Goal: Task Accomplishment & Management: Manage account settings

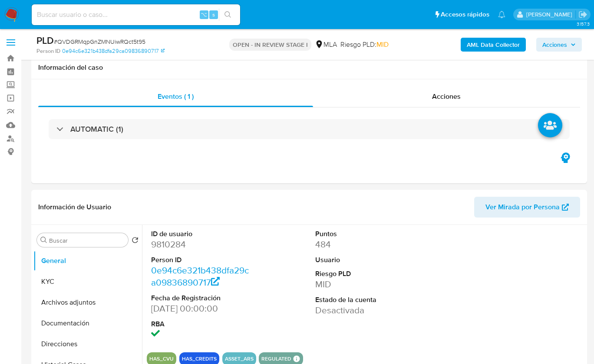
select select "10"
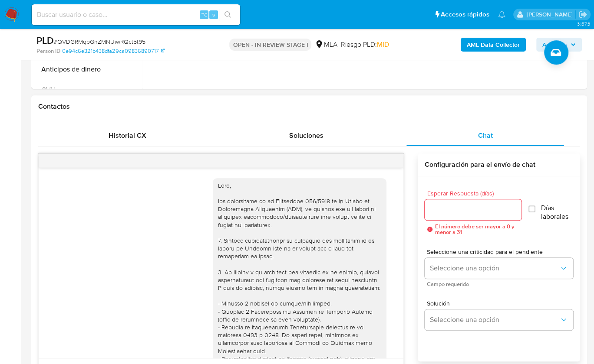
scroll to position [414, 0]
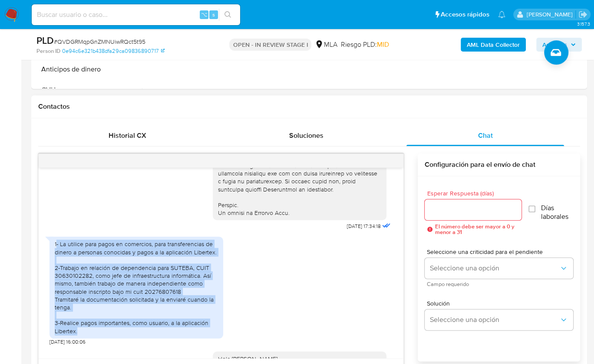
click at [374, 102] on h1 "Contactos" at bounding box center [308, 106] width 541 height 9
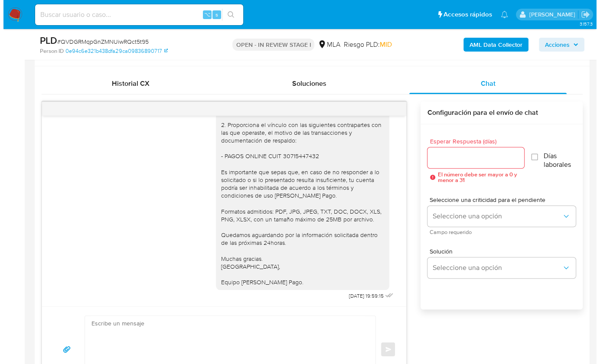
scroll to position [179, 0]
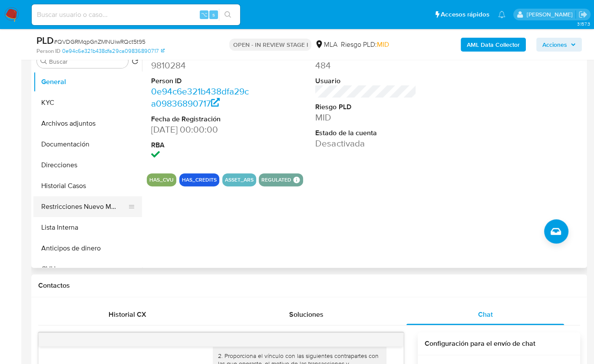
click at [75, 206] on button "Restricciones Nuevo Mundo" at bounding box center [84, 207] width 102 height 21
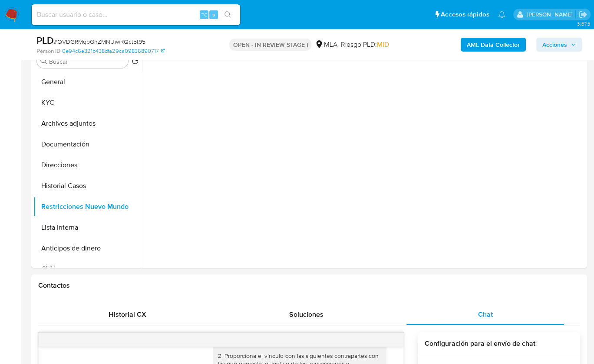
click at [474, 49] on b "AML Data Collector" at bounding box center [492, 45] width 53 height 14
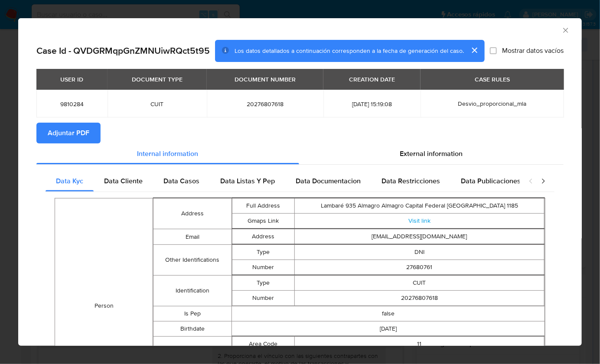
click at [89, 131] on span "Adjuntar PDF" at bounding box center [69, 133] width 42 height 19
click at [562, 30] on icon "Cerrar ventana" at bounding box center [566, 30] width 9 height 9
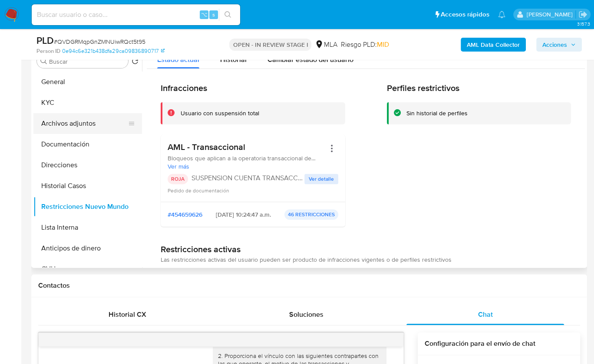
click at [87, 121] on button "Archivos adjuntos" at bounding box center [84, 123] width 102 height 21
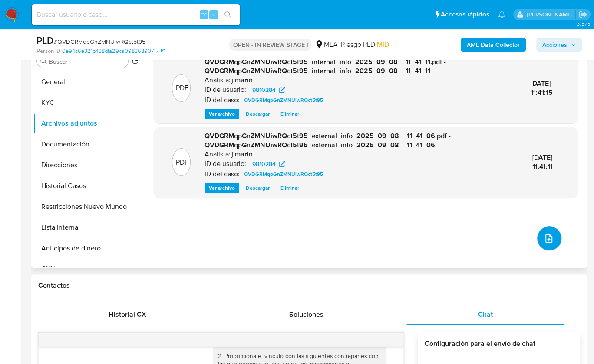
click at [553, 231] on button "upload-file" at bounding box center [549, 238] width 24 height 24
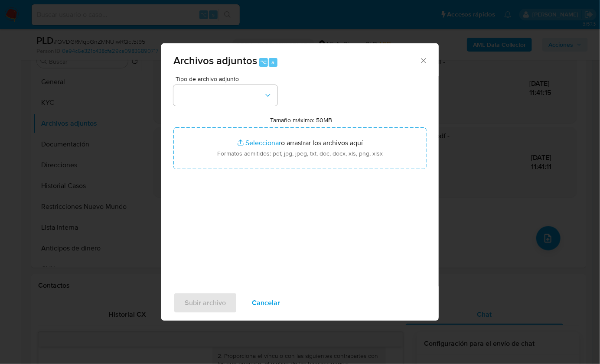
click at [260, 106] on div "Tipo de archivo adjunto Tamaño máximo: 50MB Seleccionar archivos Seleccionar o …" at bounding box center [300, 178] width 253 height 205
click at [241, 91] on button "button" at bounding box center [226, 95] width 104 height 21
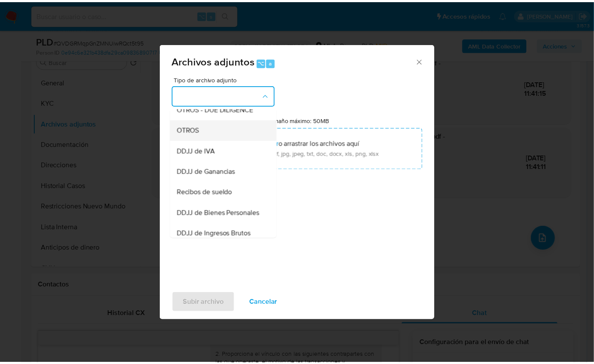
scroll to position [154, 0]
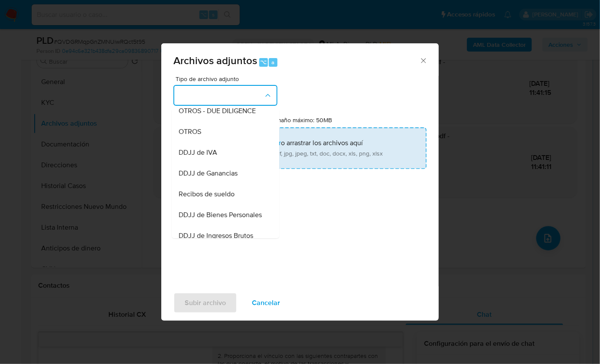
click at [211, 140] on div "OTROS" at bounding box center [223, 131] width 89 height 21
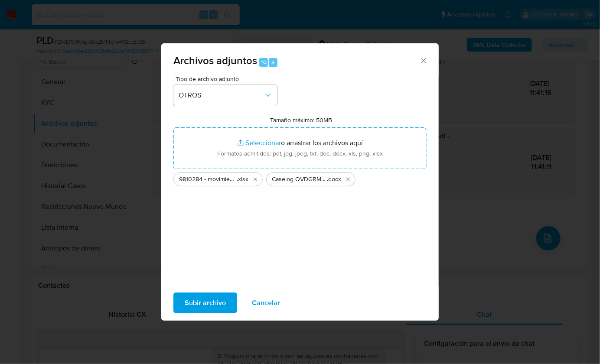
click at [205, 302] on span "Subir archivo" at bounding box center [205, 303] width 41 height 19
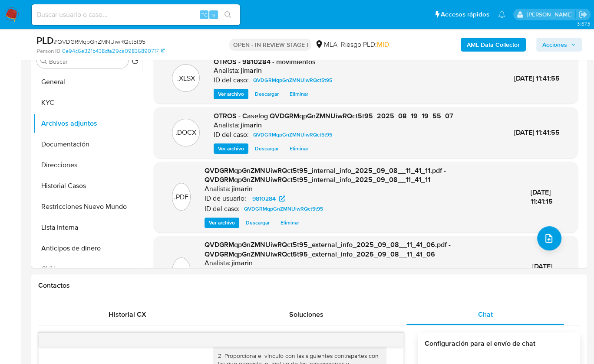
click at [85, 206] on button "Restricciones Nuevo Mundo" at bounding box center [87, 207] width 108 height 21
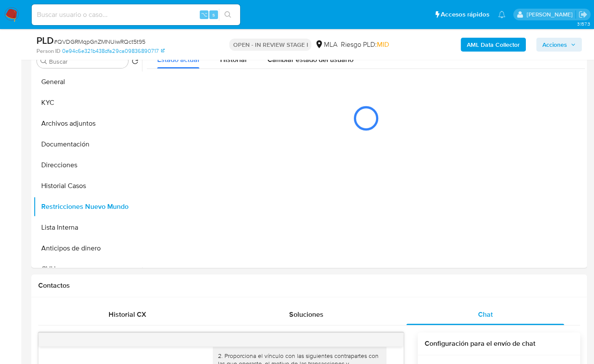
click at [543, 39] on span "Acciones" at bounding box center [554, 45] width 25 height 14
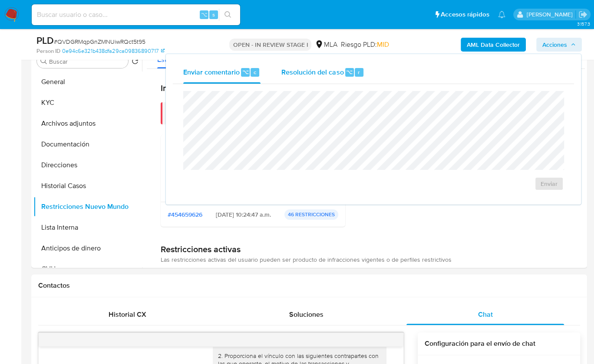
drag, startPoint x: 395, startPoint y: 70, endPoint x: 351, endPoint y: 76, distance: 45.1
click at [395, 70] on div "Enviar comentario ⌥ c Resolución del caso ⌥ r" at bounding box center [373, 72] width 401 height 23
click at [339, 76] on span "Resolución del caso" at bounding box center [312, 72] width 62 height 10
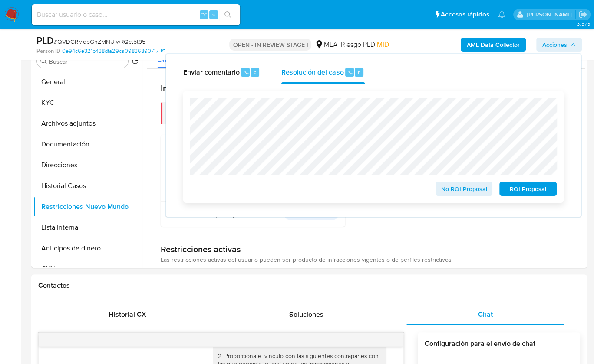
click at [520, 187] on span "ROI Proposal" at bounding box center [527, 189] width 45 height 12
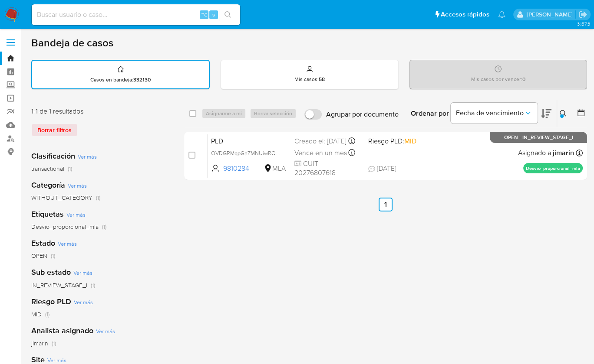
click at [561, 118] on button at bounding box center [564, 113] width 14 height 10
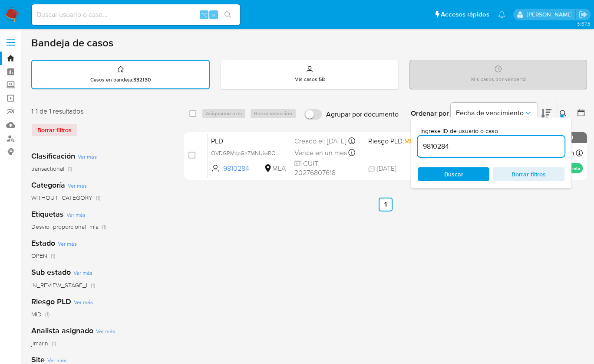
click at [532, 149] on input "9810284" at bounding box center [490, 146] width 147 height 11
type input "11566568"
click at [558, 112] on button at bounding box center [564, 113] width 14 height 10
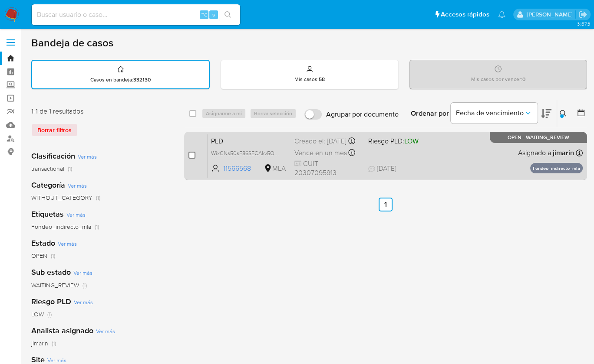
click at [190, 156] on input "checkbox" at bounding box center [191, 155] width 7 height 7
checkbox input "true"
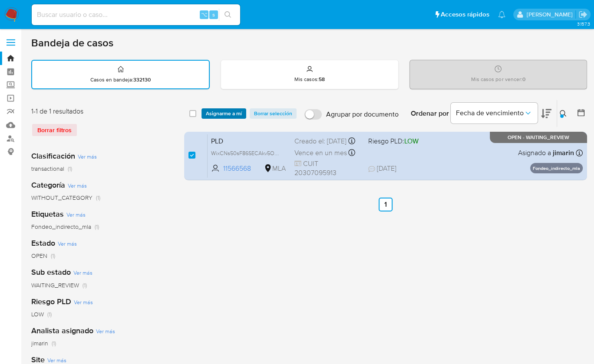
click at [219, 115] on span "Asignarme a mí" at bounding box center [224, 113] width 36 height 9
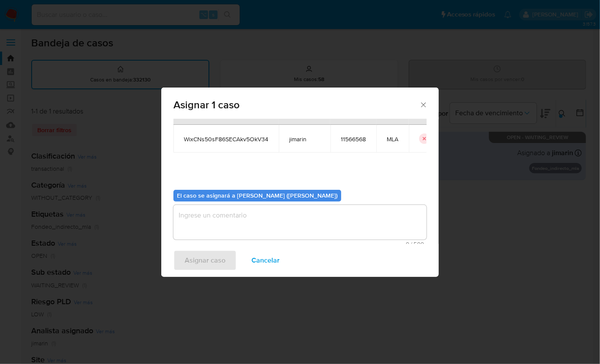
scroll to position [44, 0]
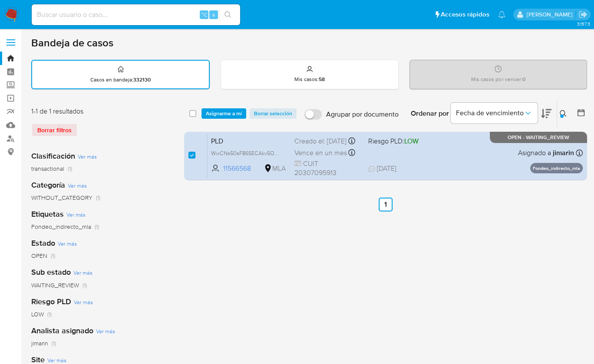
click at [221, 115] on span "Asignarme a mí" at bounding box center [224, 113] width 36 height 9
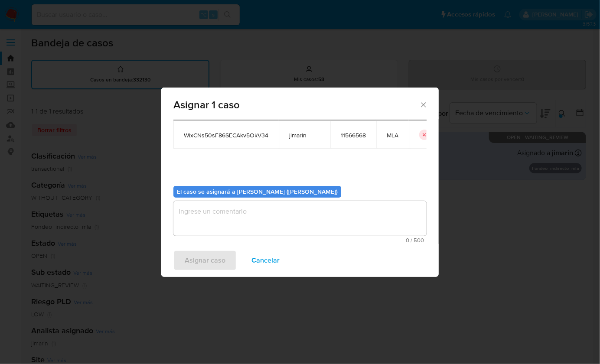
click at [243, 232] on textarea "assign-modal" at bounding box center [300, 218] width 253 height 35
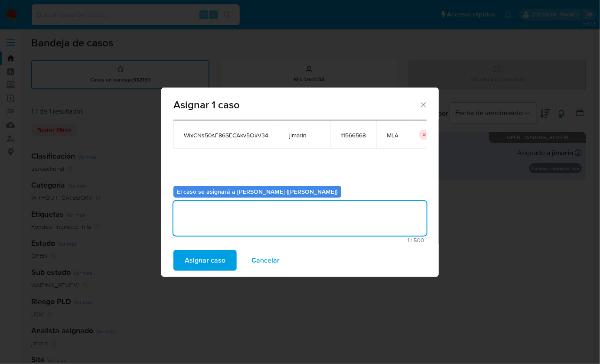
click at [188, 265] on span "Asignar caso" at bounding box center [205, 260] width 41 height 19
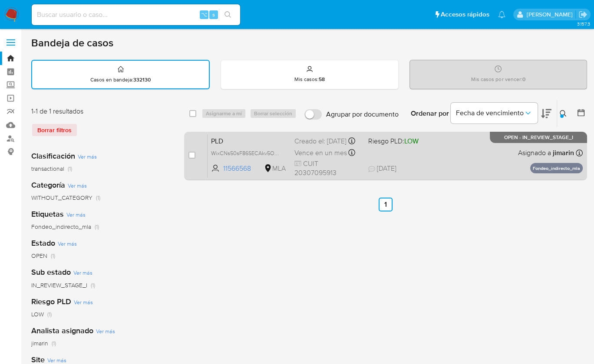
click at [446, 157] on div "PLD WixCNs50sF86SECAkv5OkV34 11566568 MLA Riesgo PLD: LOW Creado el: 12/08/2025…" at bounding box center [394, 156] width 375 height 44
click at [196, 158] on div "case-item-checkbox No es posible asignar el caso" at bounding box center [197, 156] width 19 height 44
click at [194, 157] on input "checkbox" at bounding box center [191, 155] width 7 height 7
checkbox input "true"
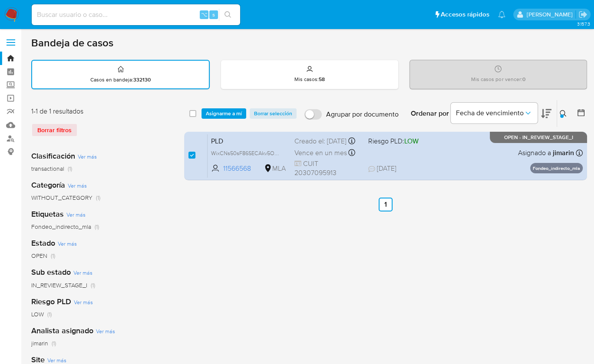
click at [214, 104] on div "select-all-cases-checkbox Asignarme a mí Borrar selección Agrupar por documento…" at bounding box center [385, 113] width 403 height 27
click at [215, 110] on span "Asignarme a mí" at bounding box center [224, 113] width 36 height 9
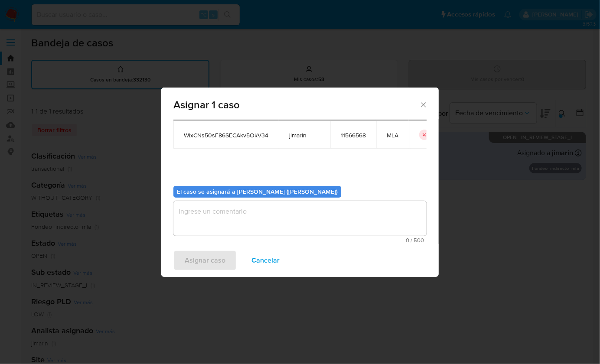
click at [237, 230] on textarea "assign-modal" at bounding box center [300, 218] width 253 height 35
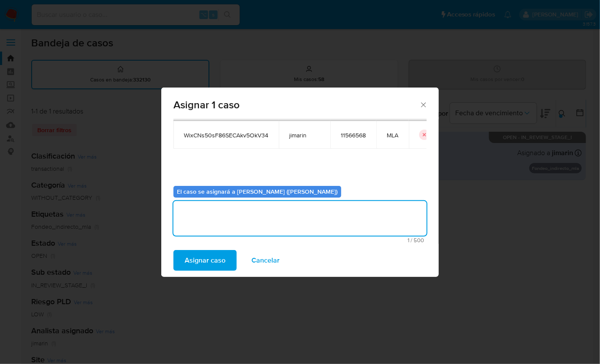
click at [210, 256] on span "Asignar caso" at bounding box center [205, 260] width 41 height 19
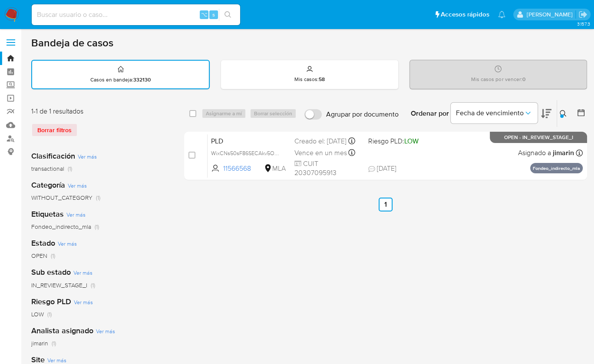
drag, startPoint x: 563, startPoint y: 112, endPoint x: 554, endPoint y: 117, distance: 10.3
click at [563, 112] on icon at bounding box center [562, 113] width 7 height 7
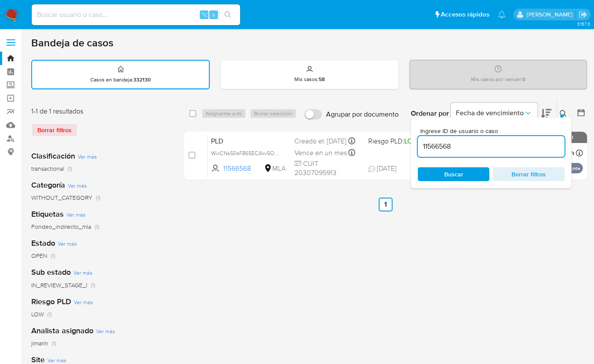
click at [506, 144] on input "11566568" at bounding box center [490, 146] width 147 height 11
type input "2527704993"
click at [560, 113] on icon at bounding box center [562, 113] width 7 height 7
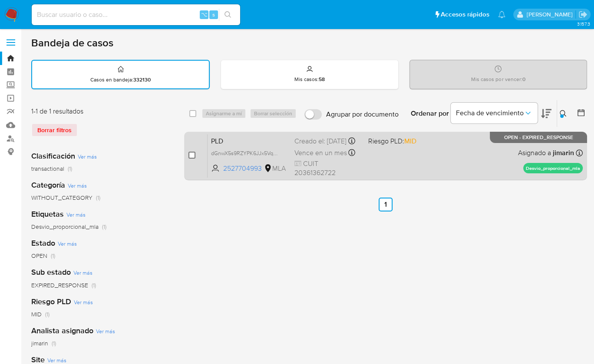
click at [189, 153] on input "checkbox" at bounding box center [191, 155] width 7 height 7
checkbox input "true"
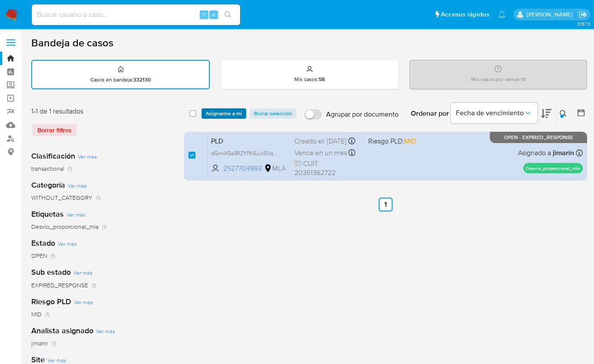
click at [217, 117] on span "Asignarme a mí" at bounding box center [224, 113] width 36 height 9
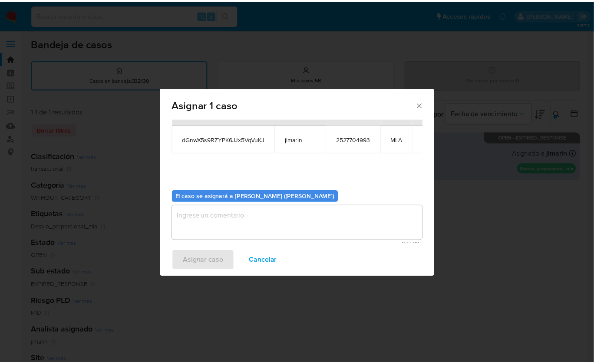
scroll to position [44, 0]
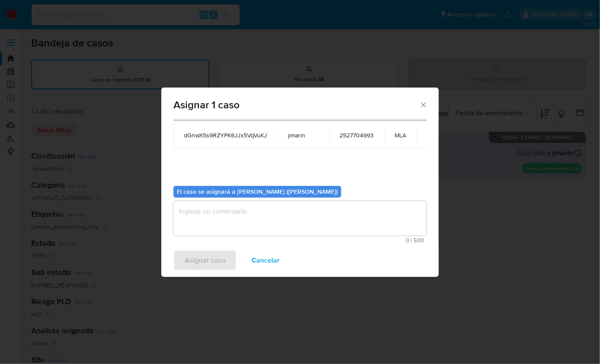
click at [255, 220] on textarea "assign-modal" at bounding box center [300, 218] width 253 height 35
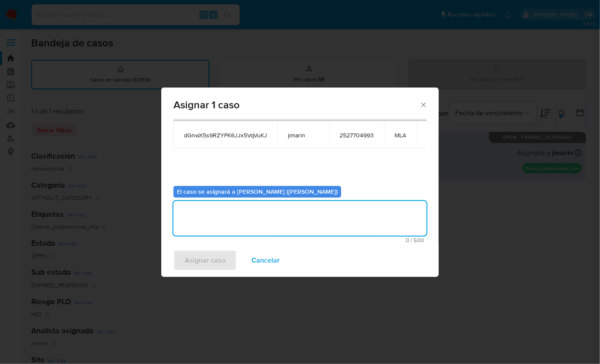
click at [219, 255] on span "Asignar caso" at bounding box center [205, 260] width 41 height 19
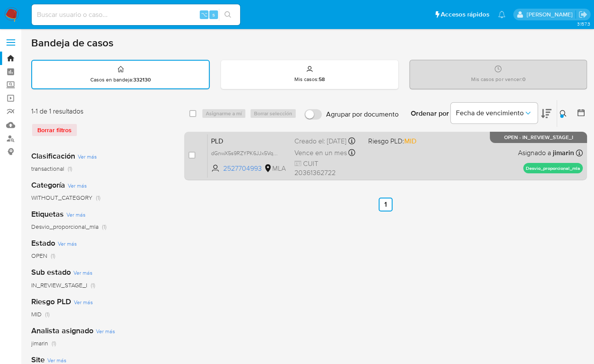
click at [483, 156] on div "PLD dGnwX5s9RZYPK6JJx5VqVuKJ 2527704993 MLA Riesgo PLD: MID Creado el: 12/08/20…" at bounding box center [394, 156] width 375 height 44
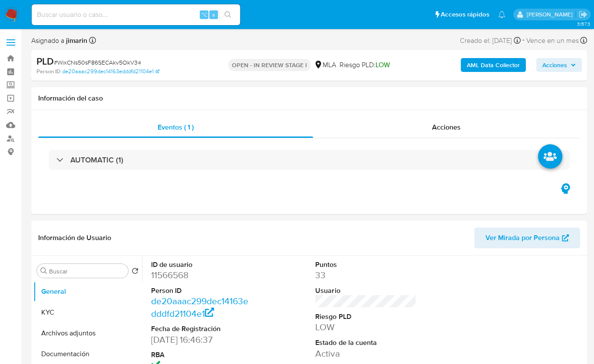
select select "10"
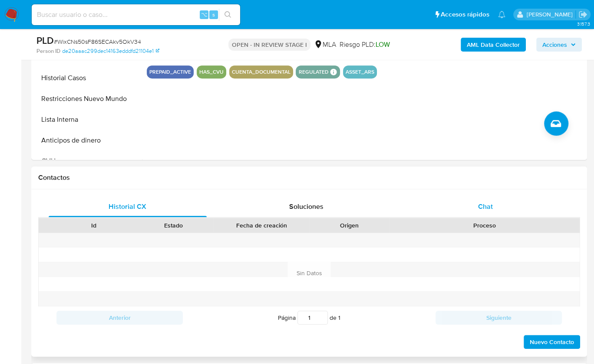
click at [495, 208] on div "Chat" at bounding box center [485, 207] width 158 height 21
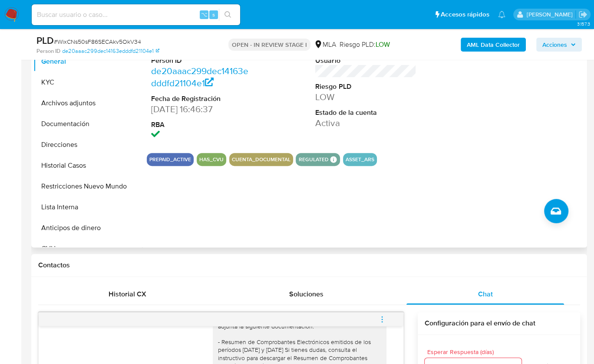
scroll to position [145, 0]
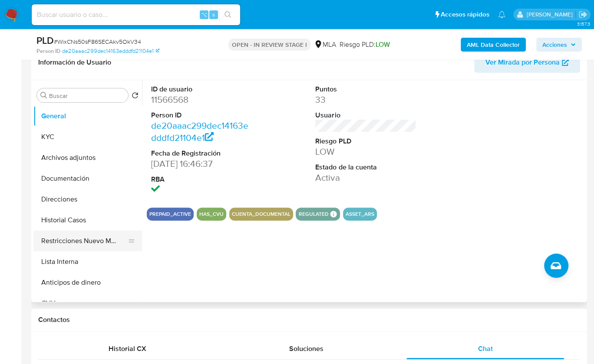
click at [64, 245] on button "Restricciones Nuevo Mundo" at bounding box center [84, 241] width 102 height 21
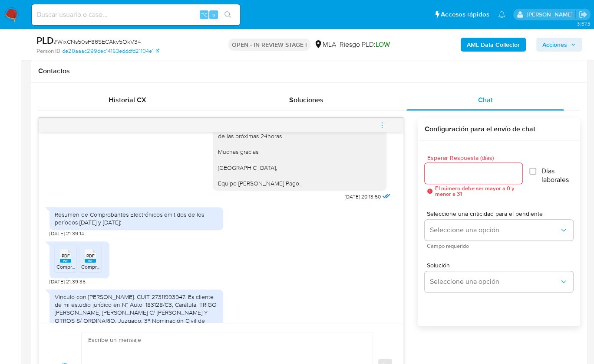
scroll to position [339, 0]
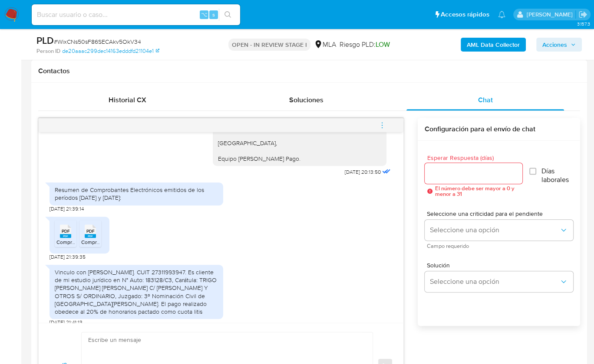
click at [62, 234] on span "PDF" at bounding box center [66, 232] width 8 height 6
click at [87, 234] on span "PDF" at bounding box center [90, 232] width 8 height 6
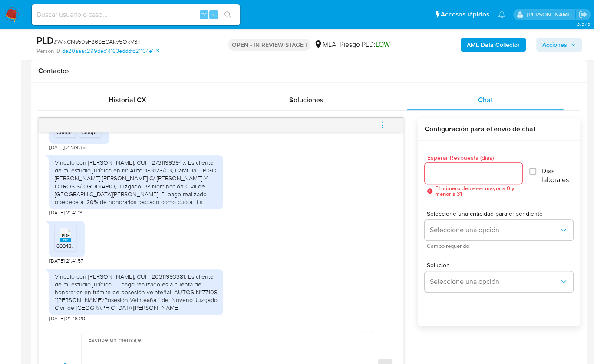
click at [66, 242] on rect at bounding box center [65, 240] width 11 height 4
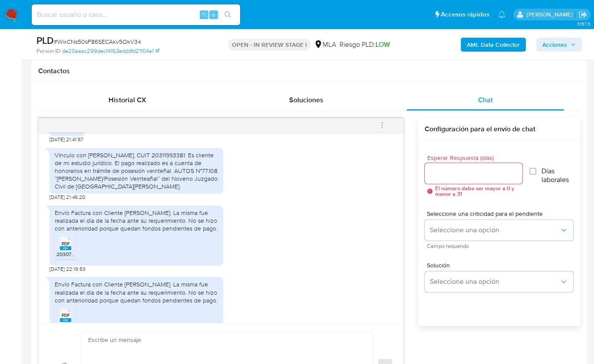
click at [55, 256] on li "PDF PDF 20307095913_011_00002_00000157.pdf" at bounding box center [66, 246] width 22 height 27
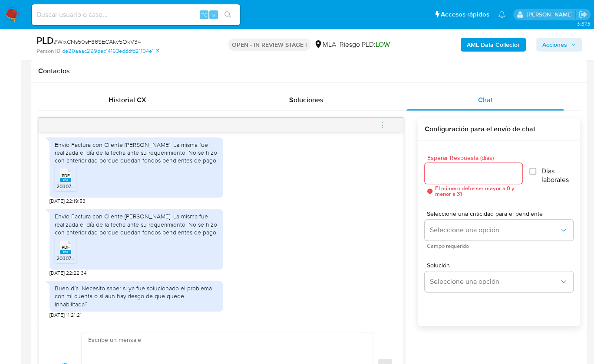
scroll to position [646, 0]
click at [69, 254] on rect at bounding box center [65, 252] width 11 height 4
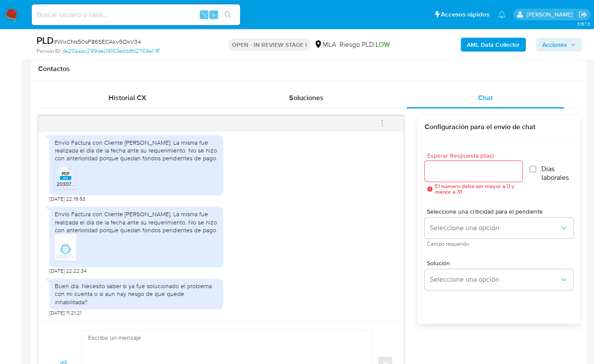
scroll to position [454, 0]
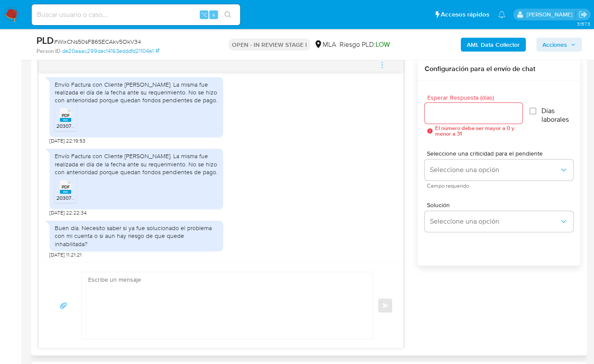
click at [207, 292] on textarea at bounding box center [224, 305] width 273 height 67
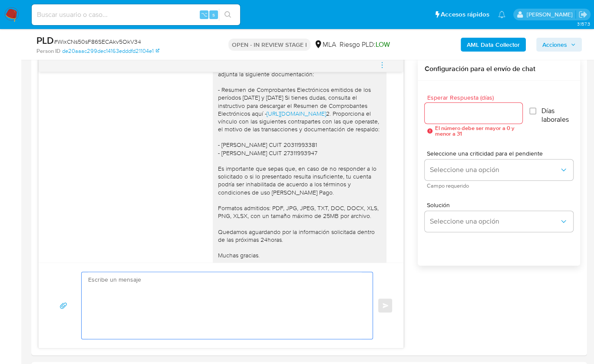
scroll to position [1450, 0]
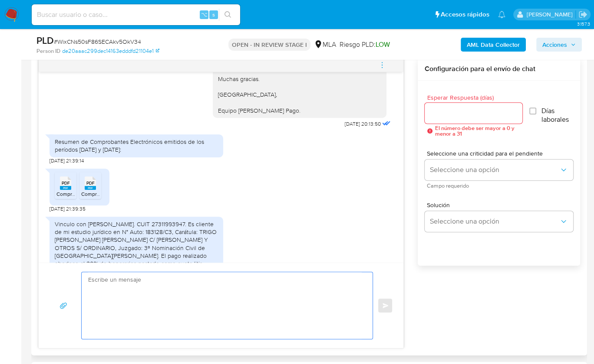
drag, startPoint x: 217, startPoint y: 299, endPoint x: 276, endPoint y: 273, distance: 63.9
click at [217, 299] on textarea at bounding box center [224, 305] width 273 height 67
paste textarea "Hola, ¡Muchas gracias por tu respuesta! Confirmamos la recepción de la document…"
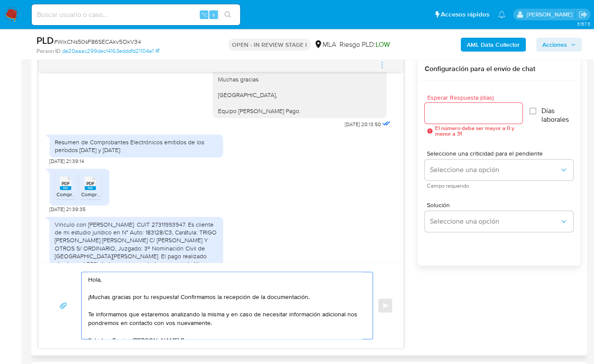
scroll to position [3, 0]
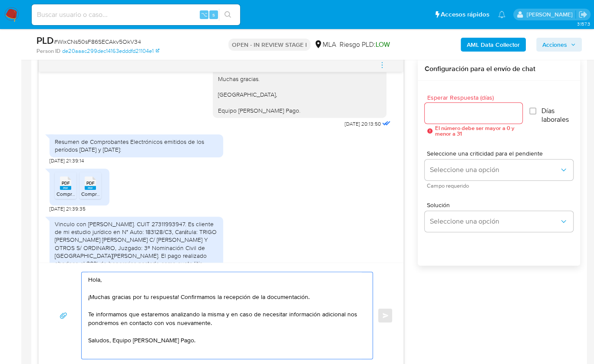
type textarea "Hola, ¡Muchas gracias por tu respuesta! Confirmamos la recepción de la document…"
click at [437, 118] on div at bounding box center [473, 113] width 98 height 21
click at [438, 115] on input "Esperar Respuesta (días)" at bounding box center [473, 113] width 98 height 11
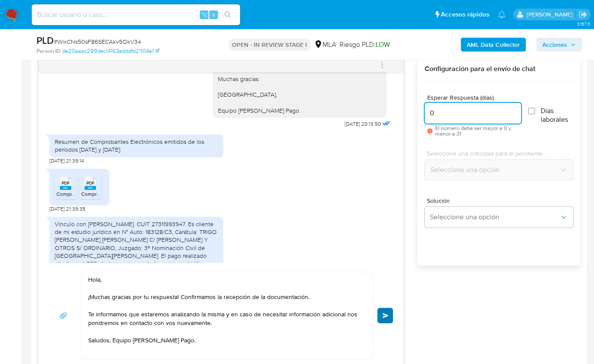
type input "0"
click at [388, 313] on span "Enviar" at bounding box center [385, 315] width 6 height 5
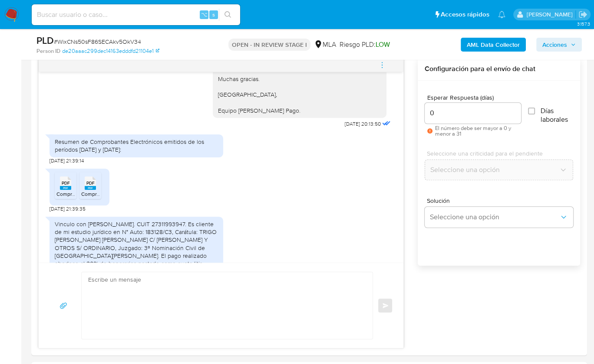
scroll to position [0, 0]
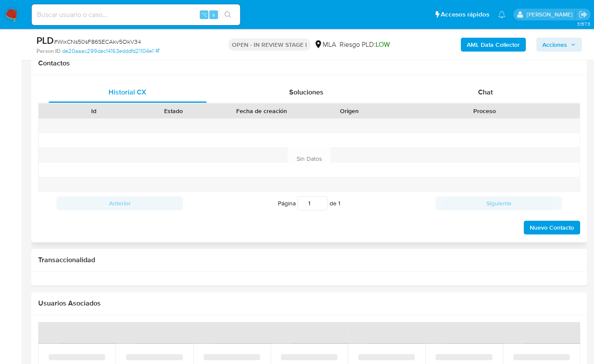
scroll to position [400, 0]
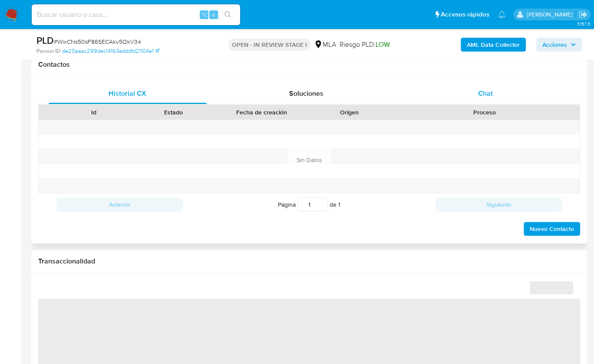
click at [506, 83] on div "Chat" at bounding box center [485, 93] width 158 height 21
select select "10"
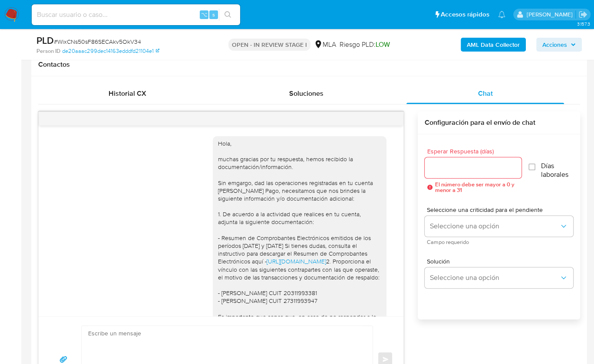
scroll to position [702, 0]
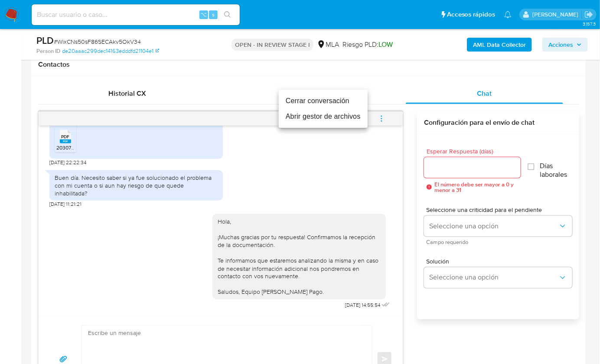
click at [332, 100] on li "Cerrar conversación" at bounding box center [323, 101] width 89 height 16
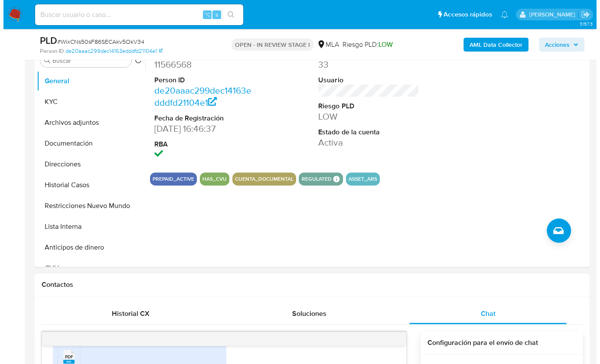
scroll to position [166, 0]
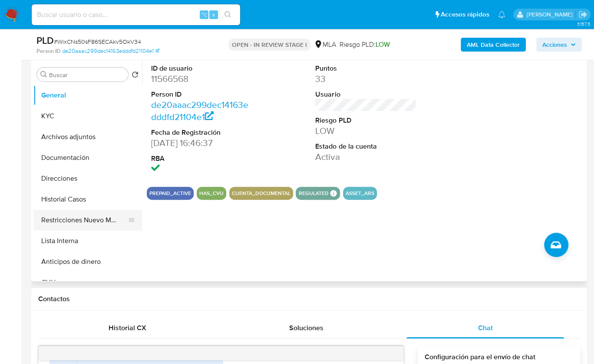
click at [91, 225] on button "Restricciones Nuevo Mundo" at bounding box center [84, 220] width 102 height 21
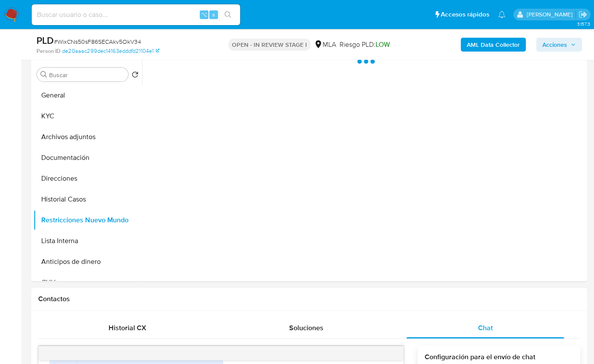
click at [479, 41] on b "AML Data Collector" at bounding box center [492, 45] width 53 height 14
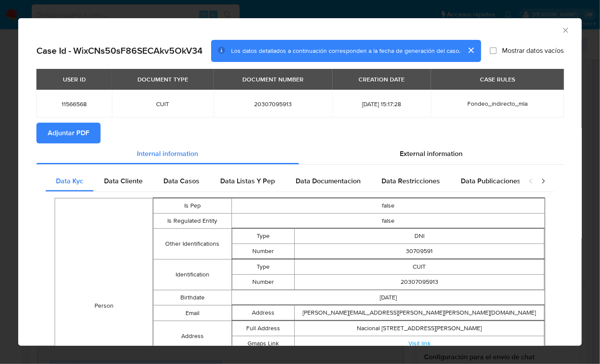
click at [63, 124] on span "Adjuntar PDF" at bounding box center [69, 133] width 42 height 19
click at [562, 33] on icon "Cerrar ventana" at bounding box center [566, 30] width 9 height 9
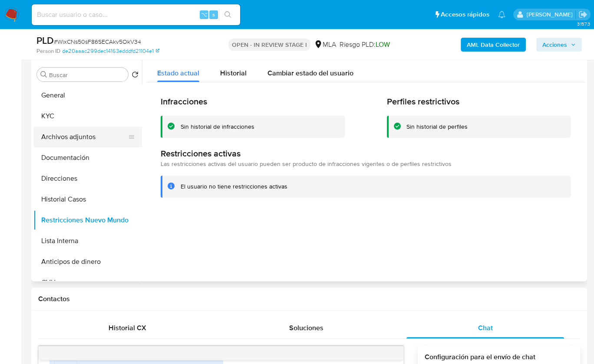
click at [116, 128] on button "Archivos adjuntos" at bounding box center [84, 137] width 102 height 21
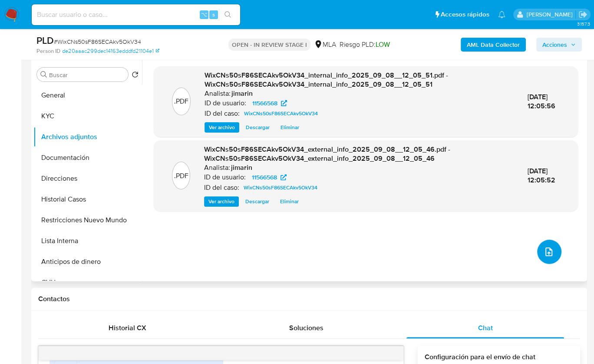
click at [550, 258] on button "upload-file" at bounding box center [549, 252] width 24 height 24
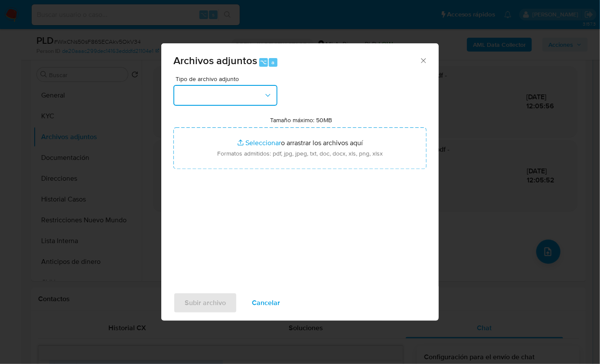
click at [236, 99] on button "button" at bounding box center [226, 95] width 104 height 21
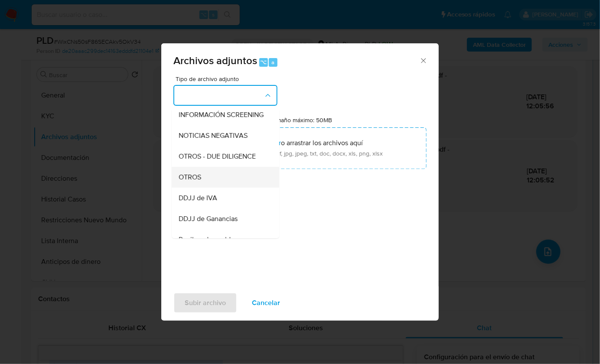
scroll to position [119, 0]
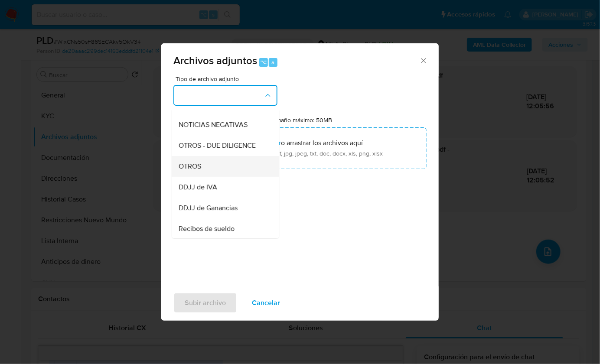
click at [203, 177] on div "OTROS" at bounding box center [223, 166] width 89 height 21
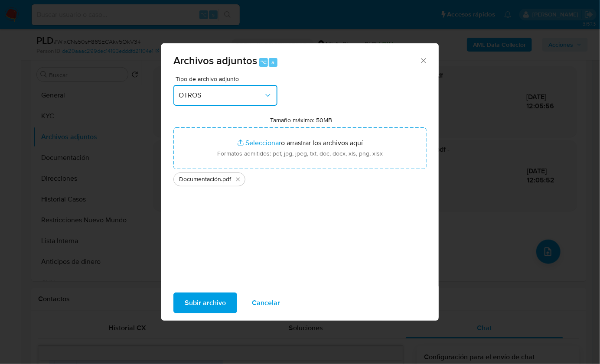
click at [259, 98] on span "OTROS" at bounding box center [221, 95] width 85 height 9
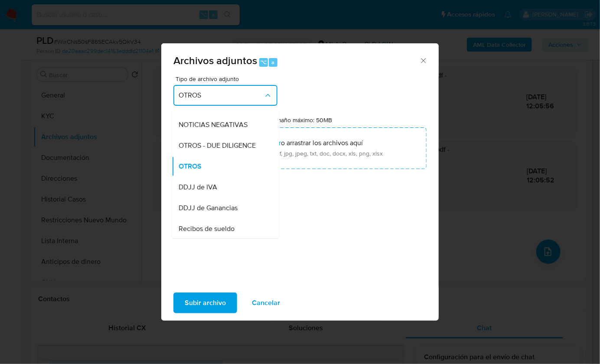
scroll to position [118, 0]
click at [308, 75] on div "Archivos adjuntos ⌥ a" at bounding box center [300, 59] width 278 height 33
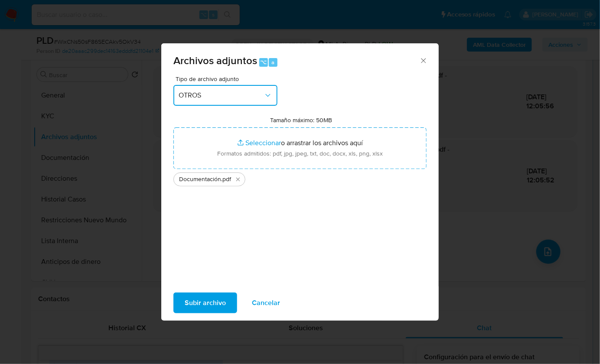
click at [223, 87] on button "OTROS" at bounding box center [226, 95] width 104 height 21
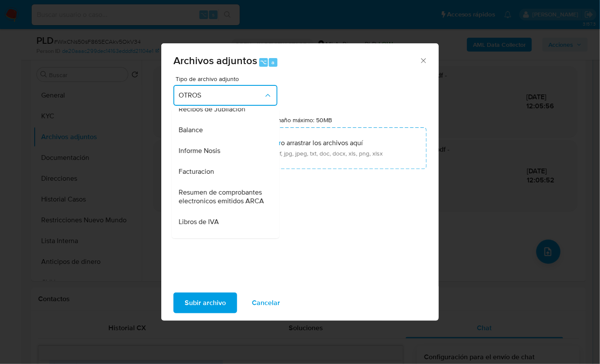
scroll to position [321, 0]
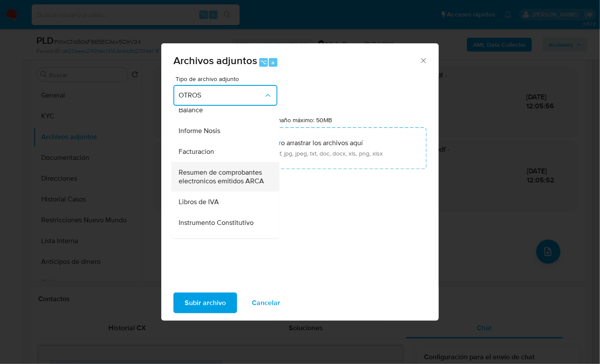
click at [230, 185] on span "Resumen de comprobantes electronicos emitidos ARCA" at bounding box center [223, 176] width 89 height 17
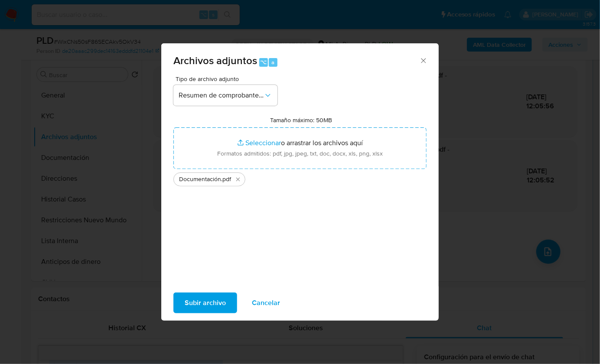
click at [206, 305] on span "Subir archivo" at bounding box center [205, 303] width 41 height 19
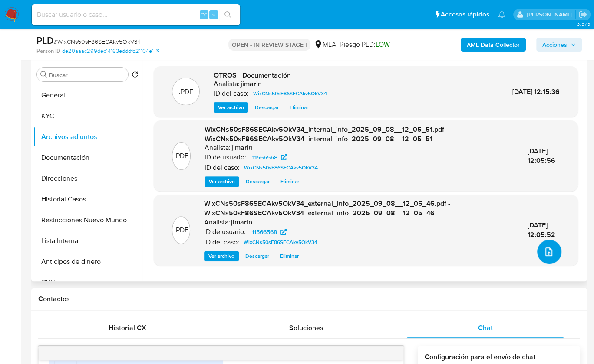
click at [555, 252] on button "upload-file" at bounding box center [549, 252] width 24 height 24
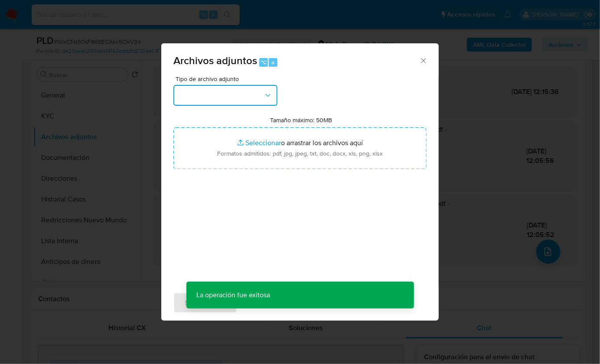
click at [233, 101] on button "button" at bounding box center [226, 95] width 104 height 21
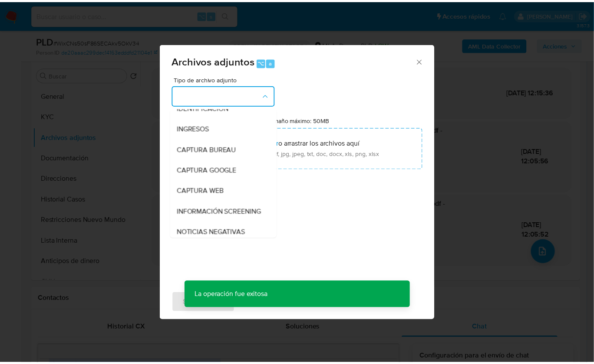
scroll to position [120, 0]
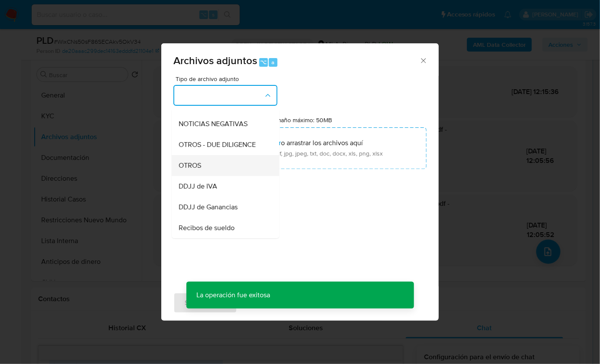
click at [211, 174] on div "OTROS" at bounding box center [223, 165] width 89 height 21
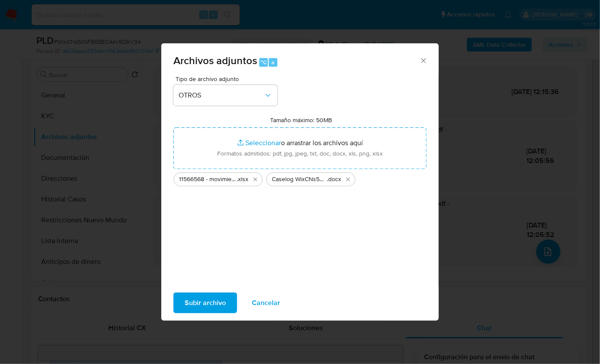
click at [212, 301] on span "Subir archivo" at bounding box center [205, 303] width 41 height 19
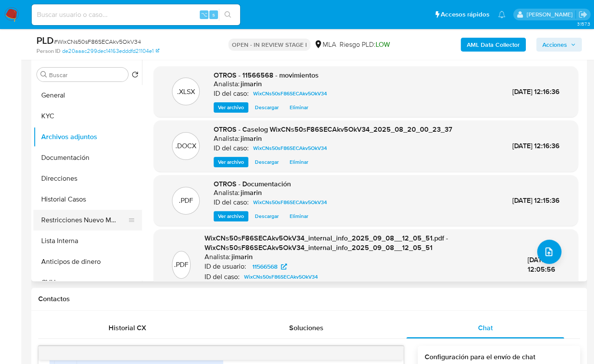
click at [93, 219] on button "Restricciones Nuevo Mundo" at bounding box center [84, 220] width 102 height 21
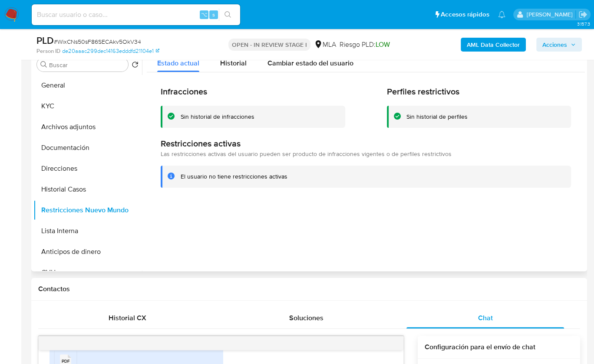
scroll to position [125, 0]
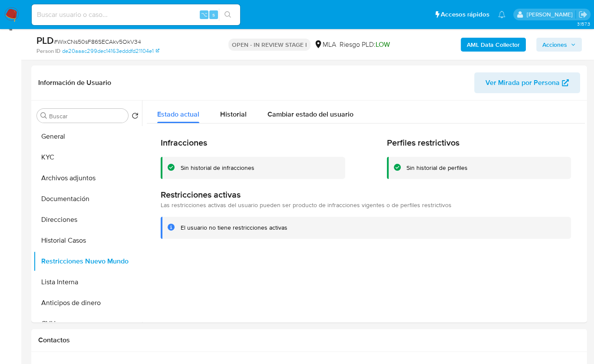
click at [552, 46] on span "Acciones" at bounding box center [554, 45] width 25 height 14
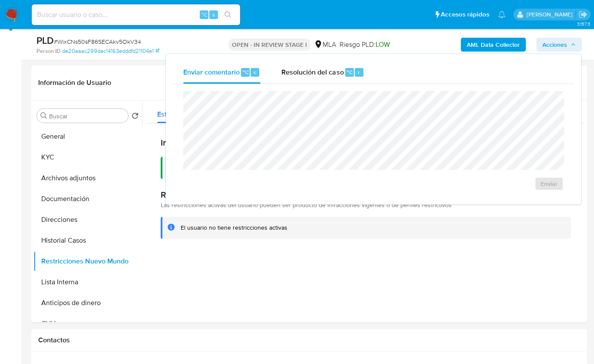
click at [331, 60] on div "Enviar comentario ⌥ c Resolución del caso ⌥ r Enviar" at bounding box center [373, 129] width 415 height 151
click at [336, 89] on div "Enviar" at bounding box center [373, 141] width 401 height 114
click at [331, 75] on span "Resolución del caso" at bounding box center [312, 72] width 62 height 10
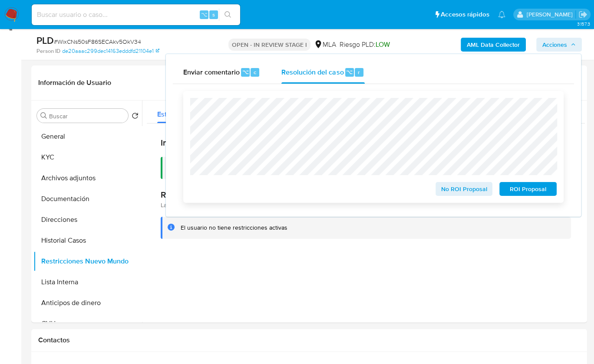
click at [469, 194] on span "No ROI Proposal" at bounding box center [463, 189] width 45 height 12
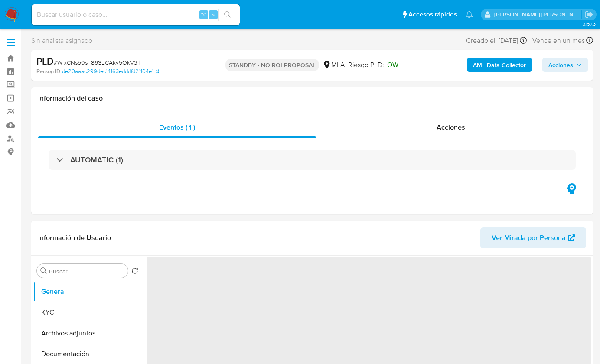
select select "10"
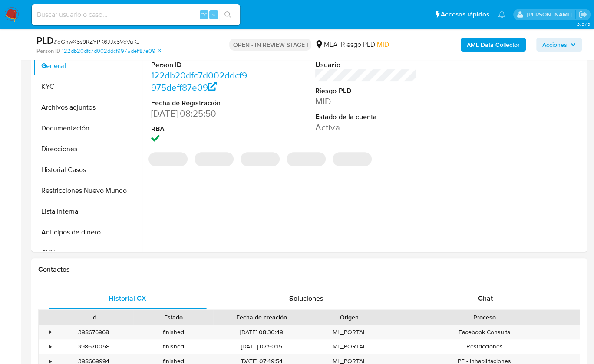
scroll to position [246, 0]
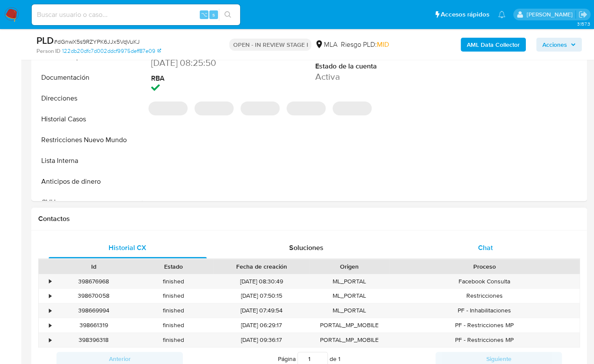
click at [484, 247] on span "Chat" at bounding box center [485, 248] width 15 height 10
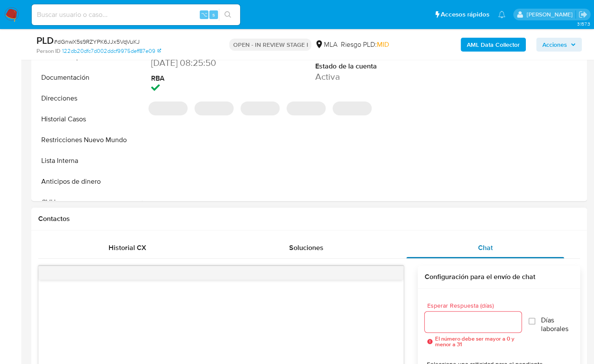
select select "10"
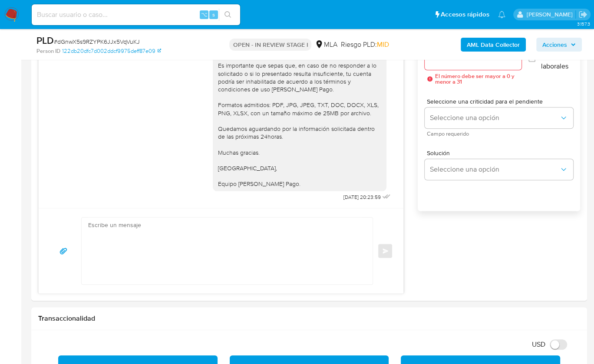
scroll to position [358, 0]
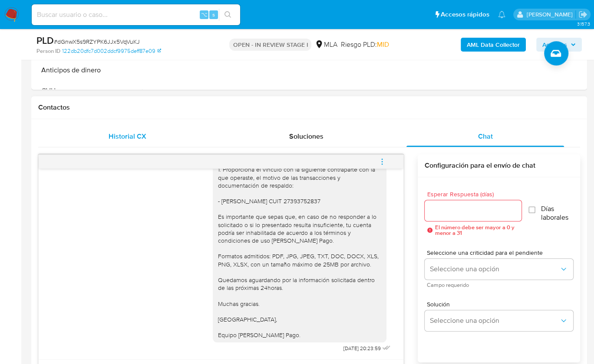
click at [145, 138] on span "Historial CX" at bounding box center [127, 136] width 38 height 10
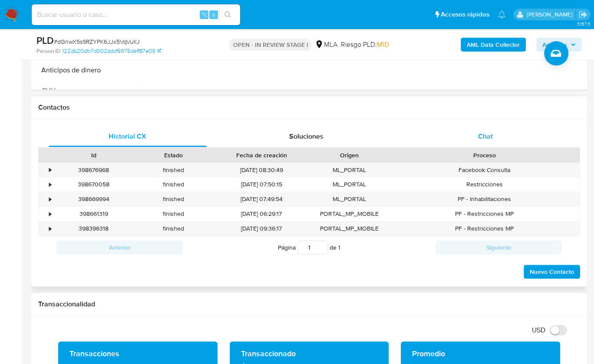
click at [462, 132] on div "Chat" at bounding box center [485, 136] width 158 height 21
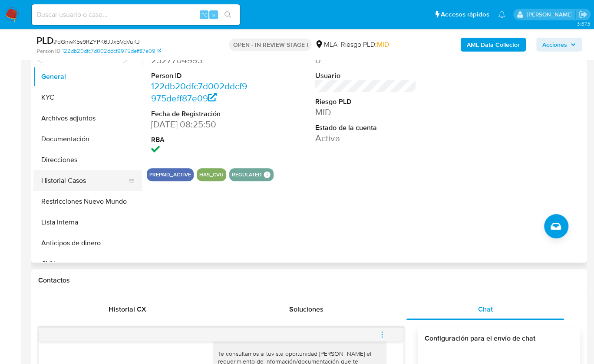
scroll to position [184, 0]
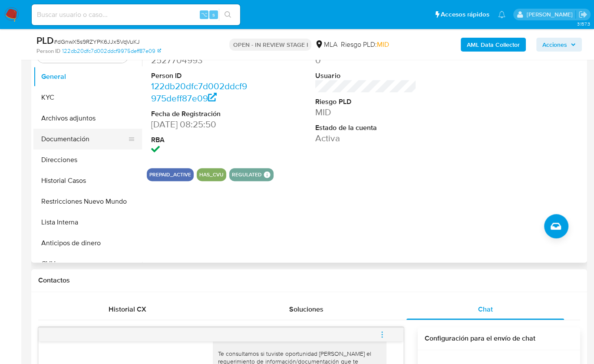
click at [74, 134] on button "Documentación" at bounding box center [84, 139] width 102 height 21
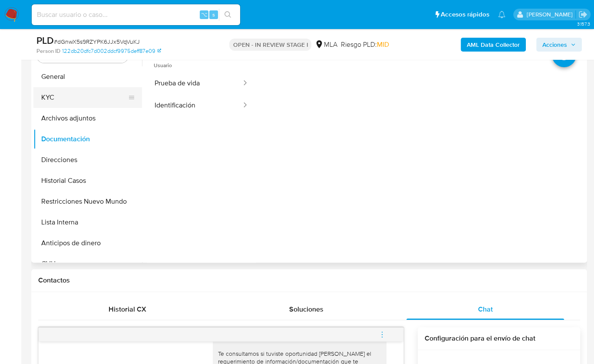
click at [64, 98] on button "KYC" at bounding box center [84, 97] width 102 height 21
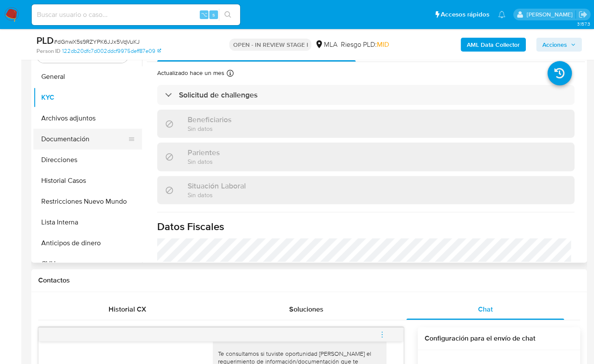
click at [71, 142] on button "Documentación" at bounding box center [84, 139] width 102 height 21
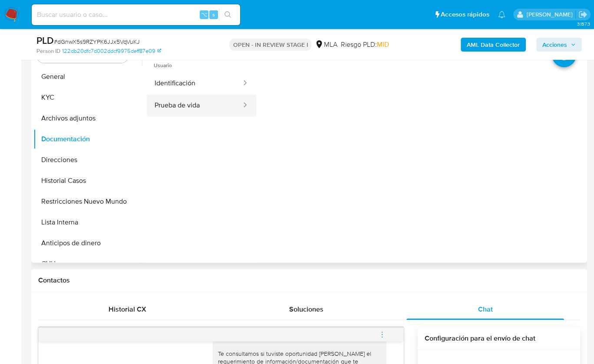
click at [196, 115] on button "Prueba de vida" at bounding box center [194, 106] width 95 height 22
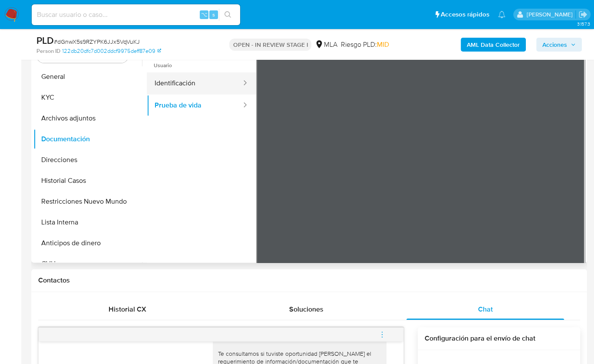
click at [197, 81] on button "Identificación" at bounding box center [194, 83] width 95 height 22
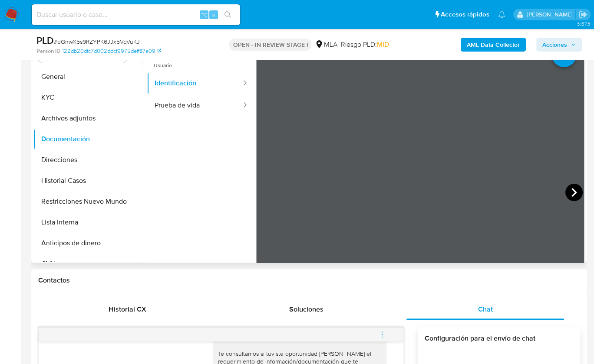
click at [574, 190] on icon at bounding box center [573, 192] width 17 height 17
click at [482, 309] on span "Chat" at bounding box center [485, 310] width 15 height 10
click at [67, 94] on button "KYC" at bounding box center [84, 97] width 102 height 21
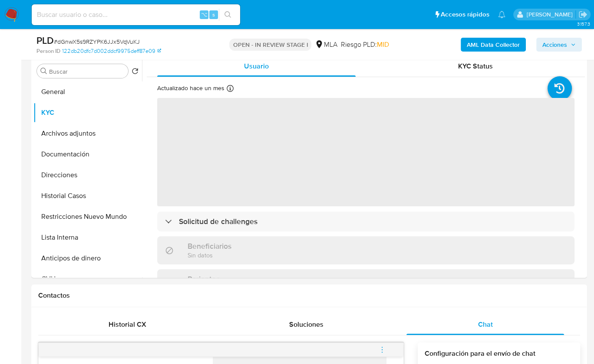
scroll to position [168, 0]
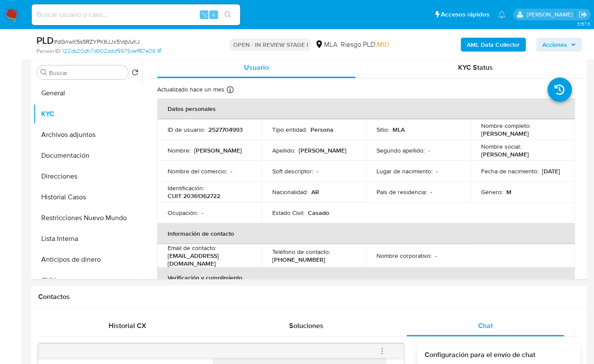
click at [202, 198] on p "CUIT 20361362722" at bounding box center [193, 196] width 52 height 8
copy p "20361362722"
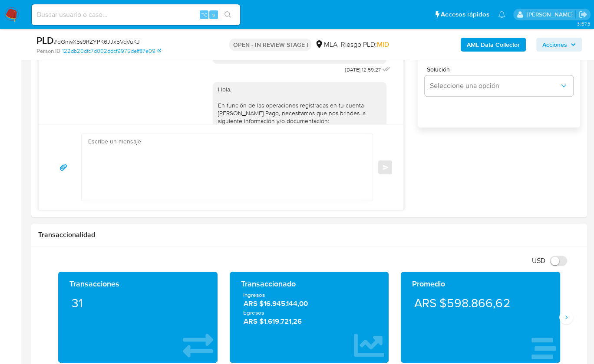
scroll to position [595, 0]
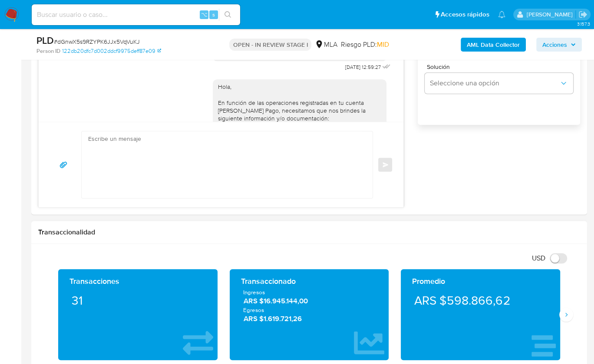
click at [567, 320] on div "Transacciones 31 Transaccionado Ingresos ARS $16.945.144,00 Egresos ARS $1.619.…" at bounding box center [308, 318] width 541 height 99
click at [568, 317] on button "Siguiente" at bounding box center [566, 315] width 14 height 14
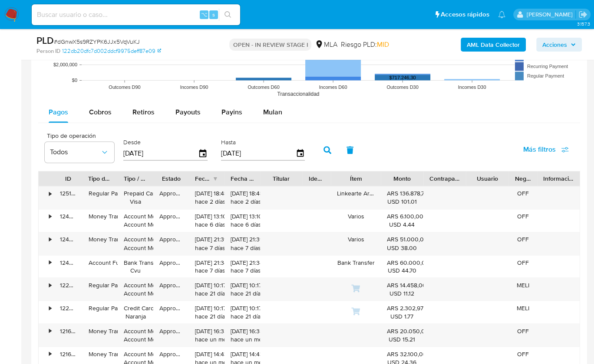
scroll to position [1114, 0]
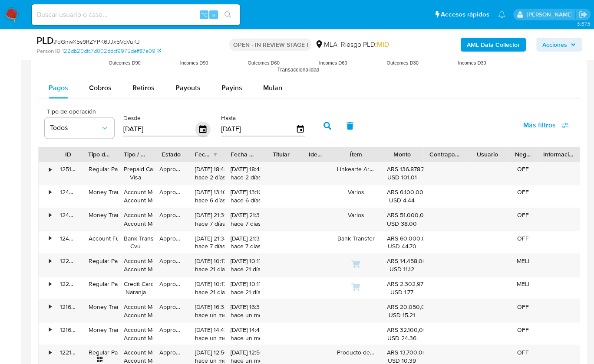
click at [195, 128] on icon "button" at bounding box center [202, 129] width 15 height 15
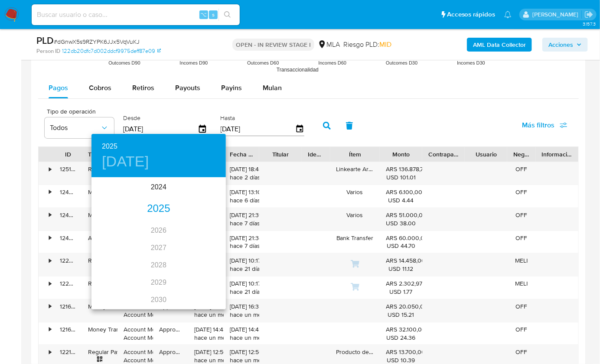
click at [163, 208] on div "2025" at bounding box center [159, 208] width 135 height 17
click at [161, 259] on div "ago." at bounding box center [158, 260] width 45 height 33
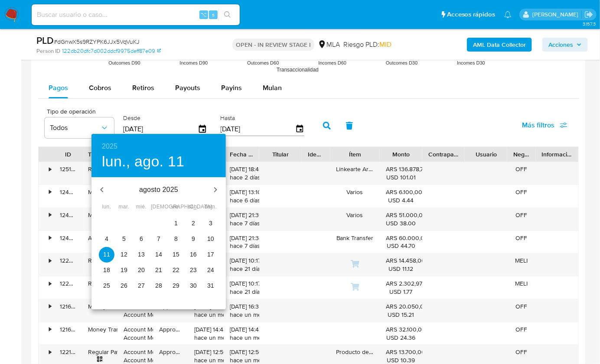
click at [174, 223] on p "1" at bounding box center [175, 223] width 3 height 9
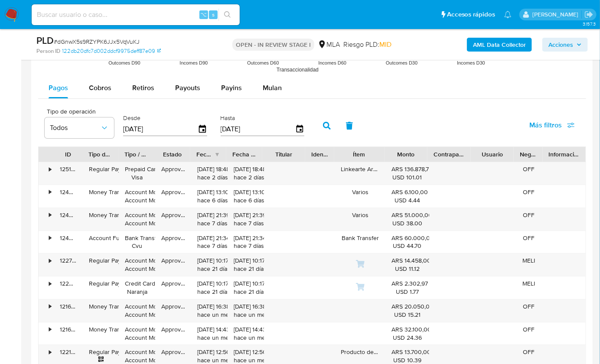
type input "01/08/2025"
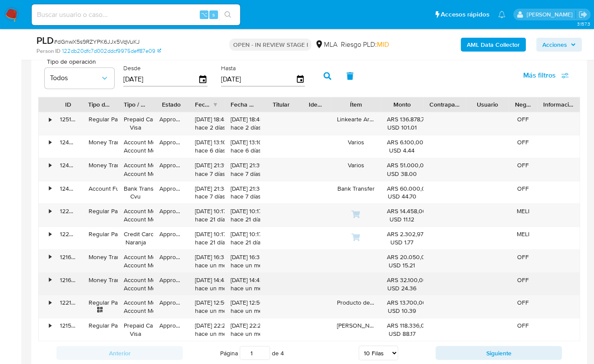
scroll to position [1166, 0]
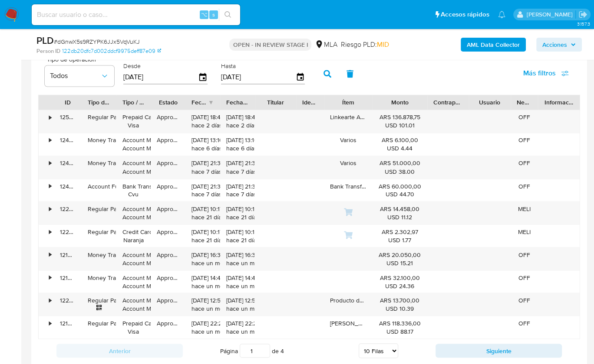
drag, startPoint x: 428, startPoint y: 101, endPoint x: 438, endPoint y: 102, distance: 9.6
click at [438, 102] on div "ID Tipo de operación Tipo / Método Estado Fecha de creación Fecha de aprobación…" at bounding box center [309, 102] width 541 height 15
click at [471, 350] on button "Siguiente" at bounding box center [498, 351] width 126 height 14
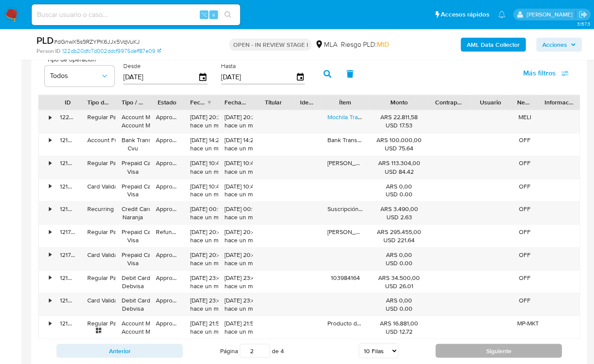
click at [465, 347] on button "Siguiente" at bounding box center [498, 351] width 126 height 14
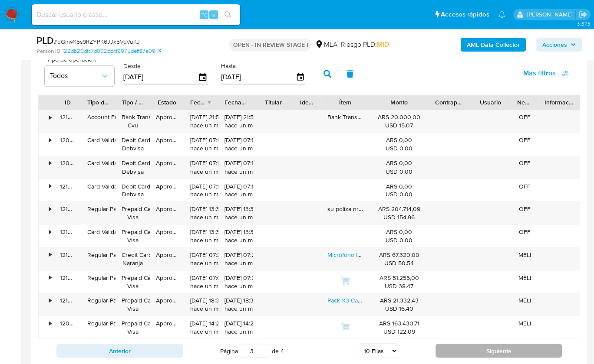
click at [473, 348] on button "Siguiente" at bounding box center [498, 351] width 126 height 14
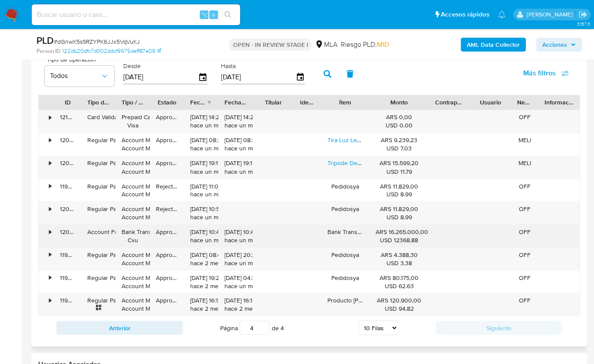
click at [405, 229] on div "ARS 16.265.000,00 USD 12368.88" at bounding box center [398, 236] width 47 height 16
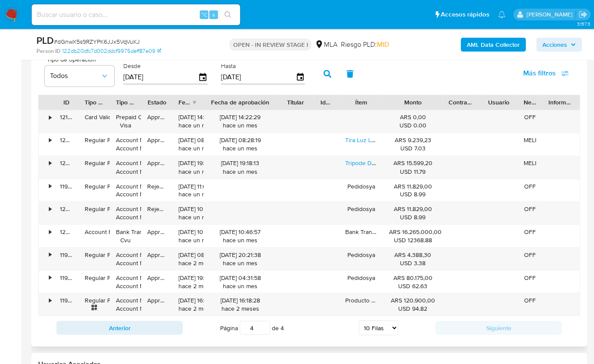
drag, startPoint x: 258, startPoint y: 101, endPoint x: 295, endPoint y: 104, distance: 36.6
click at [295, 104] on div "ID Tipo de operación Tipo / Método Estado Fecha de creación Fecha de aprobación…" at bounding box center [309, 102] width 541 height 15
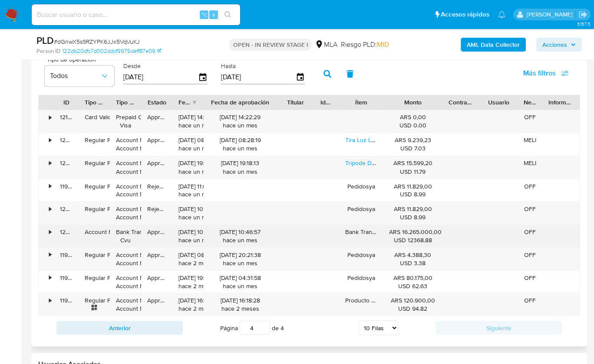
click at [414, 237] on div "USD 12368.88" at bounding box center [412, 240] width 47 height 8
click at [95, 230] on div "Account Fund" at bounding box center [94, 232] width 19 height 8
click at [408, 236] on div "USD 12368.88" at bounding box center [412, 240] width 47 height 8
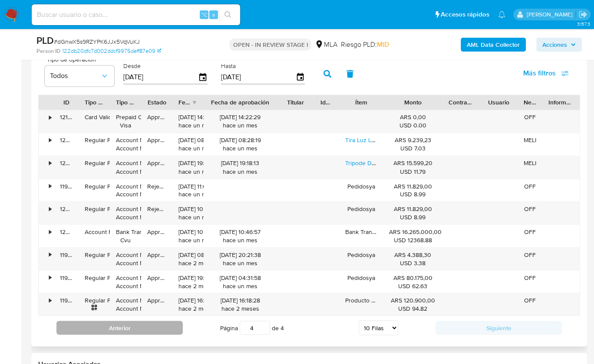
click at [154, 327] on button "Anterior" at bounding box center [119, 328] width 126 height 14
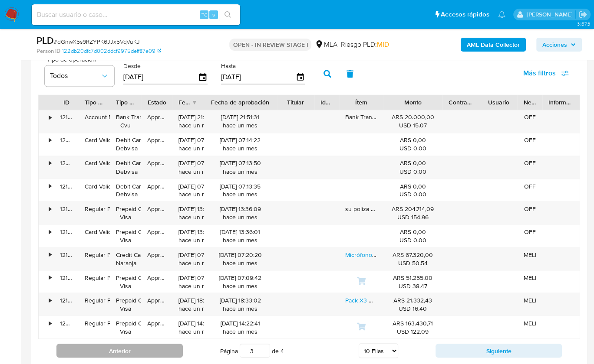
click at [150, 344] on button "Anterior" at bounding box center [119, 351] width 126 height 14
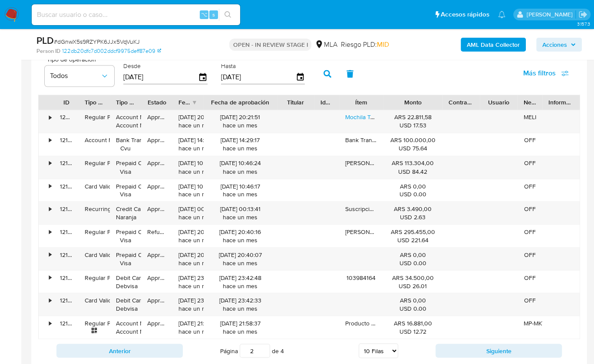
click at [151, 355] on div "Anterior Página 2 de 4 5 Filas 10 Filas 20 Filas 25 Filas 50 Filas 100 Filas Si…" at bounding box center [308, 350] width 541 height 23
click at [152, 344] on button "Anterior" at bounding box center [119, 351] width 126 height 14
type input "1"
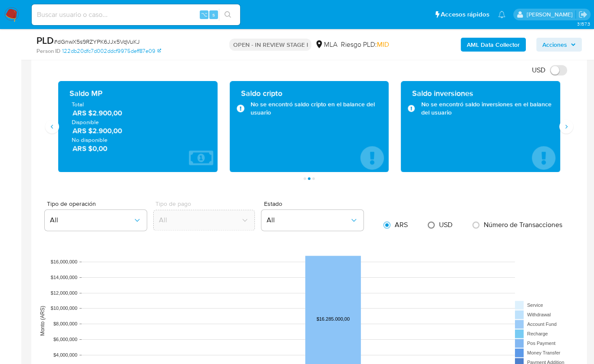
scroll to position [741, 0]
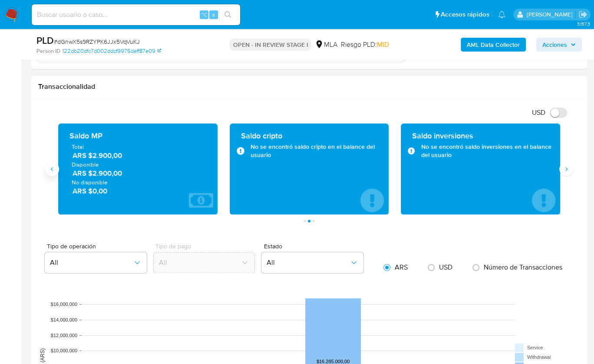
click at [54, 174] on button "Anterior" at bounding box center [52, 169] width 14 height 14
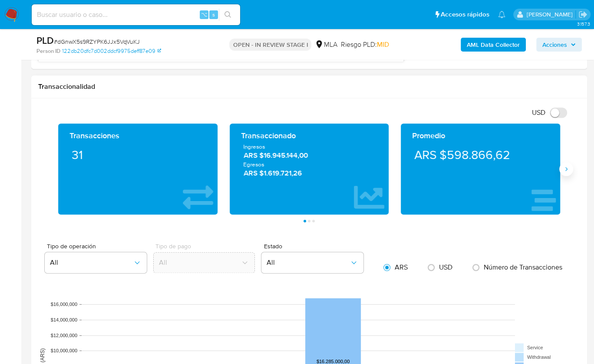
click at [571, 165] on button "Siguiente" at bounding box center [566, 169] width 14 height 14
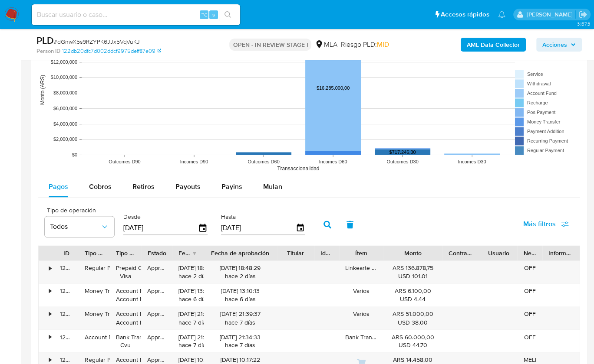
scroll to position [1023, 0]
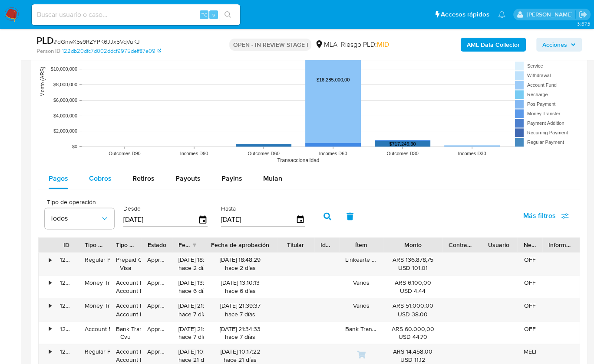
click at [99, 183] on div "Cobros" at bounding box center [100, 178] width 23 height 21
select select "10"
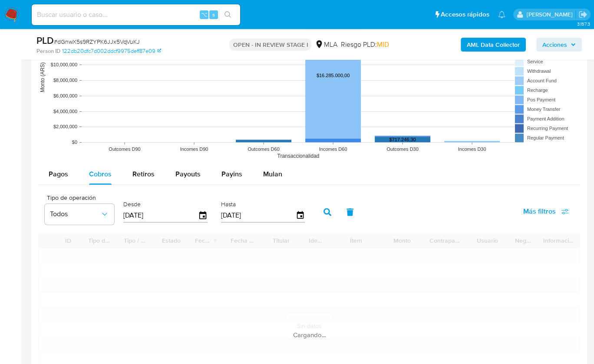
scroll to position [1083, 0]
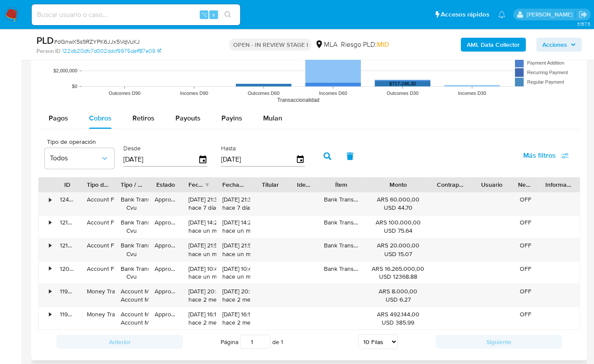
drag, startPoint x: 423, startPoint y: 185, endPoint x: 442, endPoint y: 189, distance: 19.9
click at [446, 185] on div "ID Tipo de operación Tipo / Método Estado Fecha de creación Fecha de aprobación…" at bounding box center [309, 184] width 541 height 15
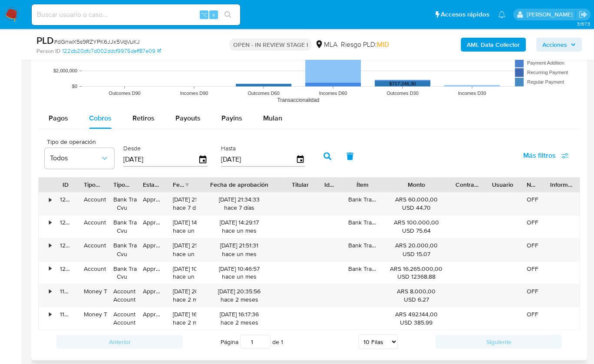
drag, startPoint x: 253, startPoint y: 182, endPoint x: 306, endPoint y: 182, distance: 52.5
click at [306, 182] on div "ID Tipo de operación Tipo / Método Estado Fecha de creación Fecha de aprobación…" at bounding box center [309, 184] width 541 height 15
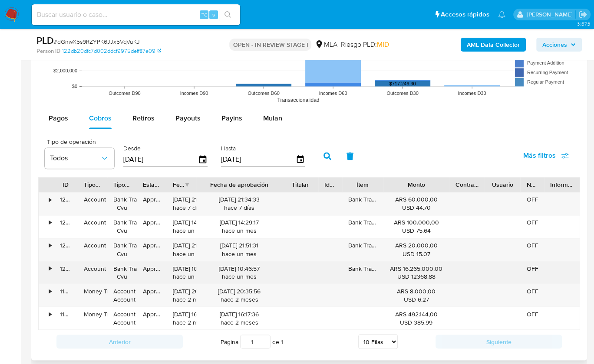
click at [260, 277] on div "31/07/2025 10:46:57 hace un mes" at bounding box center [239, 273] width 74 height 16
click at [251, 274] on div "31/07/2025 10:46:57 hace un mes" at bounding box center [239, 273] width 74 height 16
click at [117, 269] on div "Bank Transfer Cvu" at bounding box center [121, 273] width 17 height 16
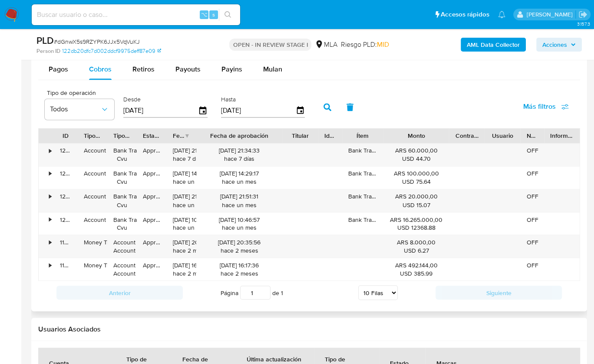
scroll to position [1144, 0]
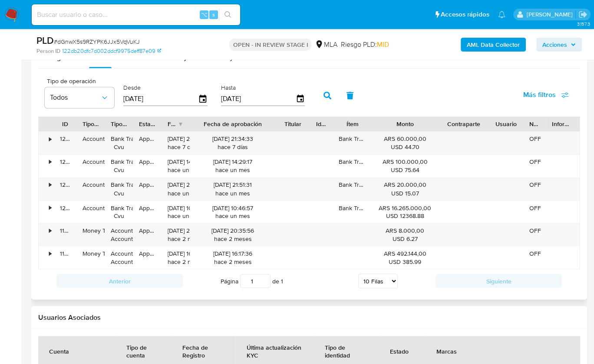
drag, startPoint x: 496, startPoint y: 122, endPoint x: 497, endPoint y: 129, distance: 6.6
click at [497, 129] on div "ID Tipo de operación Tipo / Método Estado Fecha de creación Fecha de aprobación…" at bounding box center [309, 124] width 541 height 15
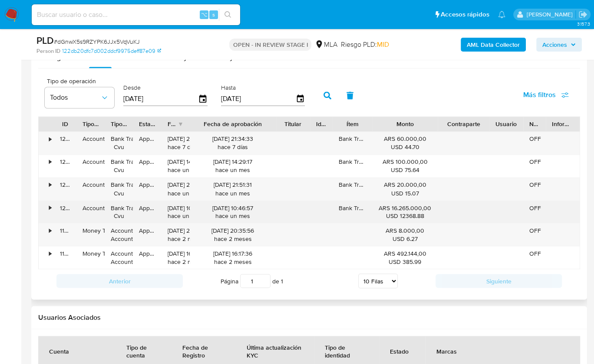
click at [404, 212] on div "USD 12368.88" at bounding box center [404, 216] width 53 height 8
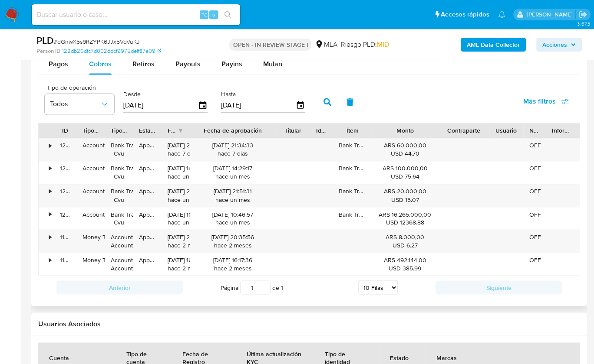
scroll to position [1129, 0]
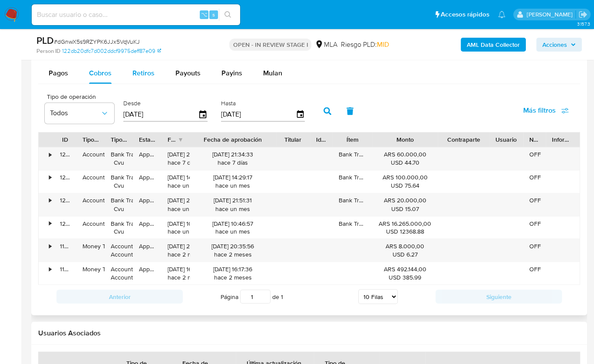
click at [151, 72] on span "Retiros" at bounding box center [143, 73] width 22 height 10
select select "10"
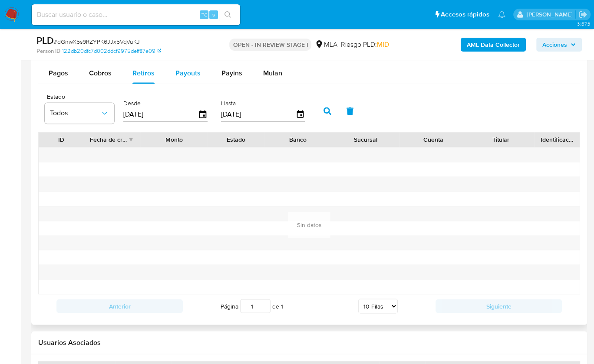
click at [187, 75] on span "Payouts" at bounding box center [187, 73] width 25 height 10
select select "10"
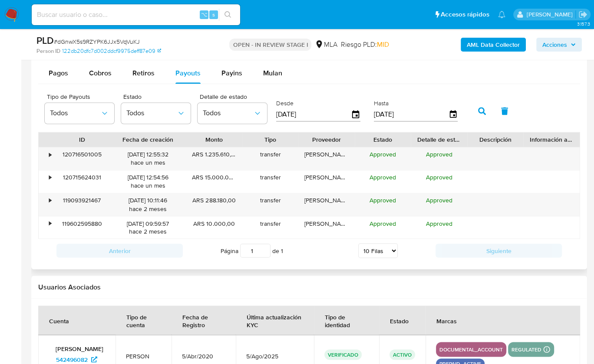
drag, startPoint x: 172, startPoint y: 136, endPoint x: 189, endPoint y: 136, distance: 17.4
click at [189, 136] on div at bounding box center [186, 139] width 16 height 15
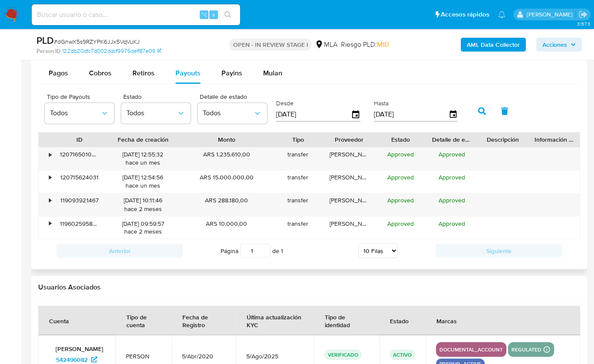
drag, startPoint x: 248, startPoint y: 138, endPoint x: 282, endPoint y: 138, distance: 33.8
click at [282, 138] on div "ID Fecha de creación Monto Tipo Proveedor Estado Detalle de estado Descripción …" at bounding box center [309, 139] width 541 height 15
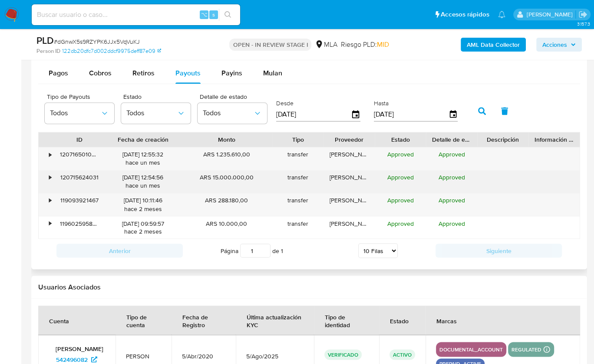
click at [234, 180] on div "ARS 15.000.000,00" at bounding box center [227, 182] width 92 height 23
click at [404, 176] on span "Approved" at bounding box center [400, 177] width 26 height 9
click at [290, 178] on div "transfer" at bounding box center [297, 182] width 51 height 23
click at [359, 178] on div "[PERSON_NAME]" at bounding box center [348, 182] width 51 height 23
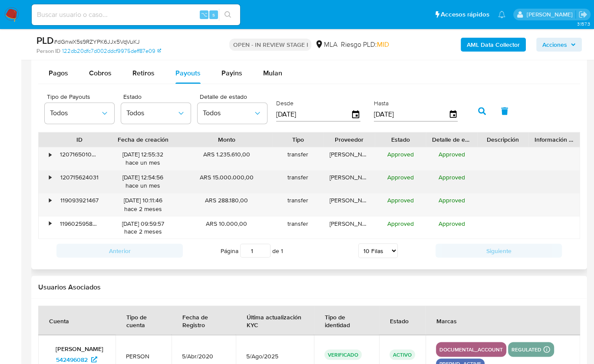
click at [359, 178] on div "[PERSON_NAME]" at bounding box center [348, 182] width 51 height 23
click at [406, 176] on span "Approved" at bounding box center [400, 177] width 26 height 9
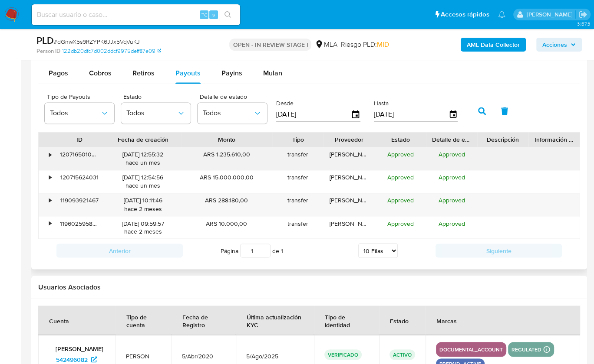
click at [351, 152] on div "Reina [PERSON_NAME]" at bounding box center [348, 159] width 51 height 23
click at [348, 160] on div "Reina [PERSON_NAME]" at bounding box center [348, 159] width 51 height 23
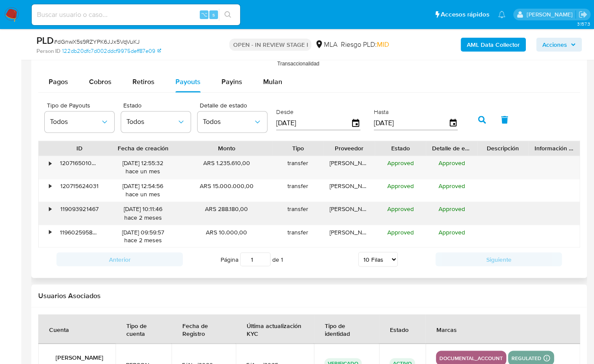
scroll to position [1119, 0]
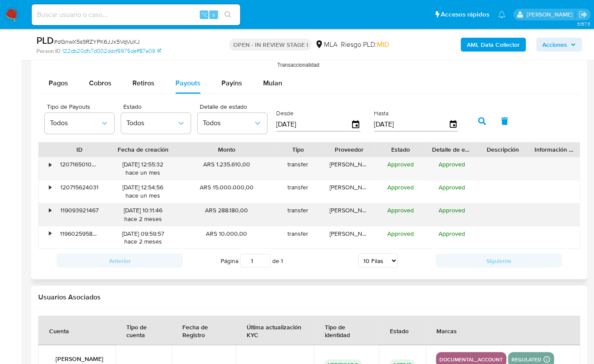
click at [358, 203] on div "[PERSON_NAME]" at bounding box center [348, 214] width 51 height 23
click at [377, 83] on div "Pagos Cobros Retiros Payouts Payins Mulan" at bounding box center [308, 83] width 541 height 21
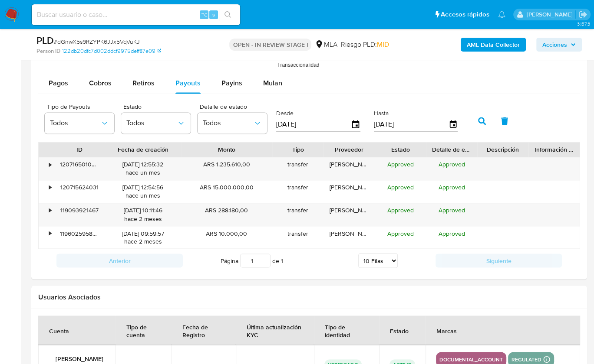
click at [326, 286] on div "Usuarios Asociados" at bounding box center [308, 297] width 555 height 23
click at [325, 293] on h2 "Usuarios Asociados" at bounding box center [308, 297] width 541 height 9
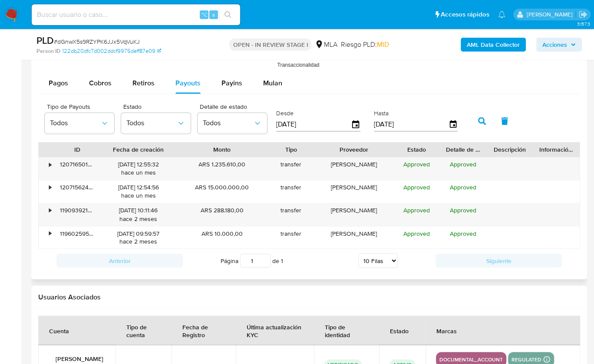
drag, startPoint x: 374, startPoint y: 143, endPoint x: 397, endPoint y: 146, distance: 23.7
click at [397, 146] on div at bounding box center [393, 149] width 16 height 15
click at [318, 265] on div "Página 1 de 1 5 Filas 10 Filas 20 Filas 25 Filas 50 Filas 100 Filas" at bounding box center [309, 260] width 253 height 17
click at [318, 265] on div "Anterior Página 1 de 1 5 Filas 10 Filas 20 Filas 25 Filas 50 Filas 100 Filas Si…" at bounding box center [308, 260] width 541 height 23
click at [320, 266] on div "Anterior Página 1 de 1 5 Filas 10 Filas 20 Filas 25 Filas 50 Filas 100 Filas Si…" at bounding box center [308, 260] width 541 height 23
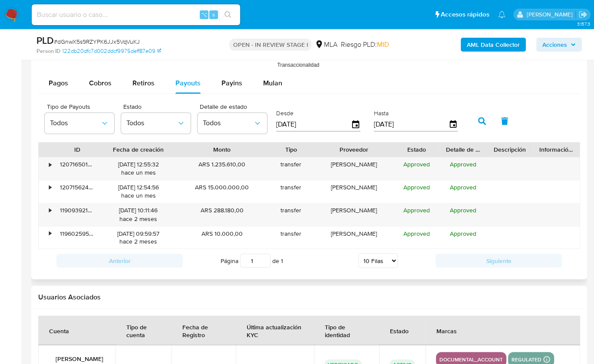
click at [320, 266] on div "Anterior Página 1 de 1 5 Filas 10 Filas 20 Filas 25 Filas 50 Filas 100 Filas Si…" at bounding box center [308, 260] width 541 height 23
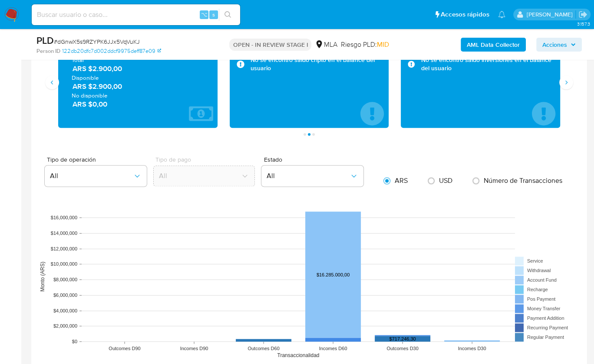
scroll to position [1009, 0]
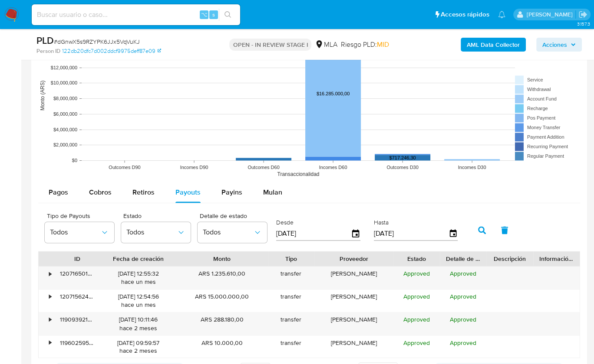
click at [536, 188] on div "Pagos Cobros Retiros Payouts Payins Mulan" at bounding box center [308, 192] width 541 height 21
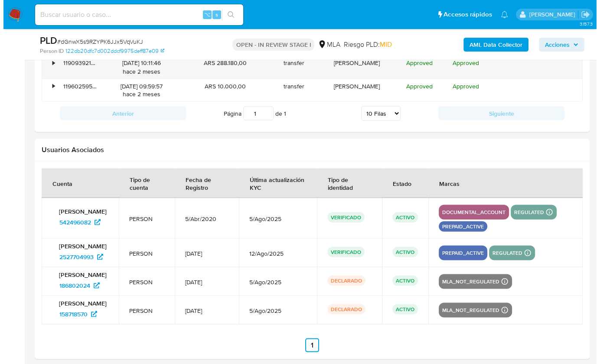
scroll to position [1493, 0]
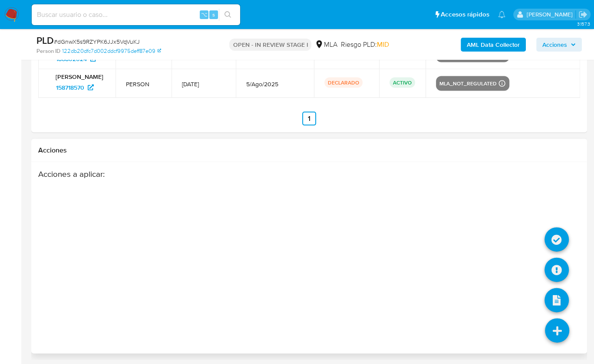
click at [548, 328] on icon at bounding box center [557, 331] width 24 height 24
click at [564, 289] on icon at bounding box center [556, 301] width 24 height 24
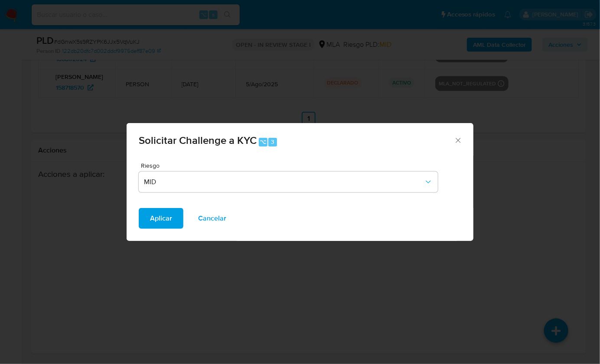
click at [456, 144] on icon "Cerrar" at bounding box center [458, 140] width 9 height 9
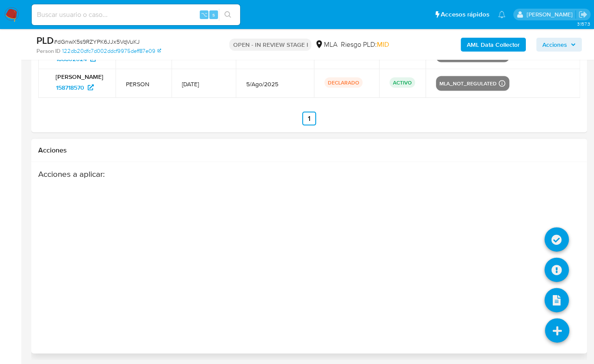
click at [550, 326] on icon at bounding box center [557, 331] width 24 height 24
click at [558, 264] on icon at bounding box center [556, 270] width 24 height 24
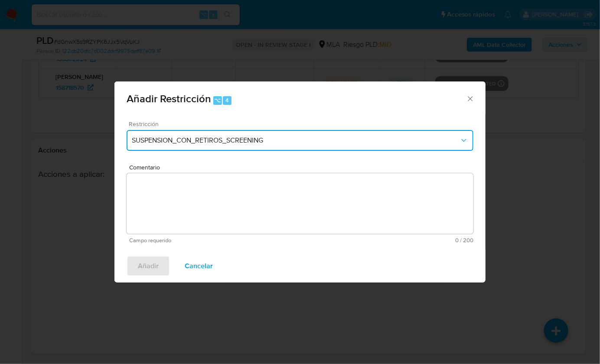
click at [243, 139] on span "SUSPENSION_CON_RETIROS_SCREENING" at bounding box center [296, 140] width 328 height 9
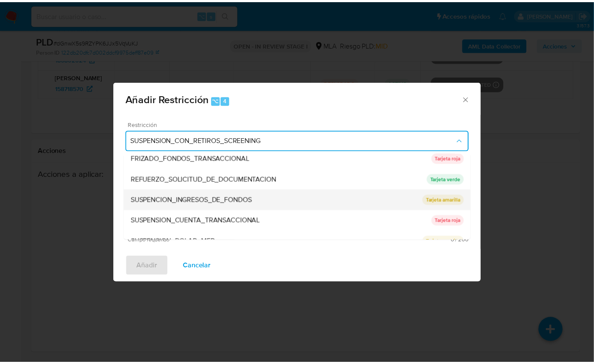
scroll to position [184, 0]
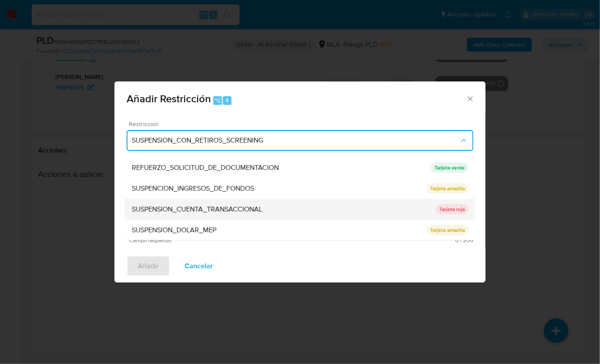
click at [216, 211] on span "SUSPENSION_CUENTA_TRANSACCIONAL" at bounding box center [197, 209] width 131 height 9
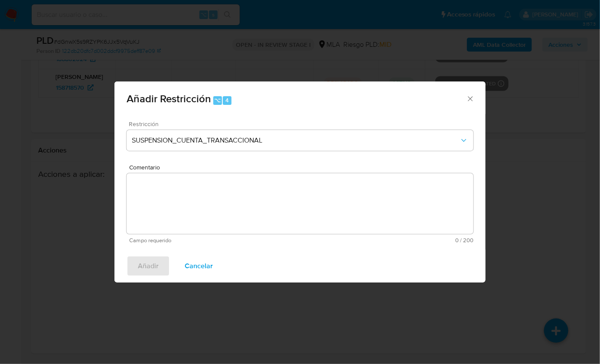
click at [218, 207] on textarea "Comentario" at bounding box center [300, 204] width 347 height 61
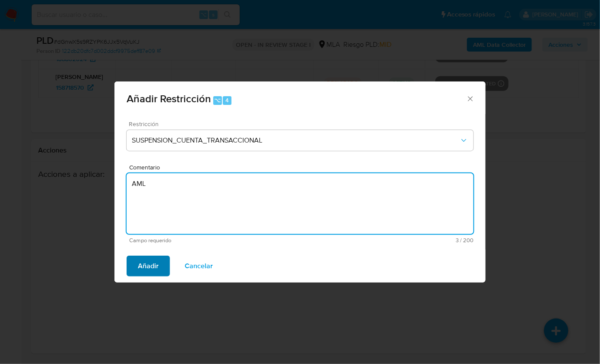
type textarea "AML"
click at [139, 265] on span "Añadir" at bounding box center [148, 266] width 21 height 19
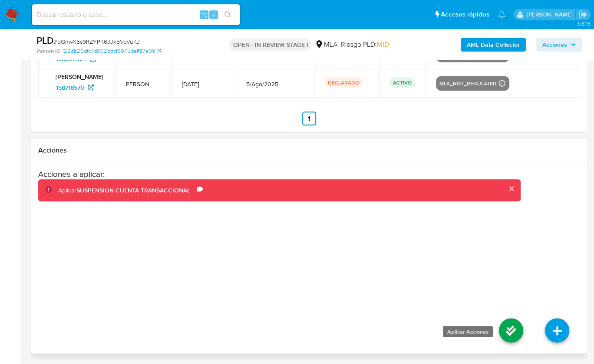
click at [511, 331] on icon at bounding box center [511, 331] width 24 height 24
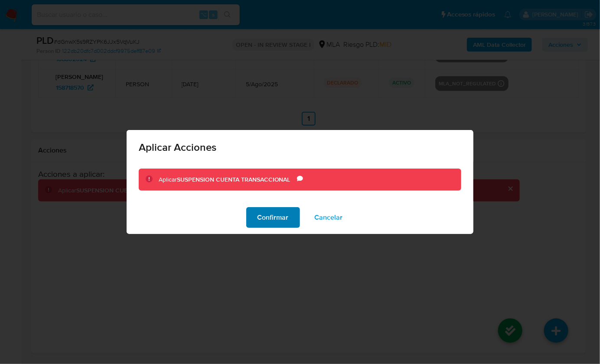
click at [272, 220] on span "Confirmar" at bounding box center [273, 217] width 31 height 19
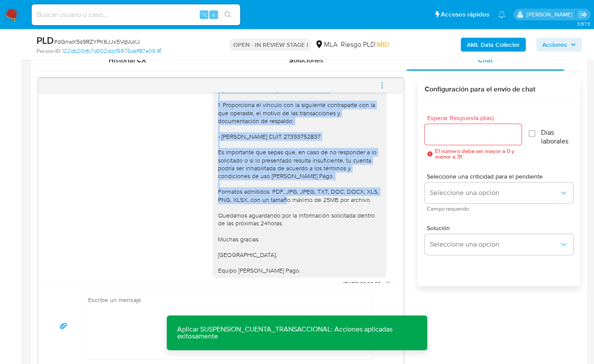
scroll to position [738, 0]
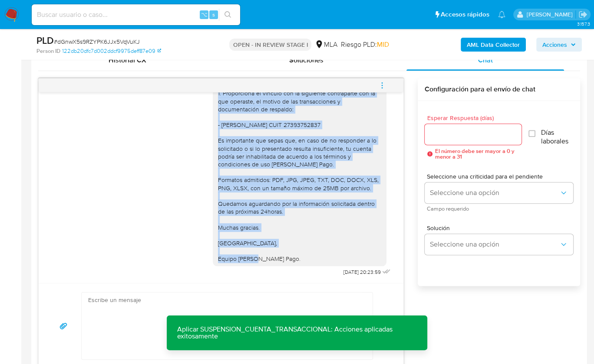
drag, startPoint x: 209, startPoint y: 159, endPoint x: 296, endPoint y: 259, distance: 133.2
click at [296, 259] on div "Hola, En función de las operaciones registradas en tu cuenta de Mercado Pago, n…" at bounding box center [300, 153] width 174 height 228
copy div "Hola, En función de las operaciones registradas en tu cuenta de Mercado Pago, n…"
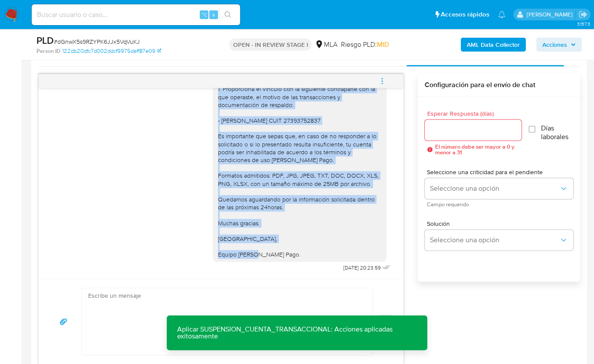
scroll to position [495, 0]
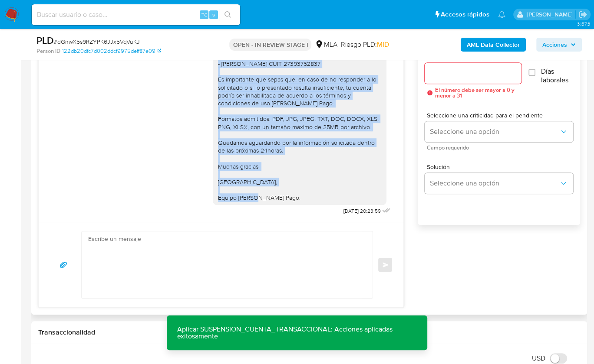
click at [259, 269] on textarea at bounding box center [224, 265] width 273 height 67
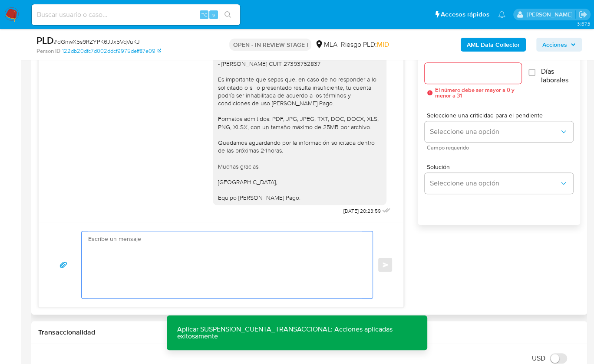
paste textarea "Hola, En función de las operaciones registradas en tu cuenta de Mercado Pago, n…"
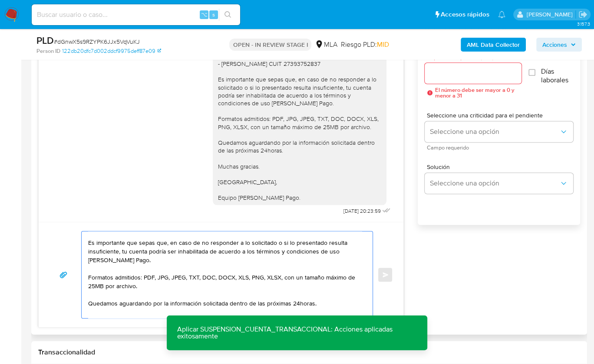
scroll to position [81, 0]
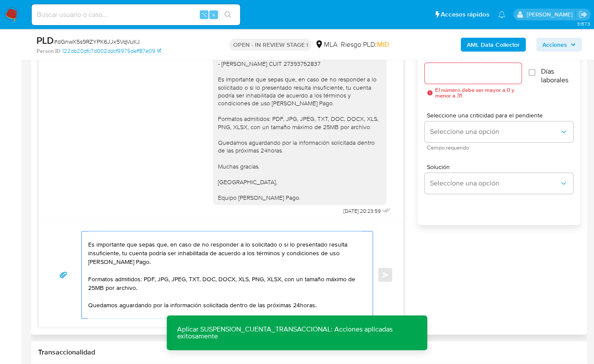
click at [171, 252] on textarea "Hola, En función de las operaciones registradas en tu cuenta de Mercado Pago, n…" at bounding box center [224, 275] width 273 height 87
type textarea "Hola, En función de las operaciones registradas en tu cuenta de Mercado Pago, n…"
click at [446, 76] on input "Esperar Respuesta (días)" at bounding box center [472, 73] width 97 height 11
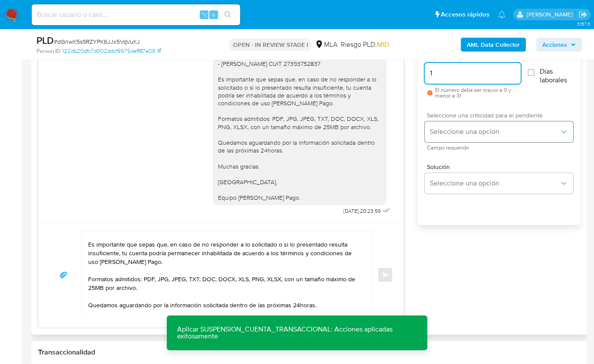
type input "1"
click at [437, 128] on span "Seleccione una opción" at bounding box center [494, 132] width 129 height 9
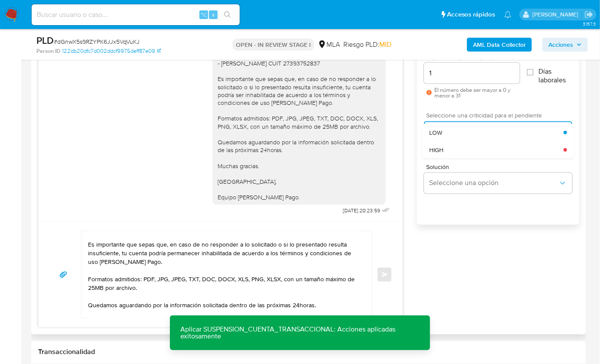
click at [442, 153] on span "HIGH" at bounding box center [437, 150] width 14 height 8
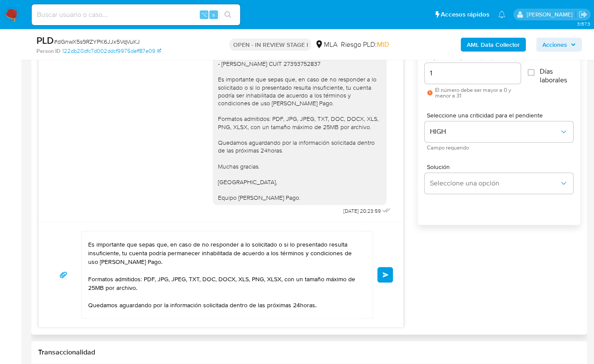
click at [387, 279] on button "Enviar" at bounding box center [385, 275] width 16 height 16
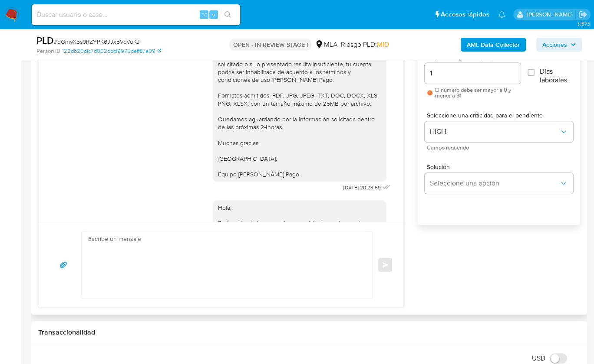
scroll to position [984, 0]
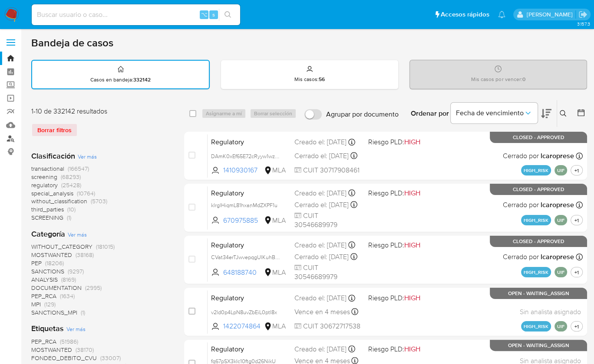
click at [13, 142] on link "Buscador de personas" at bounding box center [51, 138] width 103 height 13
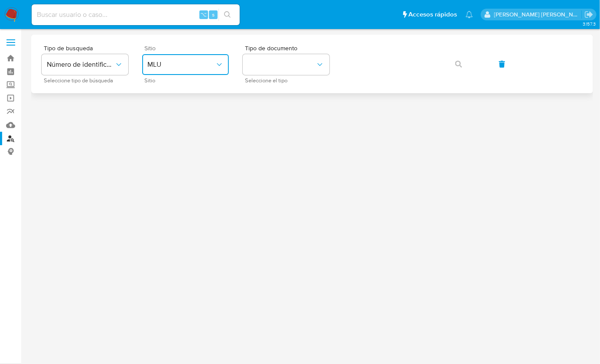
click at [175, 59] on button "MLU" at bounding box center [185, 64] width 87 height 21
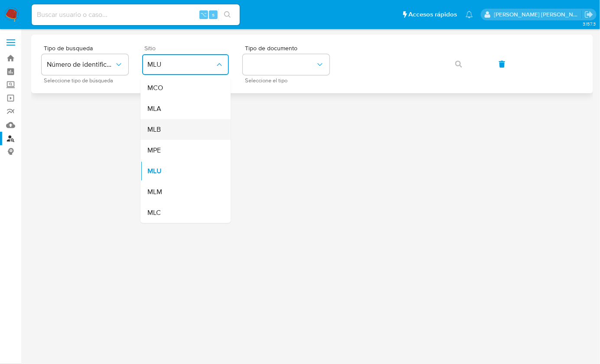
click at [173, 128] on div "MLB" at bounding box center [183, 129] width 71 height 21
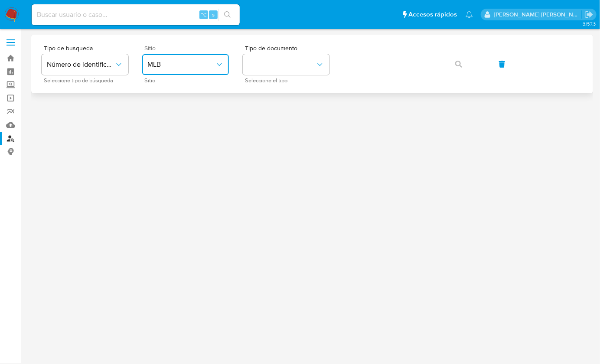
click at [198, 69] on button "MLB" at bounding box center [185, 64] width 87 height 21
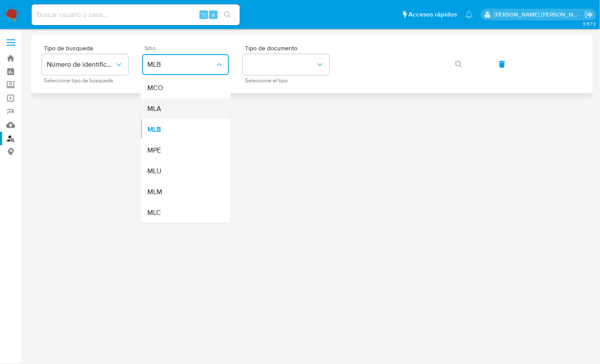
click at [174, 110] on div "MLA" at bounding box center [183, 108] width 71 height 21
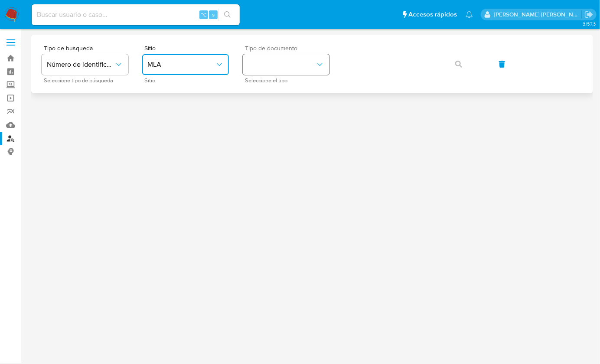
click at [289, 61] on button "identificationType" at bounding box center [286, 64] width 87 height 21
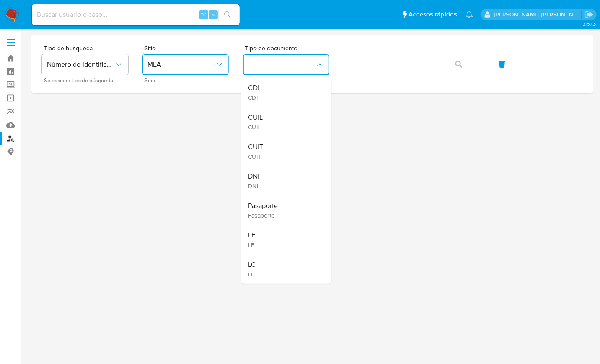
click at [269, 147] on div "CUIT CUIT" at bounding box center [283, 152] width 71 height 30
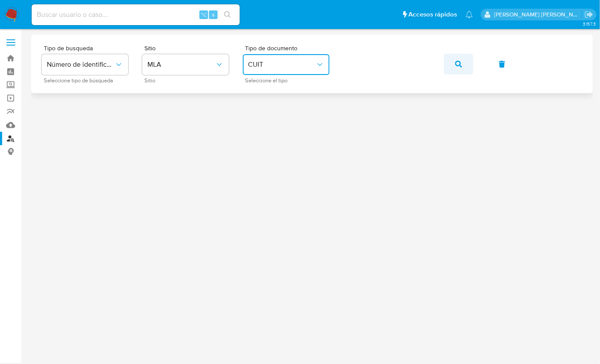
click at [469, 69] on button "button" at bounding box center [459, 64] width 30 height 21
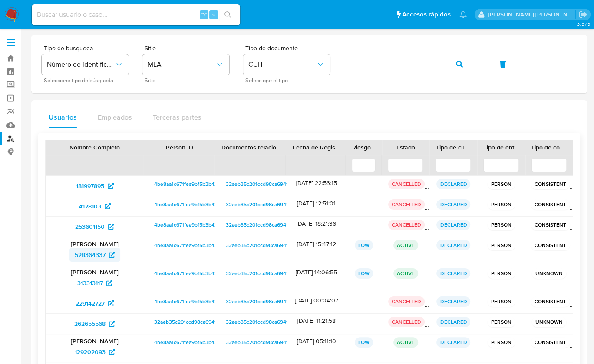
click at [80, 249] on span "528364337" at bounding box center [90, 255] width 31 height 14
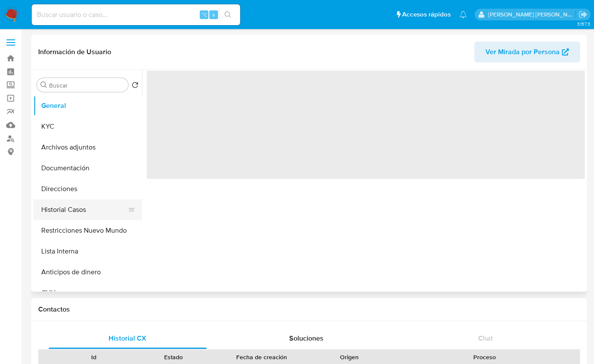
click at [78, 211] on button "Historial Casos" at bounding box center [84, 210] width 102 height 21
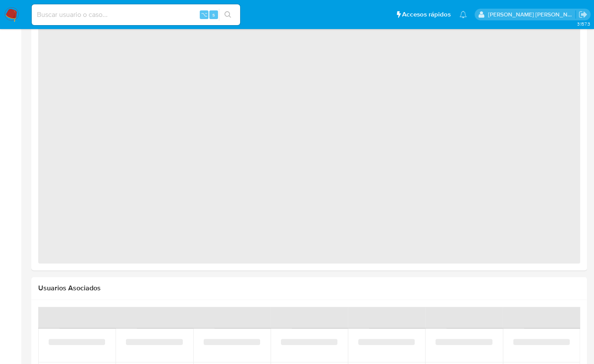
select select "10"
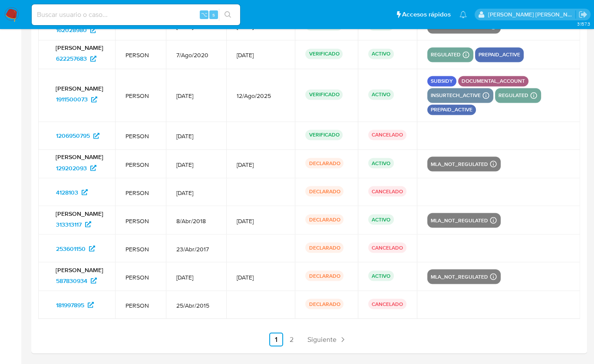
click at [287, 341] on link "2" at bounding box center [292, 340] width 14 height 14
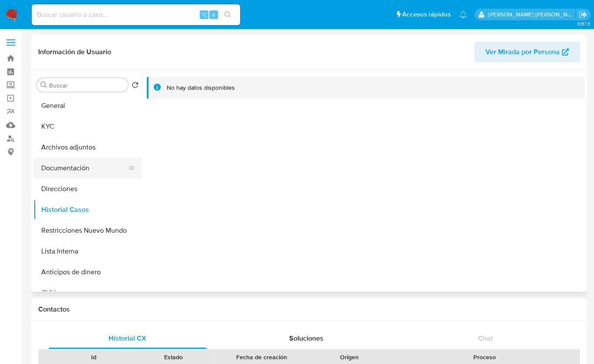
click at [86, 173] on button "Documentación" at bounding box center [84, 168] width 102 height 21
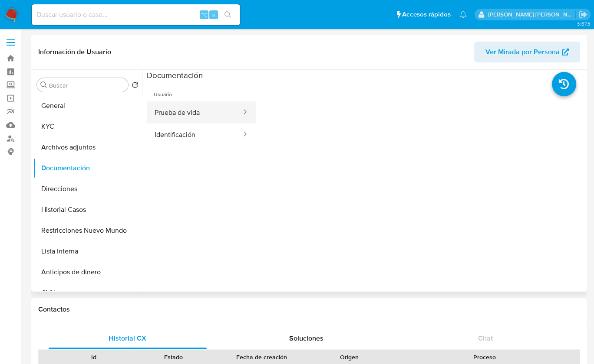
click at [195, 116] on button "Prueba de vida" at bounding box center [194, 113] width 95 height 22
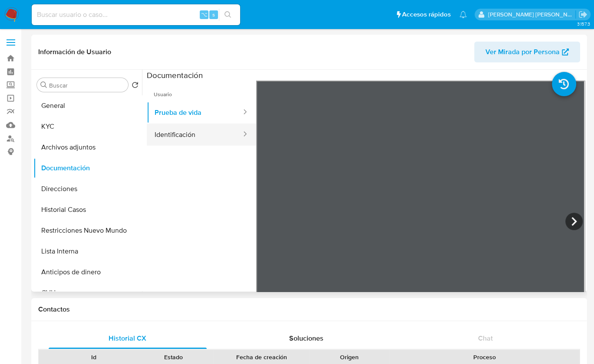
click at [177, 131] on button "Identificación" at bounding box center [194, 135] width 95 height 22
click at [572, 220] on icon at bounding box center [573, 221] width 5 height 9
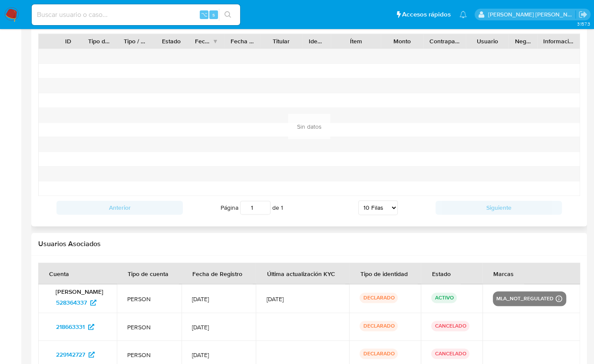
scroll to position [931, 0]
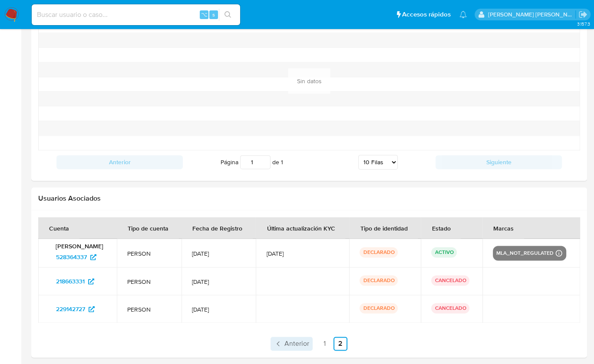
click at [282, 340] on icon "Paginación" at bounding box center [278, 344] width 9 height 9
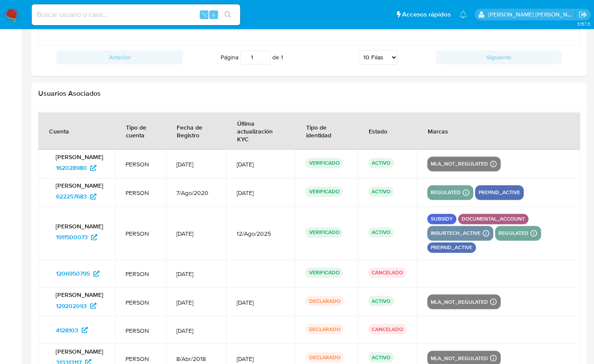
scroll to position [1058, 0]
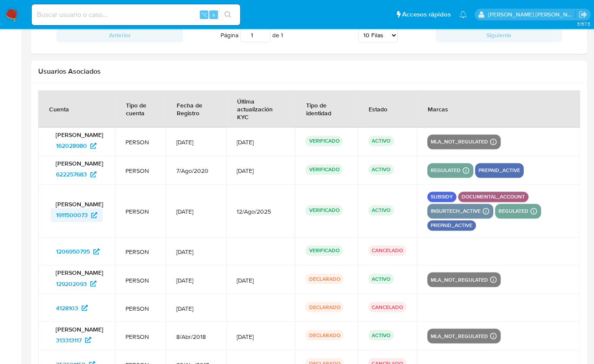
click at [72, 213] on span "1911500073" at bounding box center [72, 215] width 32 height 14
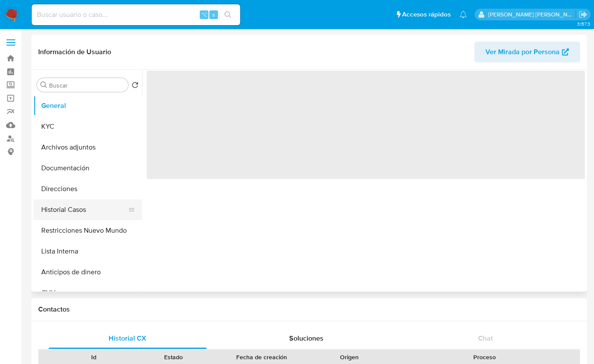
click at [92, 204] on button "Historial Casos" at bounding box center [84, 210] width 102 height 21
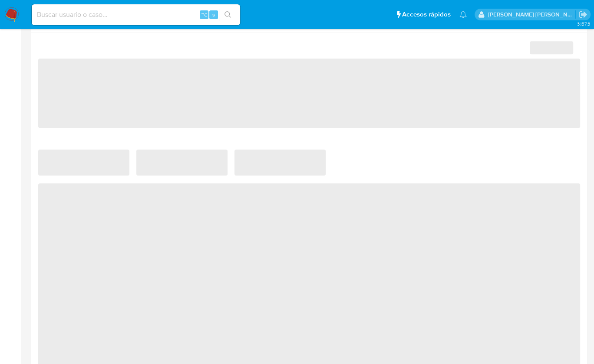
select select "10"
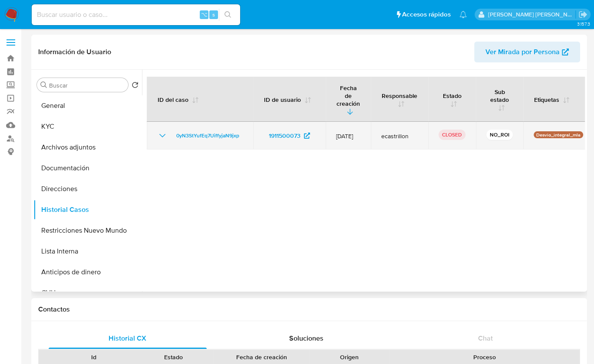
click at [165, 131] on icon "Mostrar/Ocultar" at bounding box center [162, 136] width 10 height 10
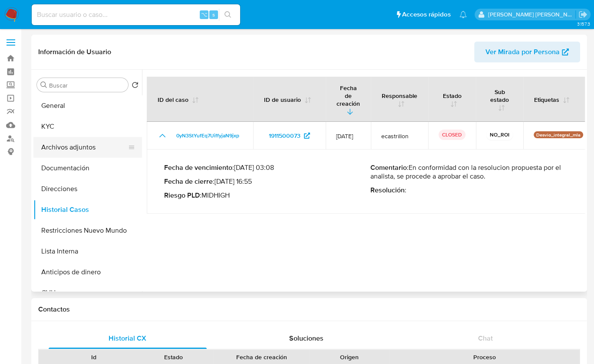
click at [96, 145] on button "Archivos adjuntos" at bounding box center [84, 147] width 102 height 21
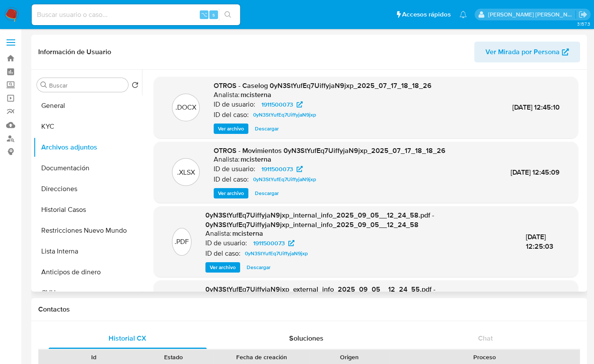
click at [230, 128] on span "Ver archivo" at bounding box center [231, 129] width 26 height 9
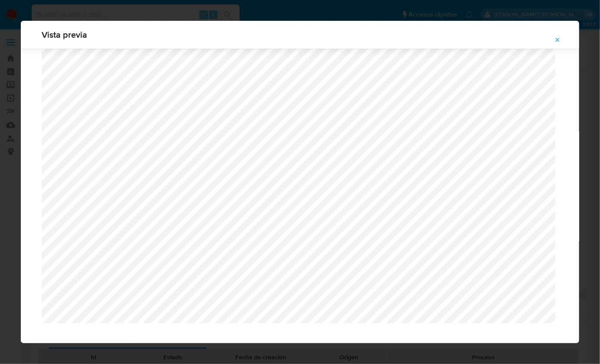
scroll to position [756, 0]
click at [559, 41] on icon "Attachment preview" at bounding box center [557, 39] width 7 height 7
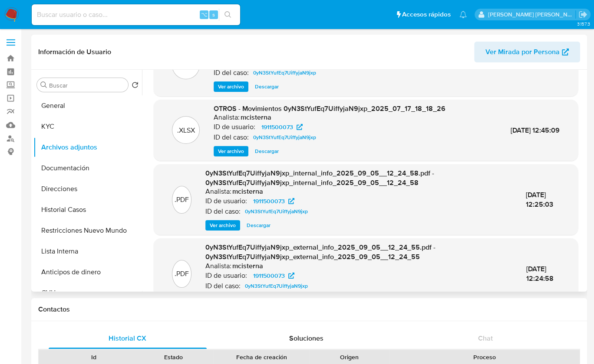
scroll to position [0, 0]
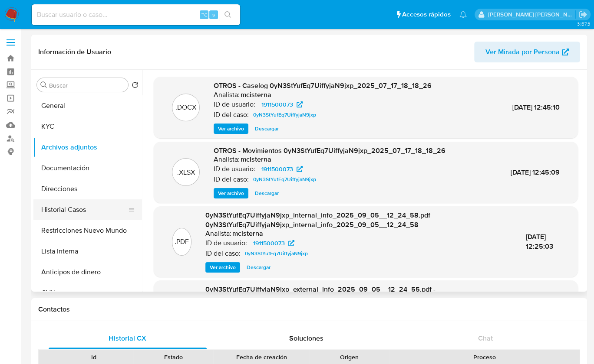
click at [79, 207] on button "Historial Casos" at bounding box center [84, 210] width 102 height 21
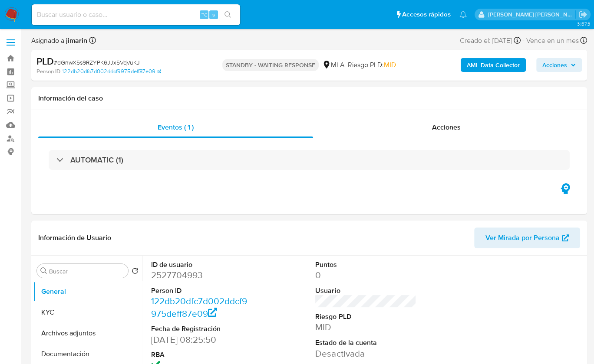
select select "10"
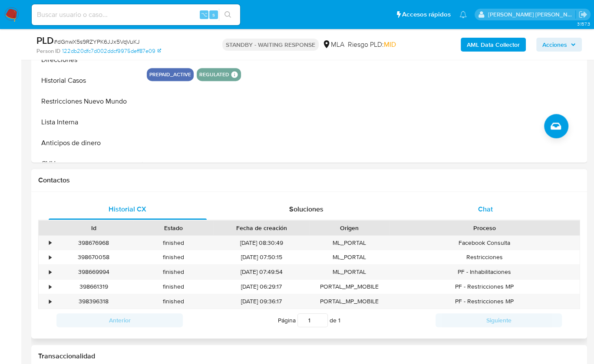
click at [494, 203] on div "Chat" at bounding box center [485, 209] width 158 height 21
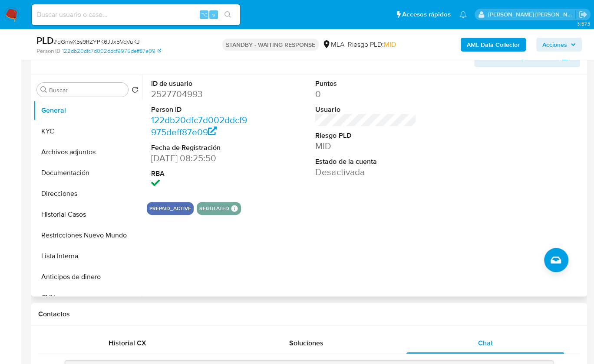
scroll to position [93, 0]
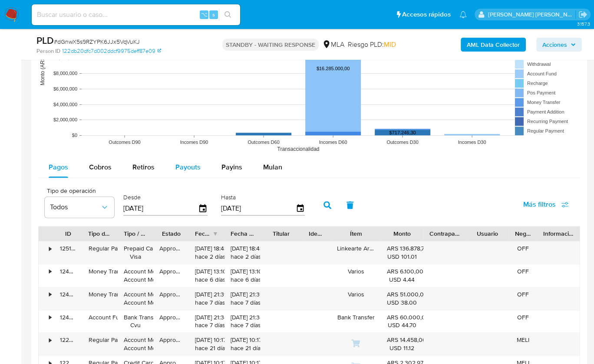
click at [174, 172] on button "Payouts" at bounding box center [188, 167] width 46 height 21
select select "10"
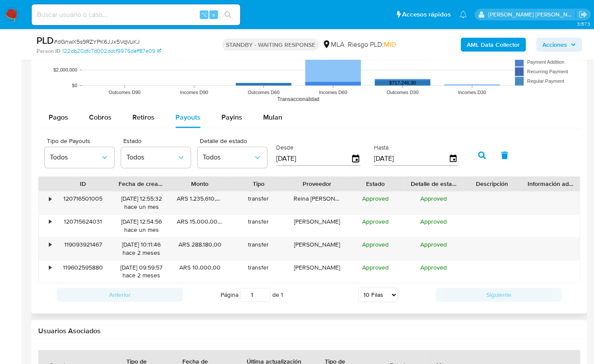
scroll to position [1009, 0]
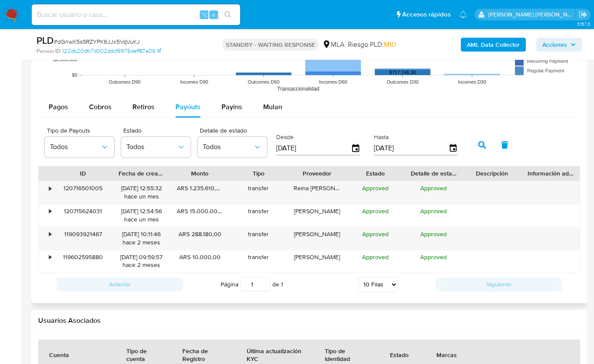
click at [356, 172] on div "Estado" at bounding box center [375, 173] width 46 height 9
drag, startPoint x: 355, startPoint y: 173, endPoint x: 336, endPoint y: 174, distance: 18.7
click at [362, 174] on div "Estado" at bounding box center [375, 173] width 46 height 9
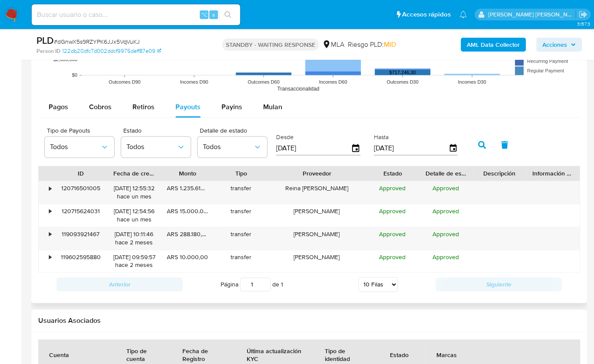
drag, startPoint x: 350, startPoint y: 173, endPoint x: 390, endPoint y: 173, distance: 39.9
click at [390, 173] on div "ID Fecha de creación Monto Tipo Proveedor Estado Detalle de estado Descripción …" at bounding box center [309, 173] width 541 height 15
click at [383, 186] on span "Approved" at bounding box center [392, 188] width 26 height 9
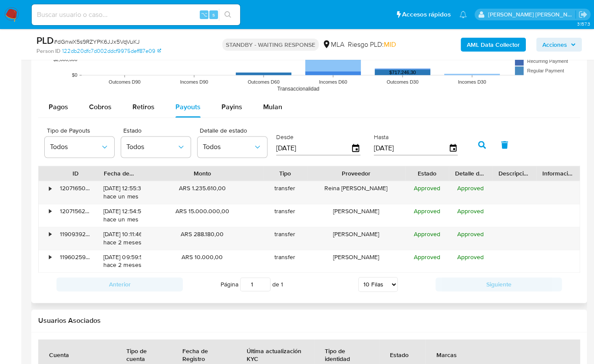
drag, startPoint x: 210, startPoint y: 174, endPoint x: 279, endPoint y: 174, distance: 68.6
click at [279, 174] on div "ID Fecha de creación Monto Tipo Proveedor Estado Detalle de estado Descripción …" at bounding box center [309, 173] width 541 height 15
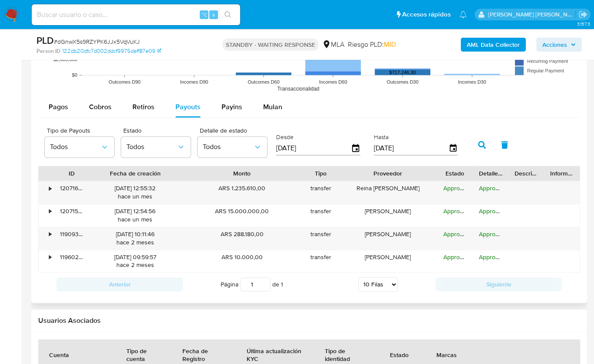
drag, startPoint x: 140, startPoint y: 172, endPoint x: 187, endPoint y: 173, distance: 47.7
click at [187, 173] on div at bounding box center [181, 173] width 16 height 15
click at [348, 220] on div "[PERSON_NAME]" at bounding box center [387, 215] width 98 height 23
click at [394, 235] on div "[PERSON_NAME]" at bounding box center [387, 238] width 98 height 23
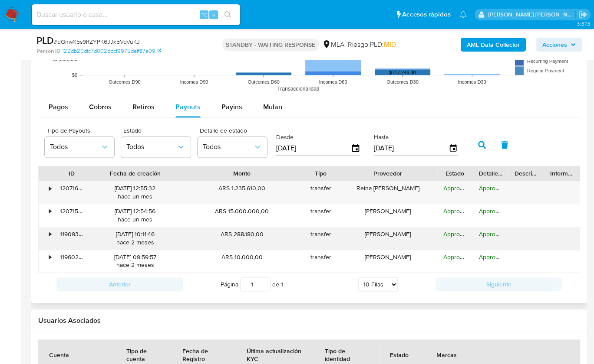
click at [394, 235] on div "[PERSON_NAME]" at bounding box center [387, 238] width 98 height 23
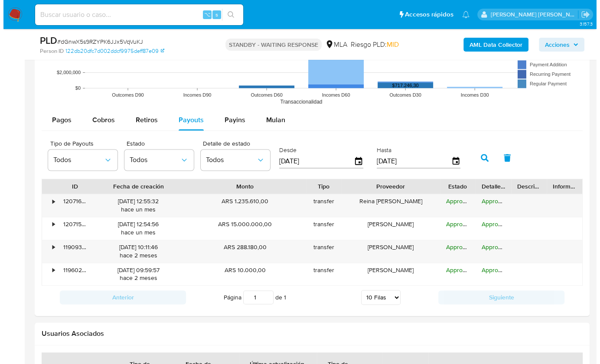
scroll to position [1017, 0]
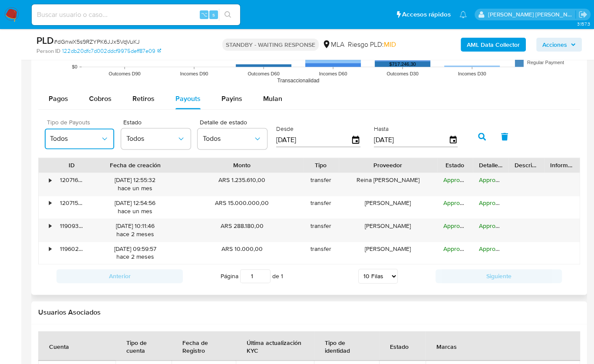
click at [98, 147] on button "Todos" at bounding box center [79, 138] width 69 height 21
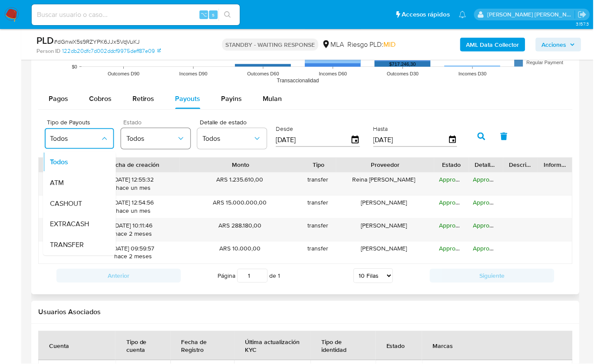
click at [157, 137] on span "Todos" at bounding box center [151, 139] width 50 height 9
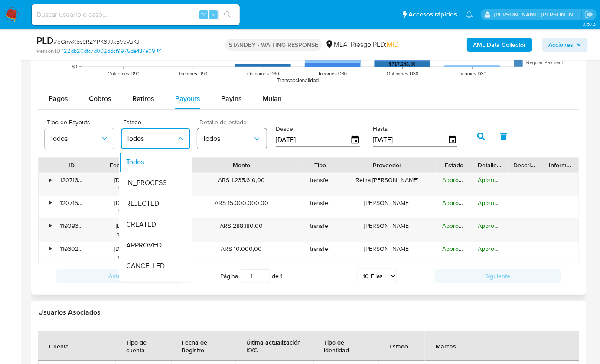
click at [212, 135] on span "Todos" at bounding box center [228, 139] width 50 height 9
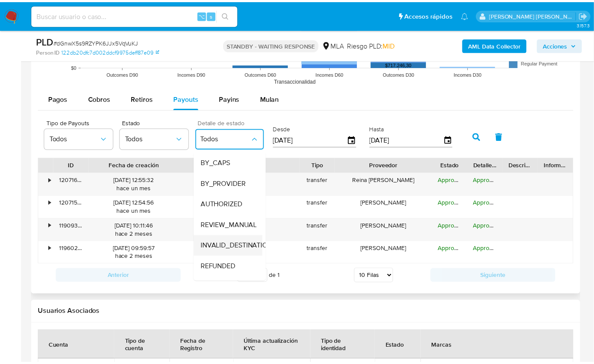
scroll to position [244, 0]
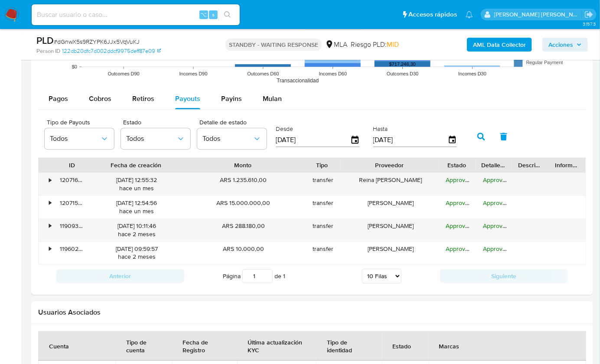
click at [303, 302] on div "Usuarios Asociados" at bounding box center [312, 313] width 562 height 23
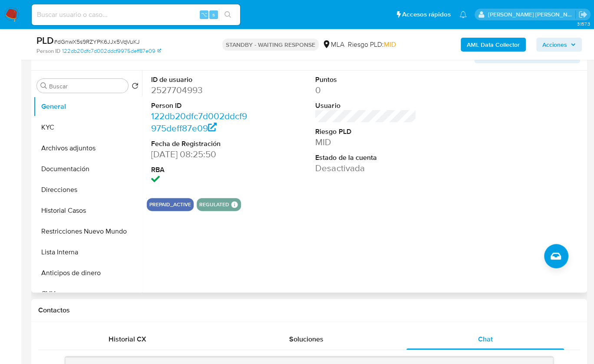
scroll to position [142, 0]
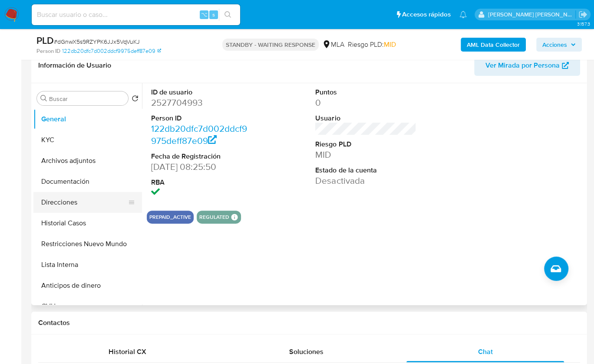
click at [71, 200] on button "Direcciones" at bounding box center [84, 202] width 102 height 21
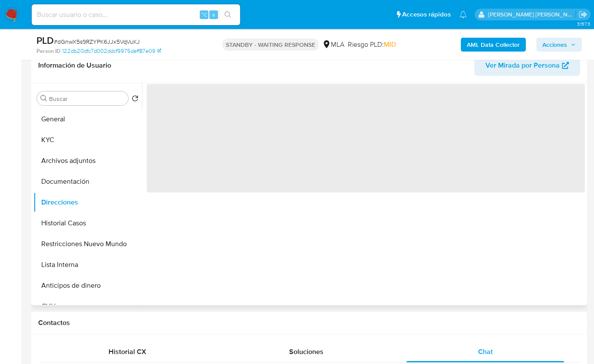
click at [351, 299] on div "‌" at bounding box center [363, 194] width 443 height 222
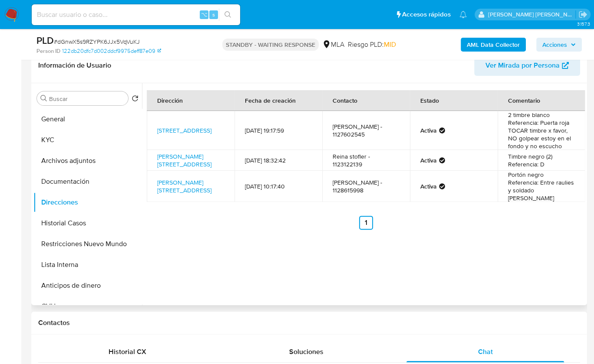
click at [351, 299] on div "Dirección Fecha de creación Contacto Estado Comentario [STREET_ADDRESS] 2556 [D…" at bounding box center [363, 194] width 443 height 222
click at [278, 281] on div "Dirección Fecha de creación Contacto Estado Comentario [STREET_ADDRESS] 2556 [D…" at bounding box center [363, 194] width 443 height 222
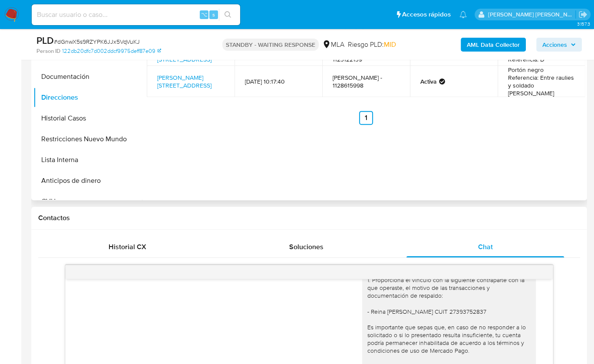
scroll to position [137, 0]
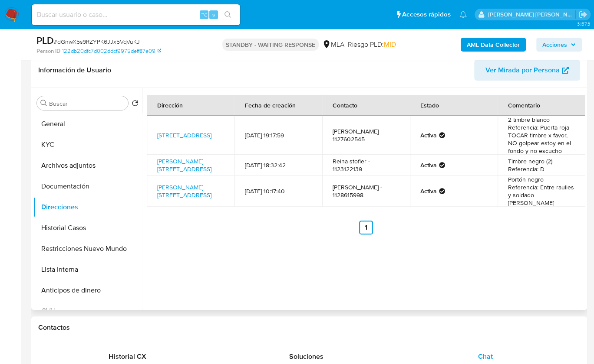
click at [452, 282] on div "Dirección Fecha de creación Contacto Estado Comentario [STREET_ADDRESS] 2556 [D…" at bounding box center [363, 199] width 443 height 222
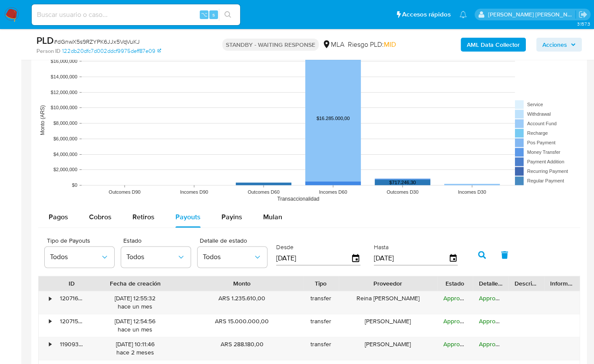
click at [418, 217] on div "Pagos Cobros Retiros Payouts Payins Mulan" at bounding box center [308, 217] width 541 height 21
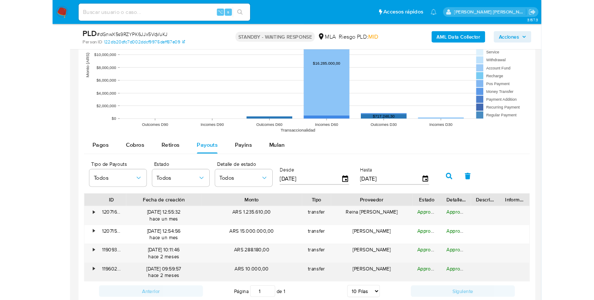
scroll to position [1040, 0]
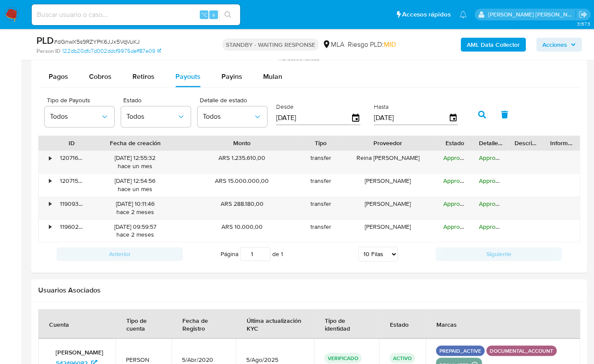
click at [397, 292] on div "Usuarios Asociados" at bounding box center [308, 290] width 555 height 23
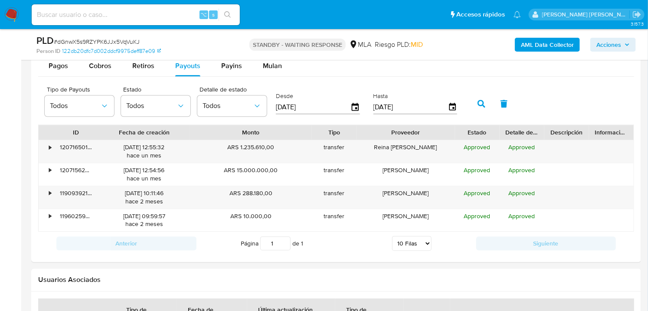
scroll to position [1003, 0]
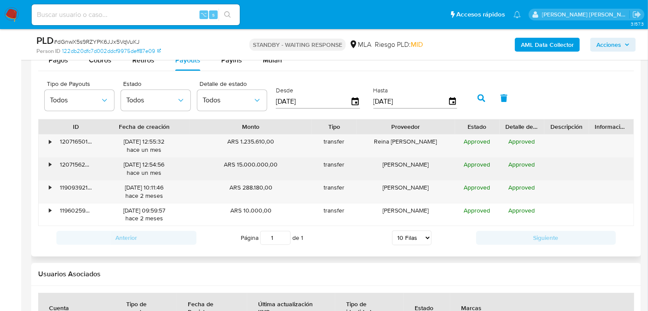
click at [50, 164] on div "•" at bounding box center [50, 165] width 2 height 8
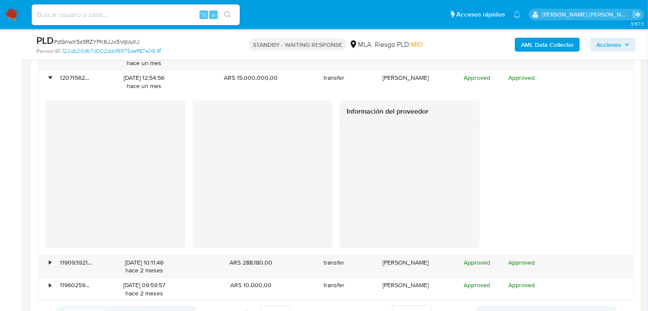
scroll to position [1090, 0]
click at [79, 189] on div at bounding box center [116, 173] width 140 height 147
click at [378, 168] on div at bounding box center [410, 185] width 140 height 125
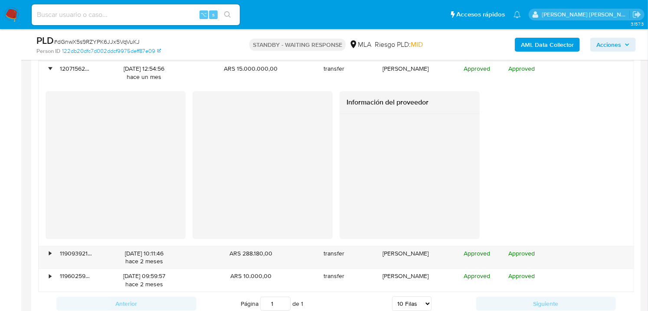
scroll to position [1099, 0]
click at [445, 203] on div at bounding box center [410, 176] width 140 height 125
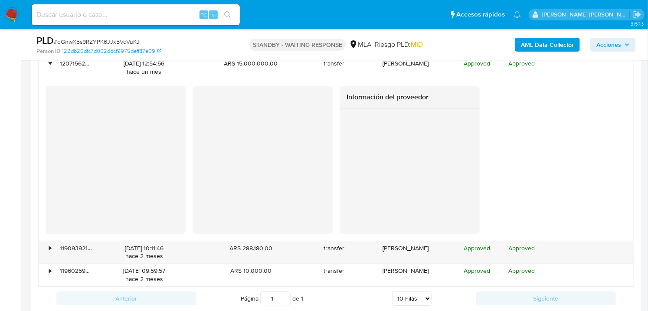
scroll to position [1105, 0]
click at [242, 203] on div at bounding box center [263, 159] width 140 height 148
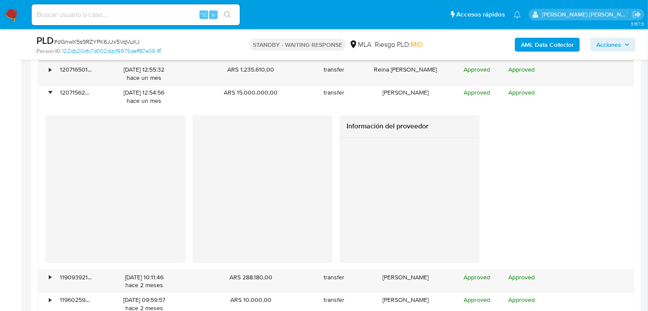
scroll to position [1063, 0]
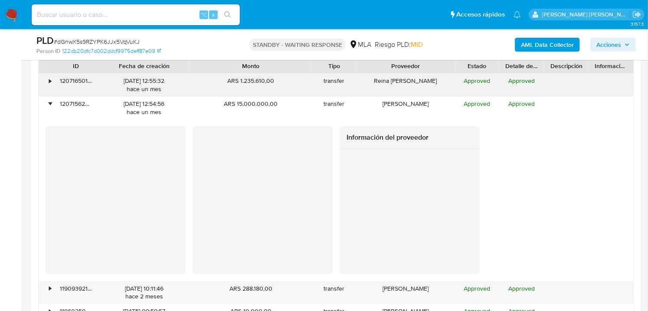
click at [52, 83] on div "•" at bounding box center [46, 85] width 15 height 23
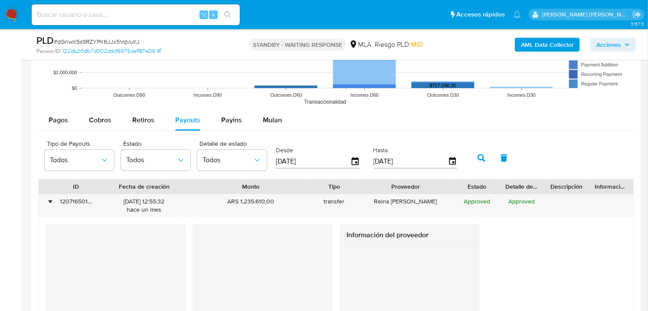
scroll to position [940, 0]
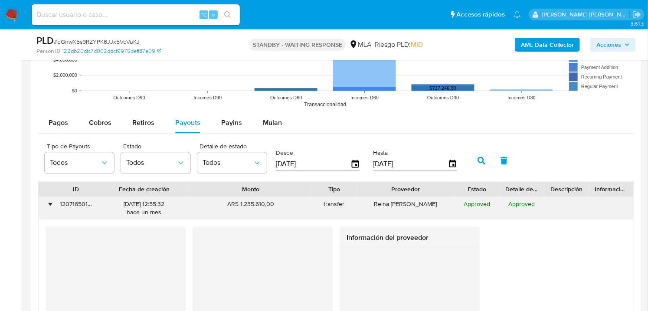
click at [52, 204] on div "•" at bounding box center [46, 208] width 15 height 23
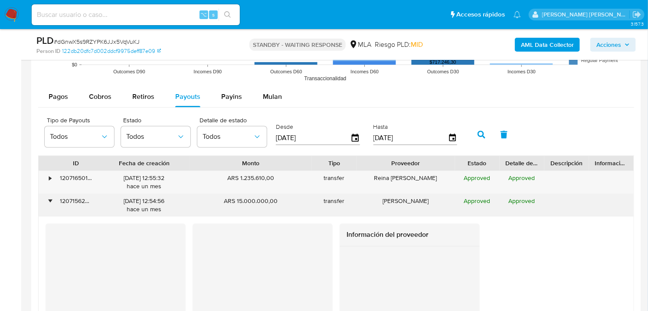
scroll to position [972, 0]
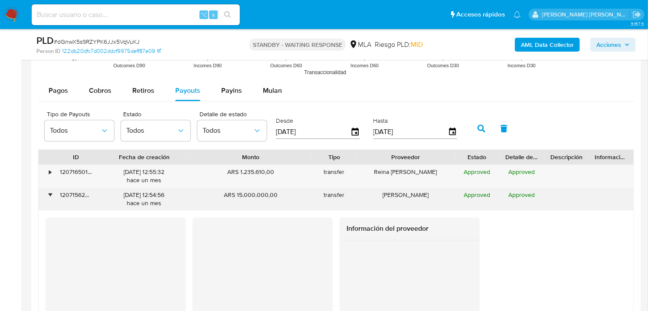
click at [51, 196] on div "•" at bounding box center [50, 195] width 2 height 8
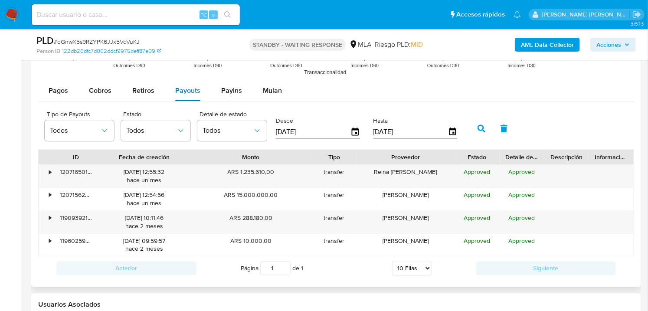
click at [183, 91] on span "Payouts" at bounding box center [187, 90] width 25 height 10
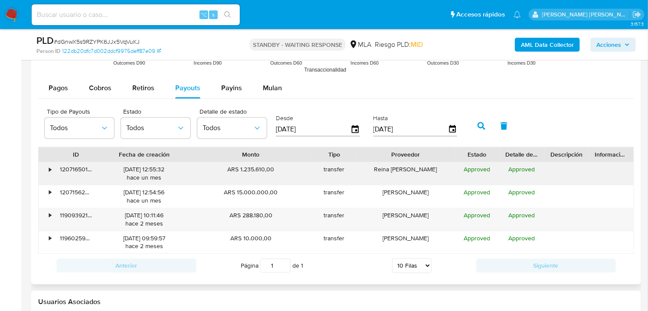
scroll to position [981, 0]
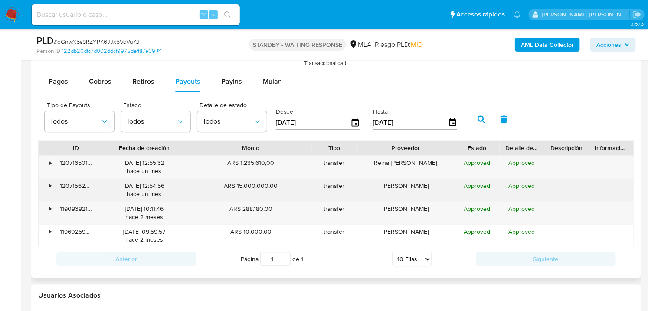
drag, startPoint x: 238, startPoint y: 188, endPoint x: 290, endPoint y: 188, distance: 52.1
click at [290, 188] on div "ARS 15.000.000,00" at bounding box center [251, 190] width 122 height 23
click at [47, 187] on div "•" at bounding box center [46, 190] width 15 height 23
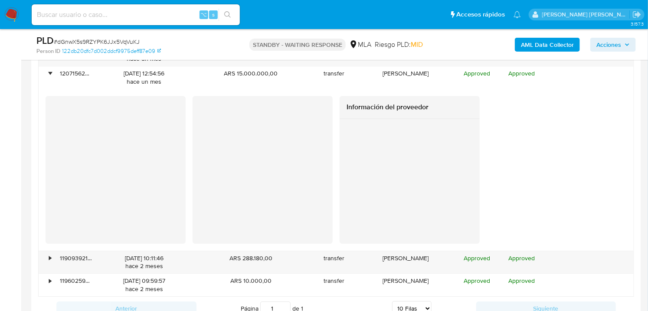
scroll to position [931, 0]
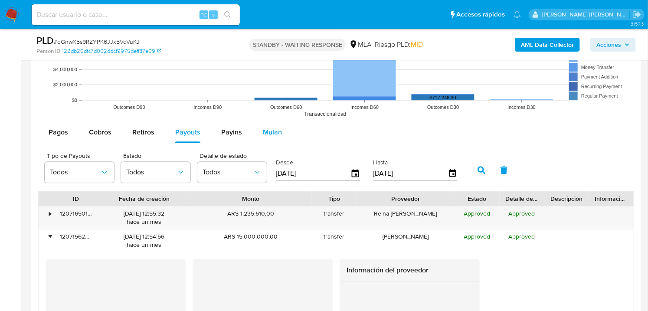
click at [272, 133] on span "Mulan" at bounding box center [272, 132] width 19 height 10
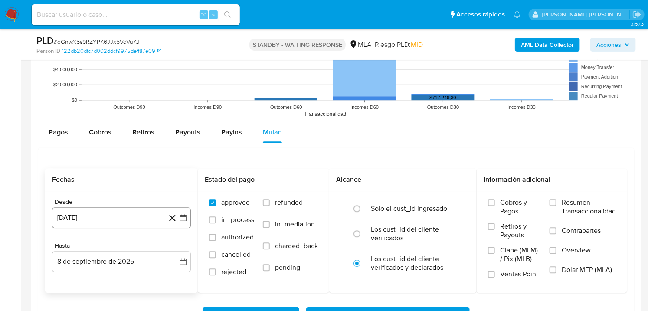
click at [118, 214] on button "[DATE]" at bounding box center [121, 217] width 139 height 21
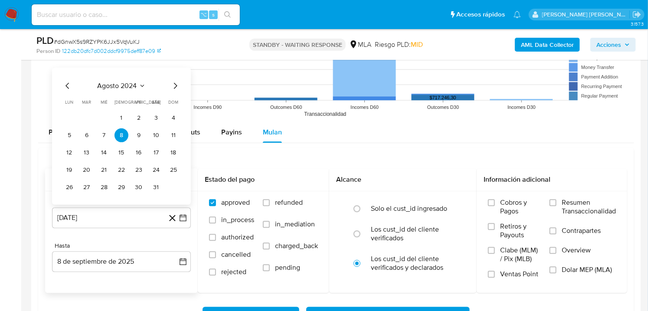
click at [125, 87] on span "agosto 2024" at bounding box center [117, 86] width 39 height 9
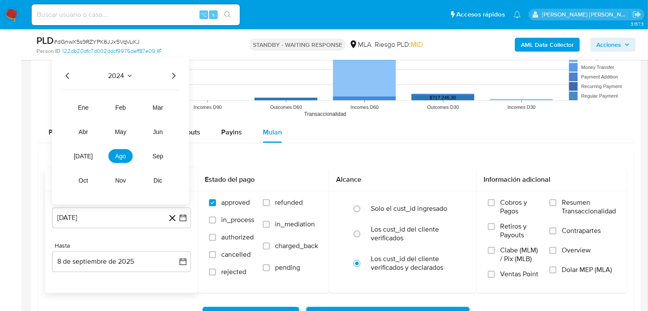
click at [173, 76] on icon "Año siguiente" at bounding box center [173, 76] width 10 height 10
click at [122, 159] on span "ago" at bounding box center [120, 156] width 11 height 7
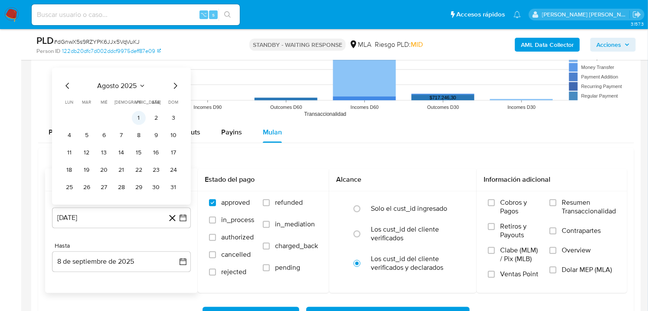
click at [139, 119] on button "1" at bounding box center [139, 118] width 14 height 14
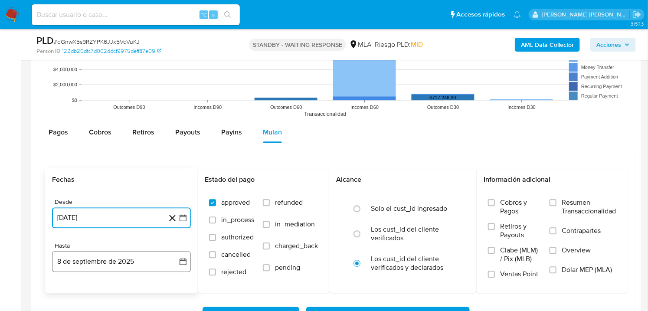
click at [123, 262] on button "8 de septiembre de 2025" at bounding box center [121, 261] width 139 height 21
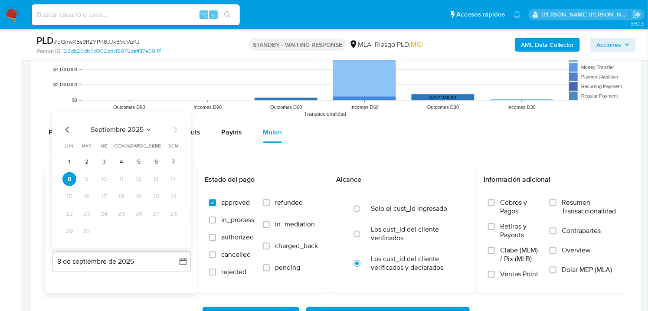
click at [69, 125] on icon "Mes anterior" at bounding box center [67, 130] width 10 height 10
click at [176, 234] on button "31" at bounding box center [174, 231] width 14 height 14
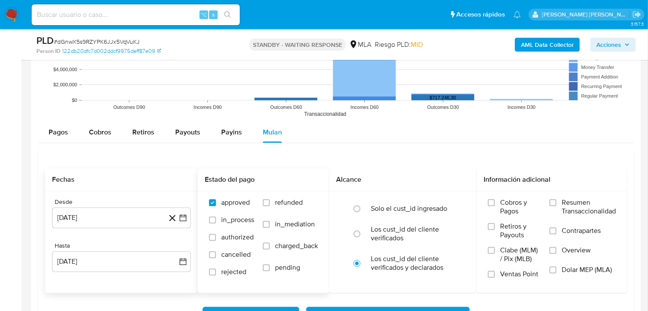
click at [279, 206] on span "refunded" at bounding box center [289, 202] width 28 height 9
click at [270, 206] on input "refunded" at bounding box center [266, 202] width 7 height 7
checkbox input "true"
click at [579, 269] on span "Dolar MEP (MLA)" at bounding box center [587, 270] width 50 height 9
click at [557, 269] on input "Dolar MEP (MLA)" at bounding box center [553, 269] width 7 height 7
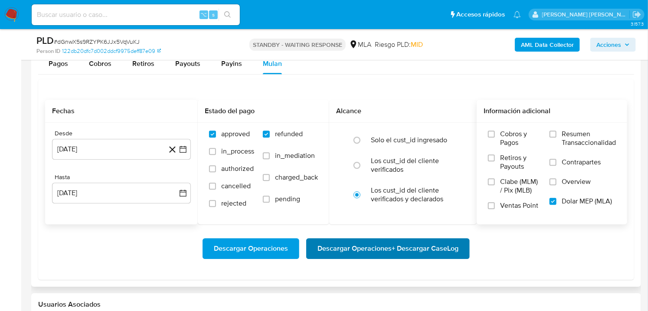
scroll to position [1000, 0]
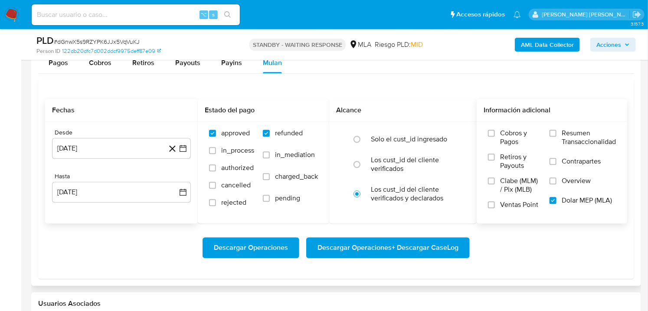
click at [396, 249] on span "Descargar Operaciones + Descargar CaseLog" at bounding box center [388, 247] width 141 height 19
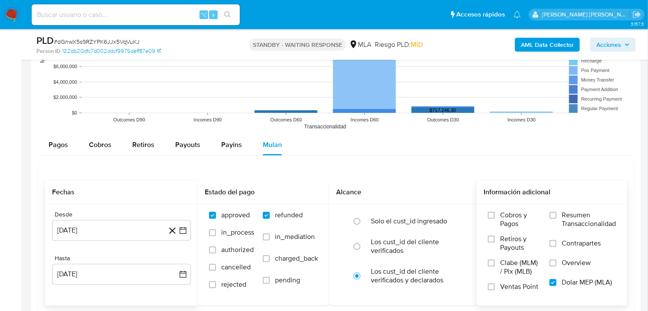
scroll to position [916, 0]
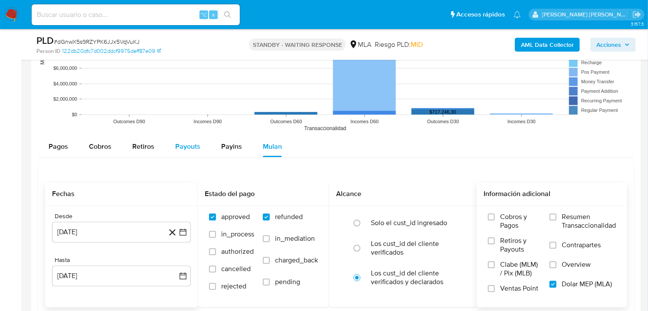
click at [188, 147] on span "Payouts" at bounding box center [187, 146] width 25 height 10
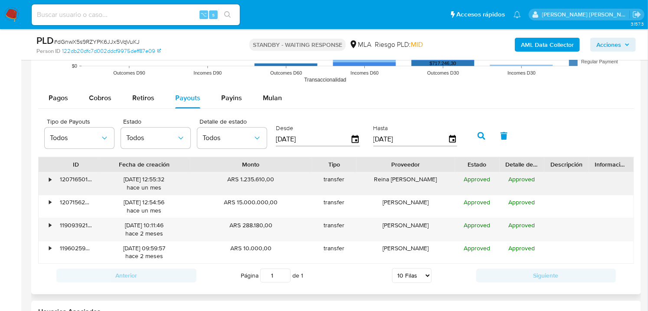
scroll to position [978, 0]
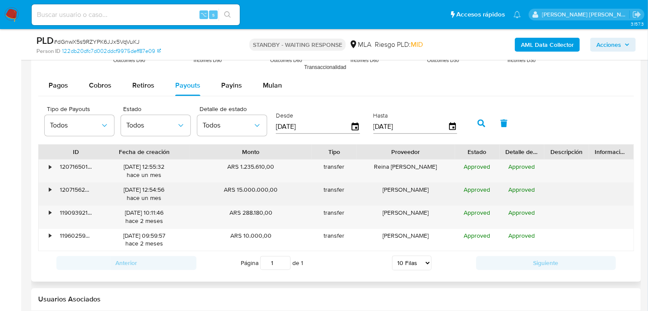
click at [54, 192] on div "120715624031" at bounding box center [76, 194] width 45 height 23
click at [51, 192] on div "•" at bounding box center [46, 194] width 15 height 23
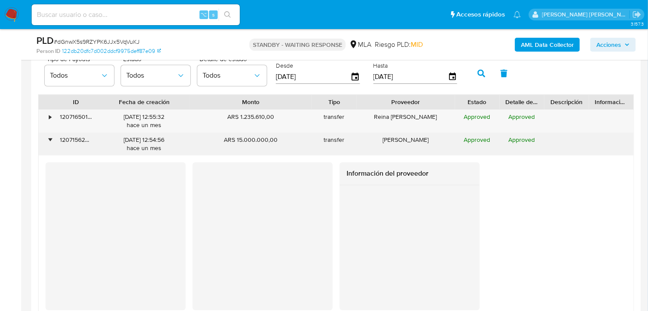
scroll to position [1026, 0]
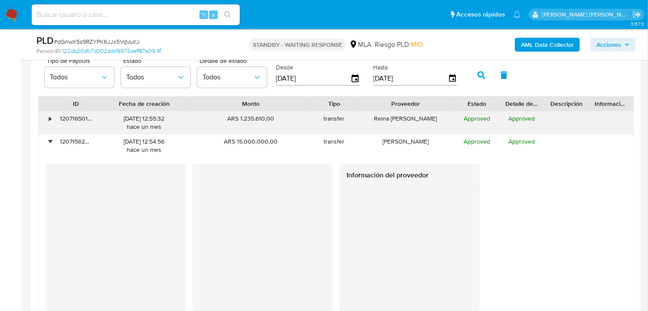
click at [49, 121] on div "•" at bounding box center [50, 119] width 2 height 8
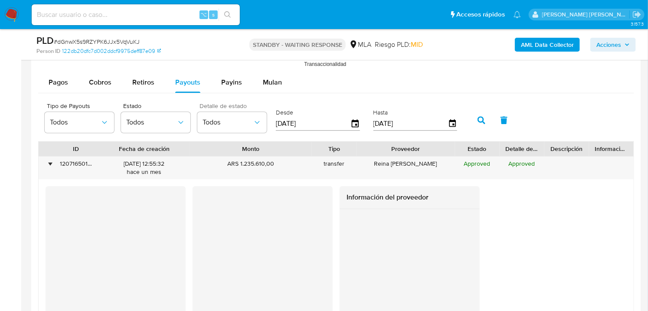
scroll to position [980, 0]
click at [189, 89] on div "Payouts" at bounding box center [187, 83] width 25 height 21
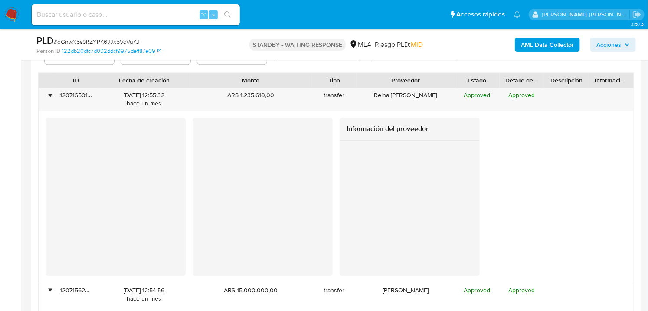
scroll to position [1050, 0]
click at [293, 219] on div at bounding box center [263, 168] width 140 height 103
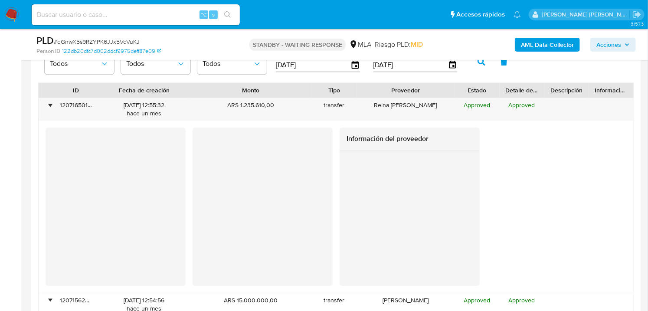
scroll to position [1039, 0]
click at [46, 111] on div "•" at bounding box center [46, 109] width 15 height 23
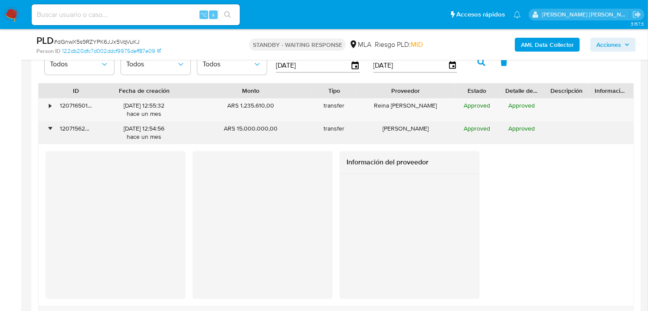
click at [45, 130] on div "•" at bounding box center [46, 132] width 15 height 23
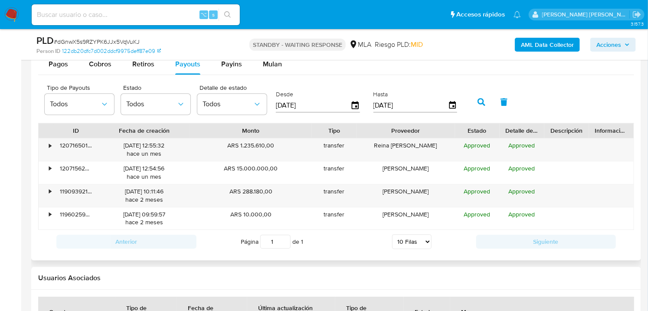
scroll to position [991, 0]
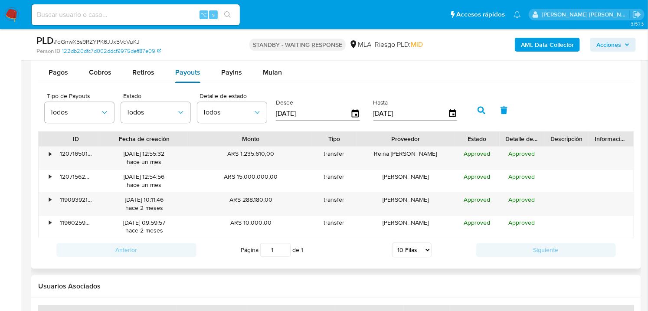
click at [182, 70] on span "Payouts" at bounding box center [187, 72] width 25 height 10
click at [125, 75] on button "Retiros" at bounding box center [143, 72] width 43 height 21
select select "10"
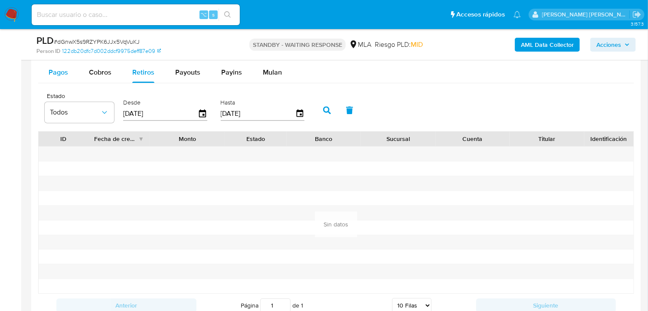
click at [54, 74] on span "Pagos" at bounding box center [59, 72] width 20 height 10
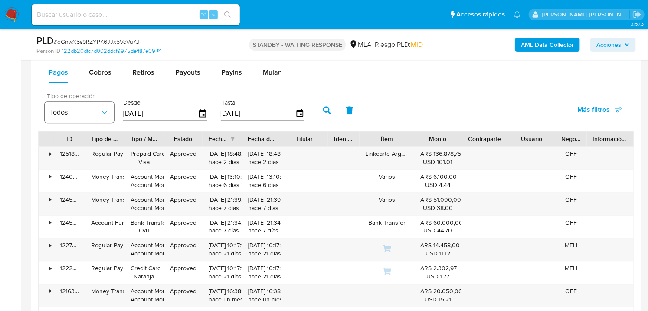
click at [88, 115] on span "Todos" at bounding box center [75, 112] width 50 height 9
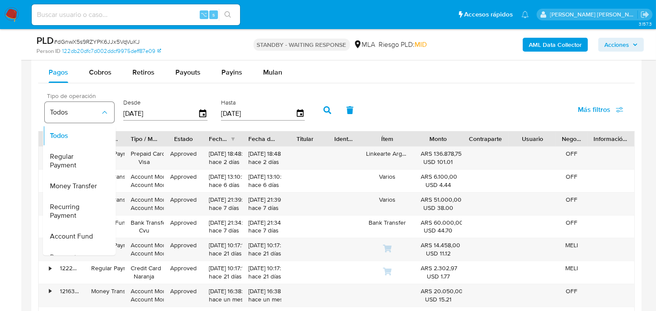
click at [87, 115] on span "Todos" at bounding box center [75, 112] width 50 height 9
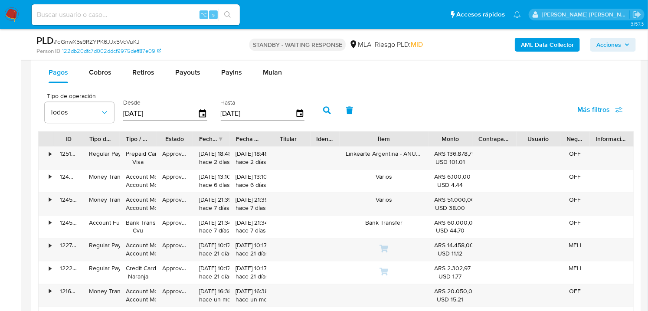
drag, startPoint x: 410, startPoint y: 137, endPoint x: 450, endPoint y: 142, distance: 40.2
click at [450, 142] on div "ID Tipo de operación Tipo / Método Estado Fecha de creación Fecha de aprobación…" at bounding box center [336, 138] width 595 height 15
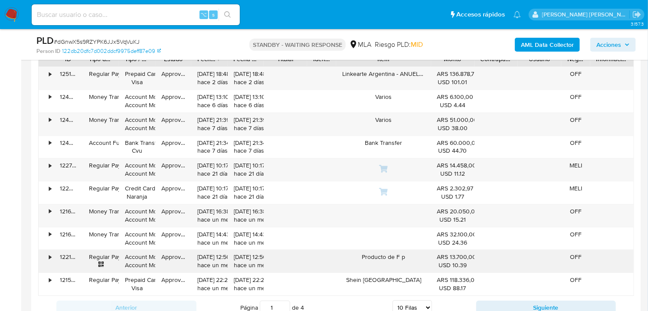
scroll to position [1071, 0]
click at [499, 299] on div "Anterior Página 1 de 4 5 Filas 10 Filas 20 Filas 25 Filas 50 Filas 100 Filas Si…" at bounding box center [336, 306] width 596 height 23
click at [506, 305] on button "Siguiente" at bounding box center [546, 307] width 140 height 14
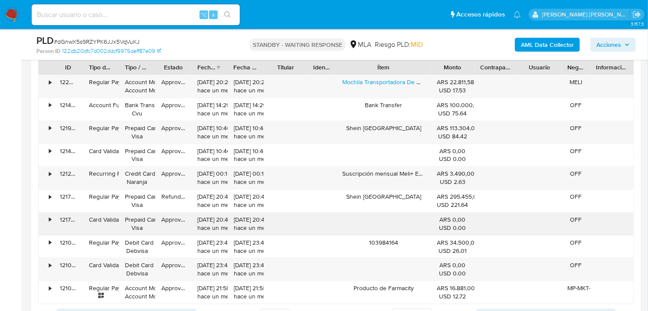
scroll to position [1062, 0]
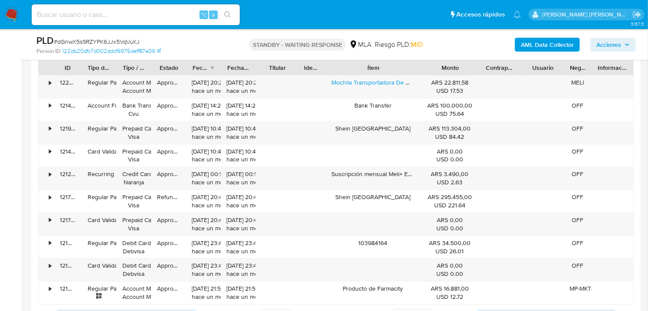
drag, startPoint x: 472, startPoint y: 71, endPoint x: 494, endPoint y: 71, distance: 21.7
click at [494, 71] on div "ID Tipo de operación Tipo / Método Estado Fecha de creación Fecha de aprobación…" at bounding box center [336, 67] width 595 height 15
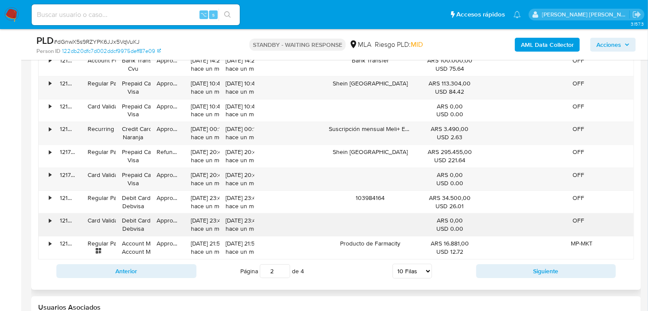
scroll to position [1114, 0]
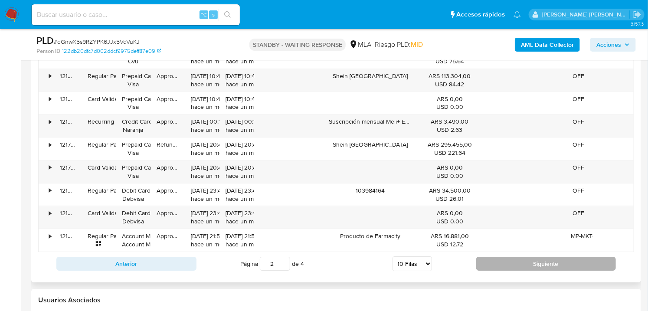
click at [502, 268] on button "Siguiente" at bounding box center [546, 264] width 140 height 14
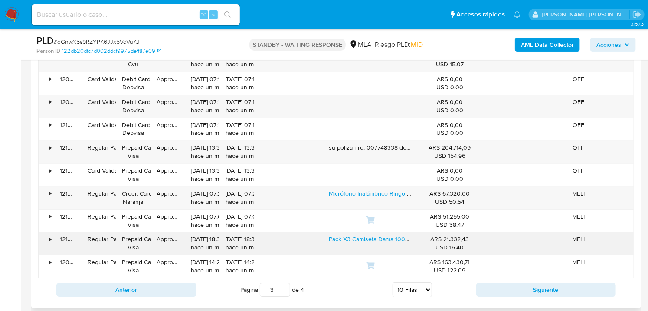
scroll to position [1167, 0]
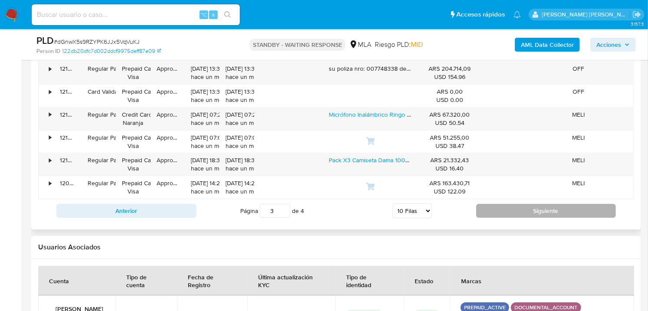
click at [501, 212] on button "Siguiente" at bounding box center [546, 211] width 140 height 14
type input "4"
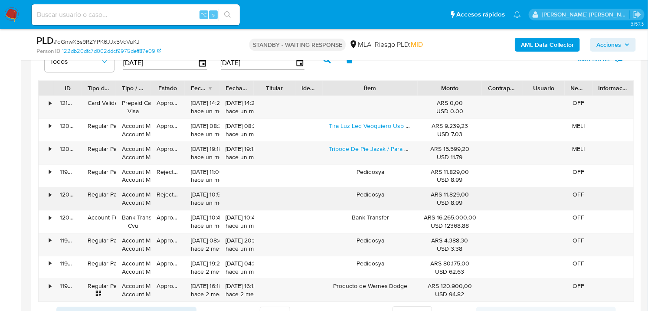
scroll to position [1035, 0]
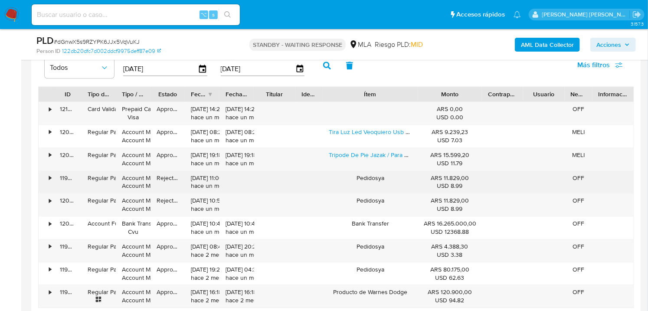
click at [446, 172] on div "ARS 11.829,00 USD 8.99" at bounding box center [450, 182] width 64 height 23
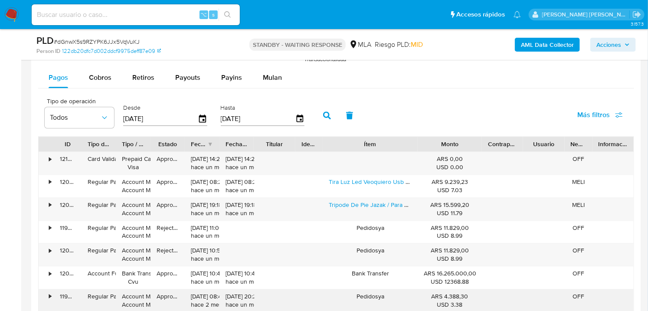
scroll to position [948, 0]
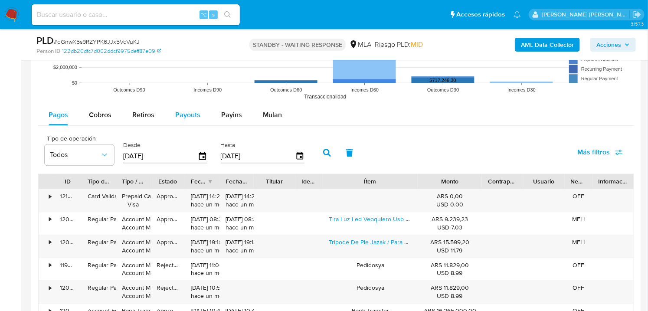
click at [181, 116] on span "Payouts" at bounding box center [187, 115] width 25 height 10
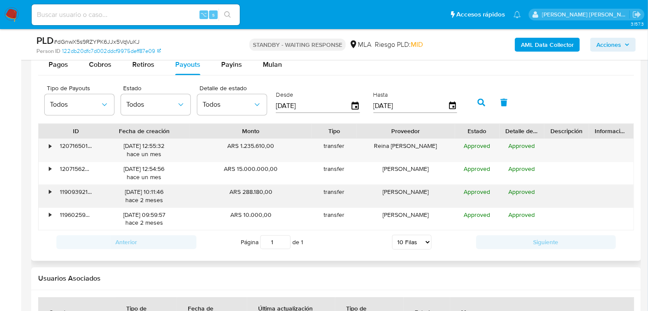
scroll to position [1008, 0]
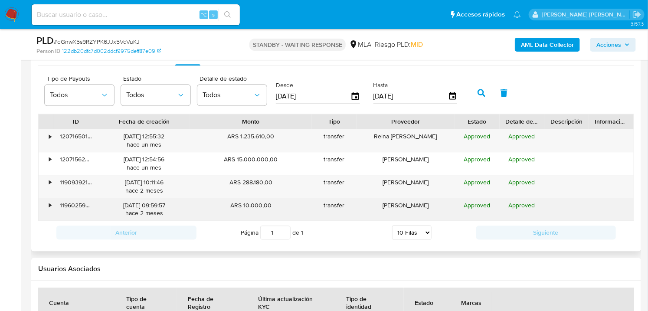
click at [433, 215] on div "[PERSON_NAME]" at bounding box center [406, 209] width 98 height 23
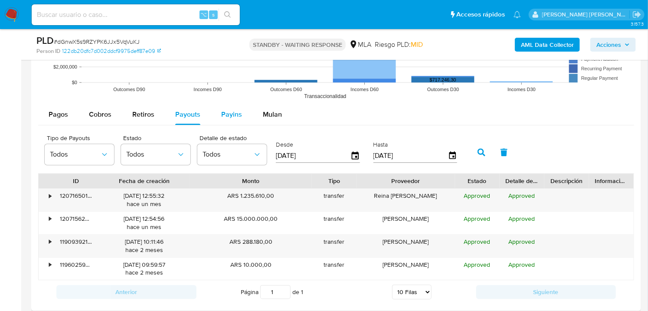
scroll to position [948, 0]
click at [62, 117] on span "Pagos" at bounding box center [59, 115] width 20 height 10
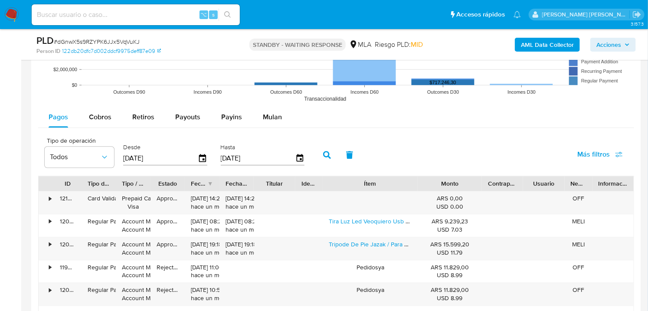
scroll to position [945, 0]
click at [87, 116] on button "Cobros" at bounding box center [100, 118] width 43 height 21
select select "10"
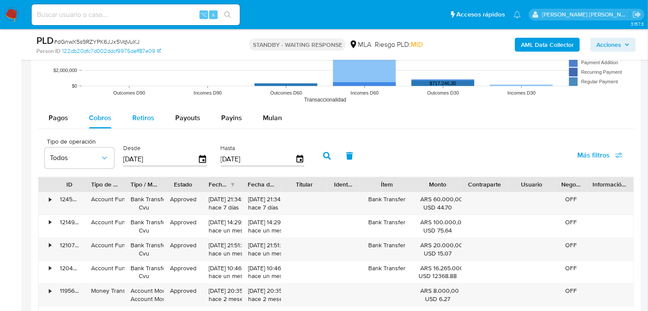
click at [140, 118] on span "Retiros" at bounding box center [143, 118] width 22 height 10
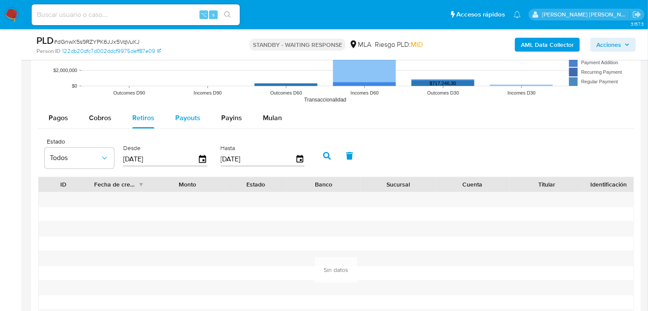
click at [190, 120] on span "Payouts" at bounding box center [187, 118] width 25 height 10
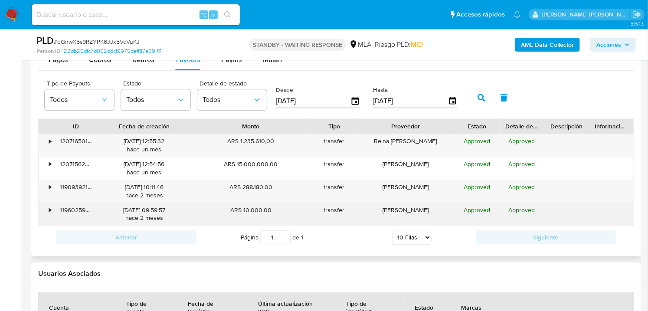
scroll to position [1004, 0]
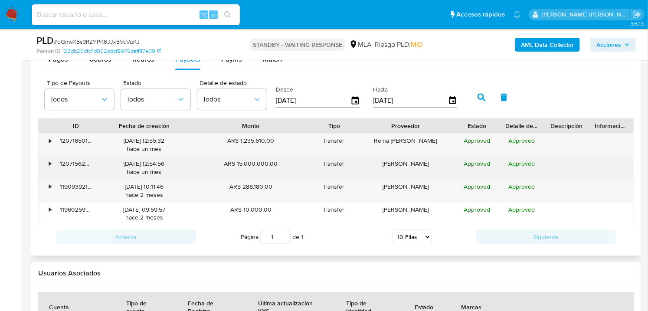
click at [48, 166] on div "•" at bounding box center [46, 168] width 15 height 23
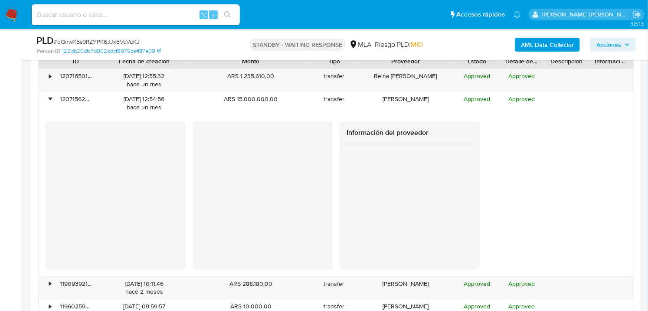
scroll to position [1067, 0]
click at [45, 79] on div "•" at bounding box center [46, 81] width 15 height 23
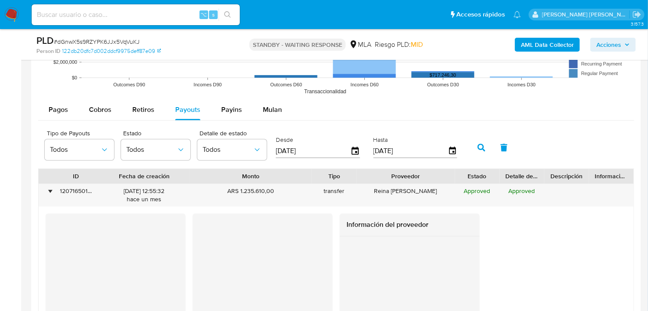
scroll to position [952, 0]
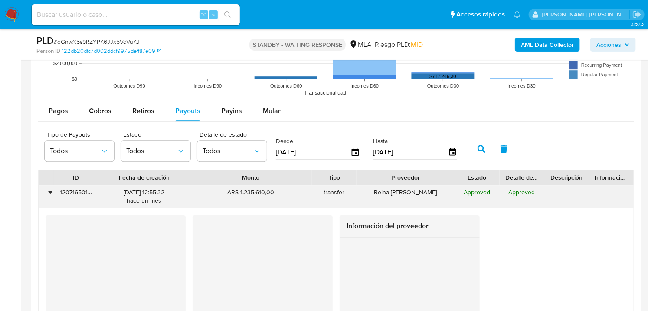
click at [525, 194] on span "Approved" at bounding box center [522, 192] width 26 height 9
click at [524, 223] on div "Información del proveedor" at bounding box center [336, 294] width 581 height 158
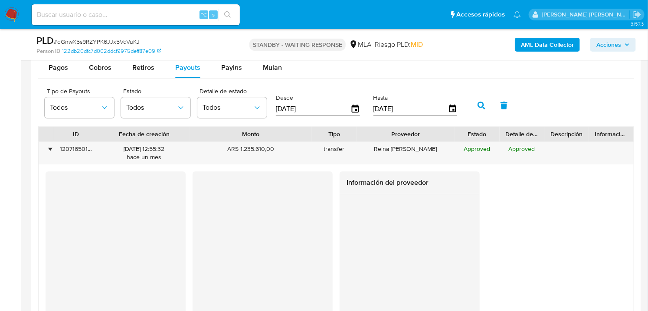
scroll to position [1006, 0]
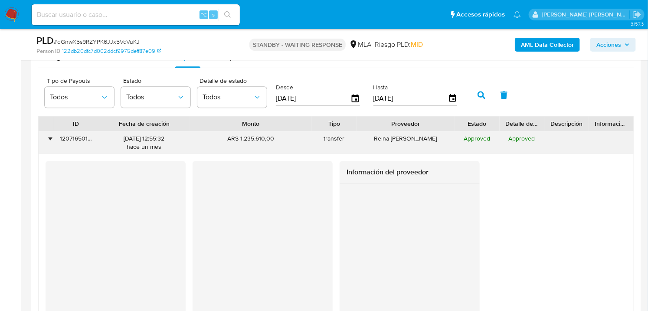
click at [51, 141] on div "•" at bounding box center [50, 139] width 2 height 8
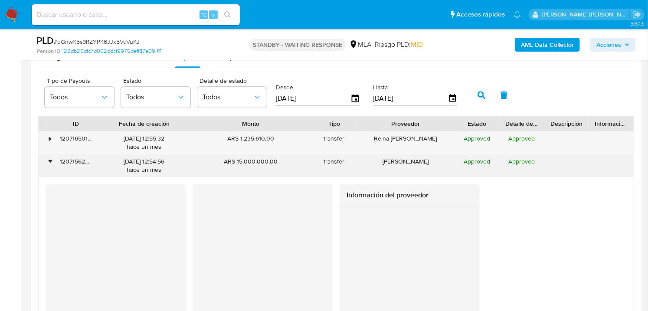
click at [49, 163] on div "•" at bounding box center [50, 161] width 2 height 8
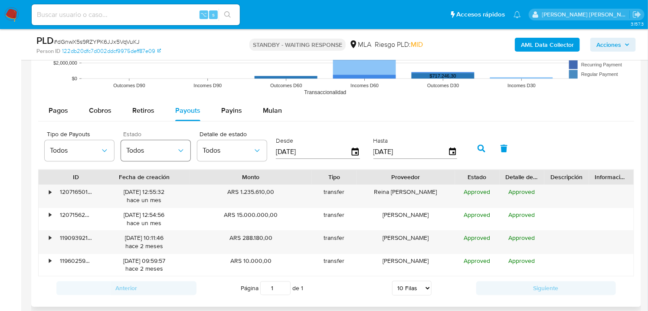
scroll to position [951, 0]
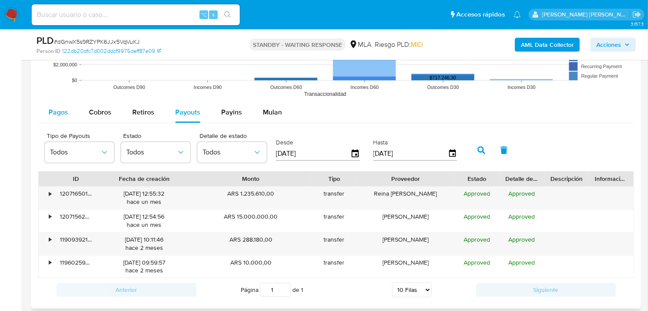
click at [52, 112] on span "Pagos" at bounding box center [59, 112] width 20 height 10
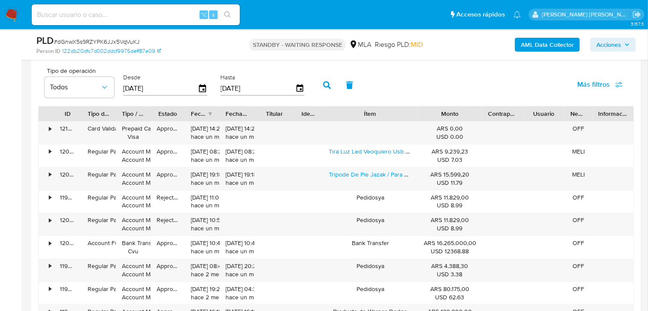
scroll to position [1007, 0]
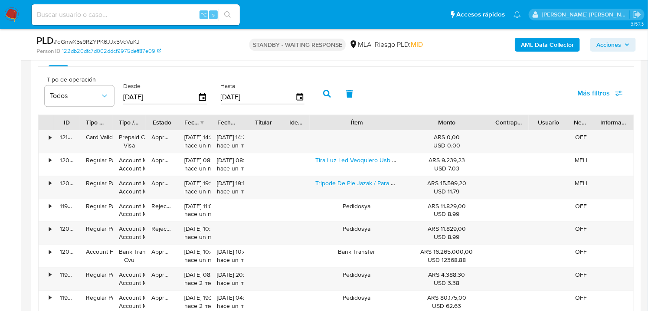
drag, startPoint x: 482, startPoint y: 125, endPoint x: 502, endPoint y: 127, distance: 20.6
click at [504, 125] on div "ID Tipo de operación Tipo / Método Estado Fecha de creación Fecha de aprobación…" at bounding box center [336, 122] width 595 height 15
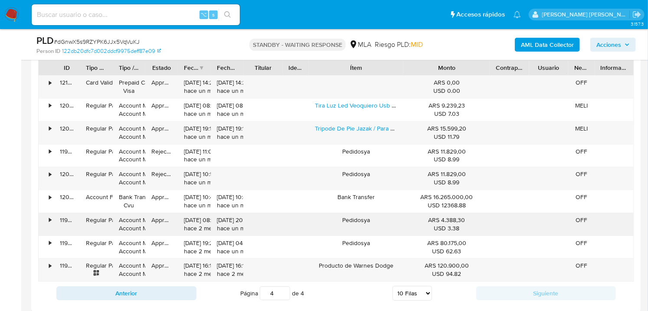
scroll to position [1071, 0]
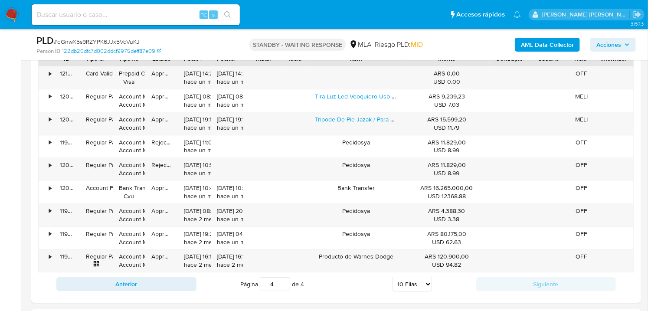
click at [165, 290] on button "Anterior" at bounding box center [126, 284] width 140 height 14
type input "3"
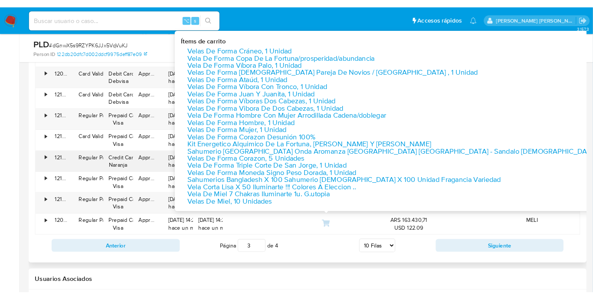
scroll to position [1119, 0]
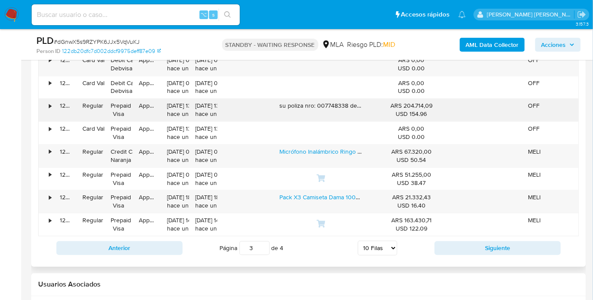
click at [368, 105] on div "ARS 204.714,09 USD 154.96" at bounding box center [411, 110] width 86 height 23
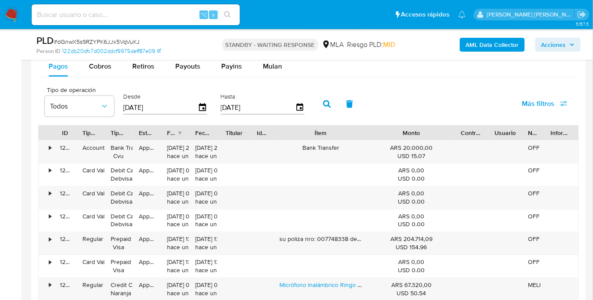
scroll to position [946, 0]
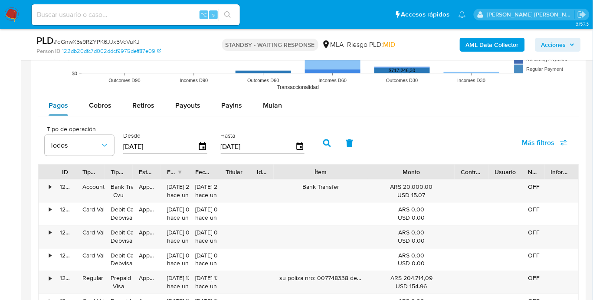
click at [56, 108] on span "Pagos" at bounding box center [59, 105] width 20 height 10
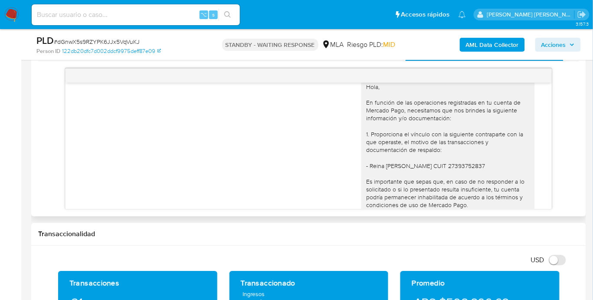
scroll to position [1047, 0]
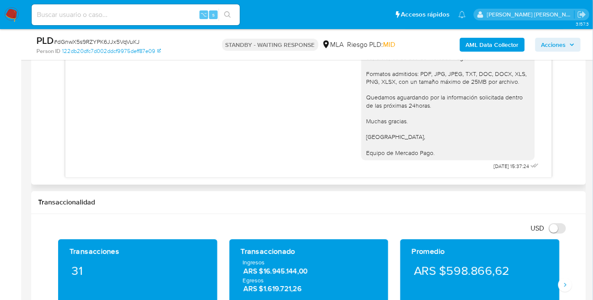
click at [574, 154] on div "18/08/2025 17:42:15 Hola, Esperamos que te encuentres muy bien. Te consultamos …" at bounding box center [308, 106] width 541 height 141
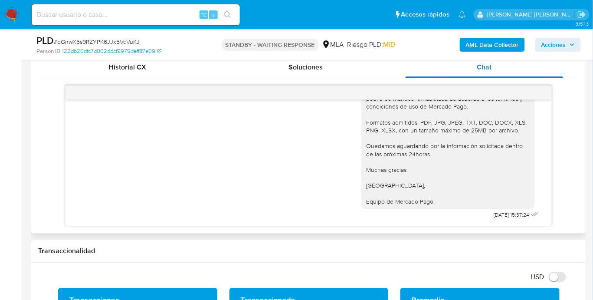
scroll to position [335, 0]
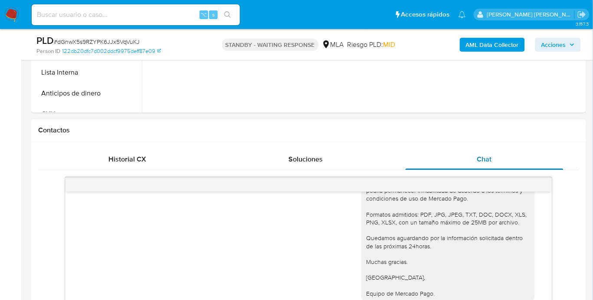
click at [481, 159] on span "Chat" at bounding box center [484, 159] width 15 height 10
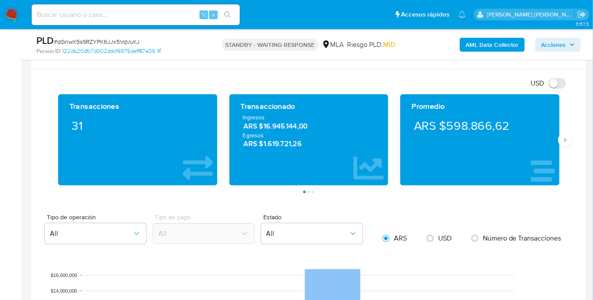
scroll to position [619, 0]
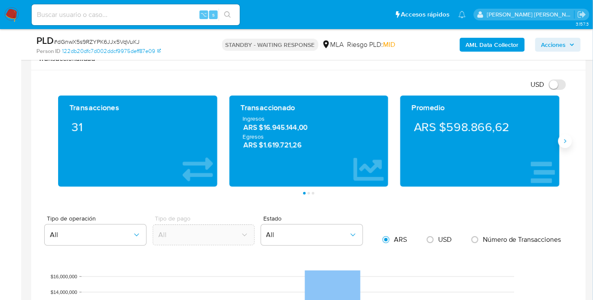
click at [570, 143] on button "Siguiente" at bounding box center [565, 141] width 14 height 14
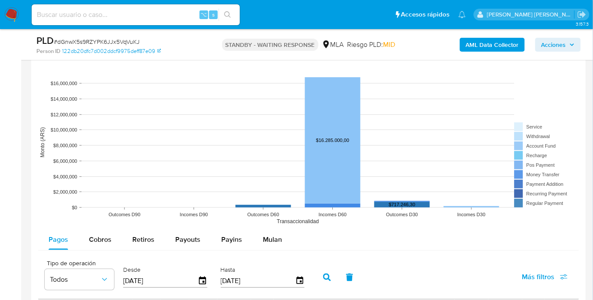
scroll to position [950, 0]
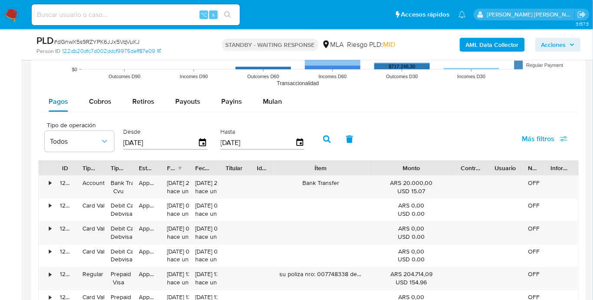
click at [60, 98] on span "Pagos" at bounding box center [59, 101] width 20 height 10
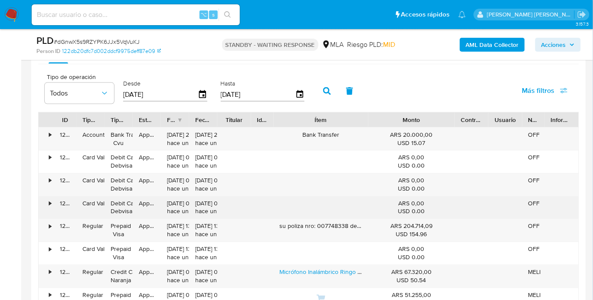
scroll to position [1001, 0]
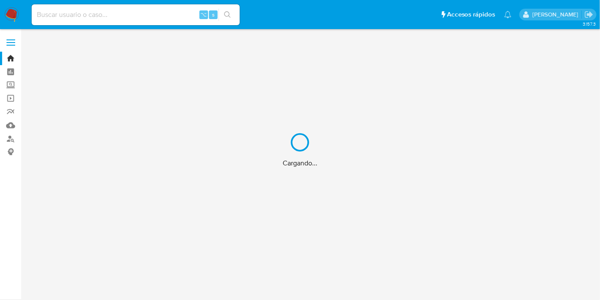
click at [104, 19] on div "Cargando..." at bounding box center [300, 150] width 600 height 300
click at [104, 18] on div "Cargando..." at bounding box center [300, 150] width 600 height 300
click at [98, 16] on div "Cargando..." at bounding box center [300, 150] width 600 height 300
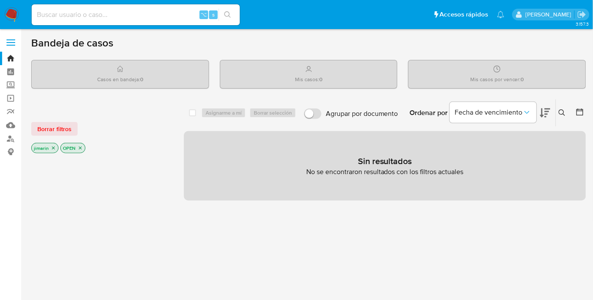
click at [72, 16] on input at bounding box center [136, 14] width 208 height 11
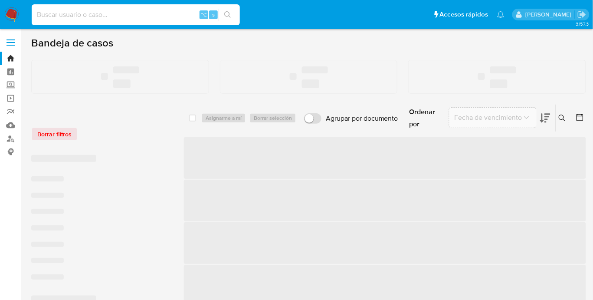
paste input "59250819"
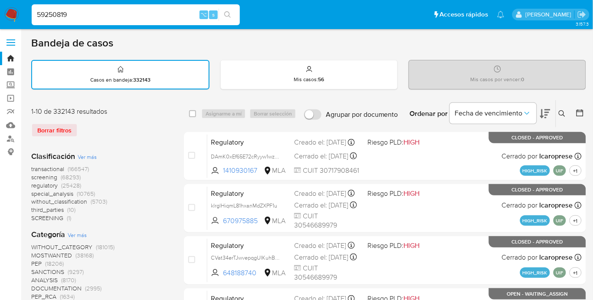
type input "59250819"
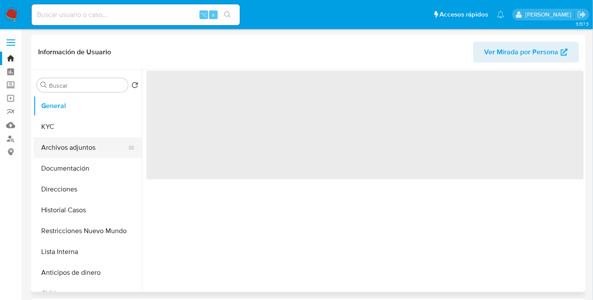
drag, startPoint x: 63, startPoint y: 144, endPoint x: 77, endPoint y: 144, distance: 13.9
click at [63, 144] on button "Archivos adjuntos" at bounding box center [84, 147] width 102 height 21
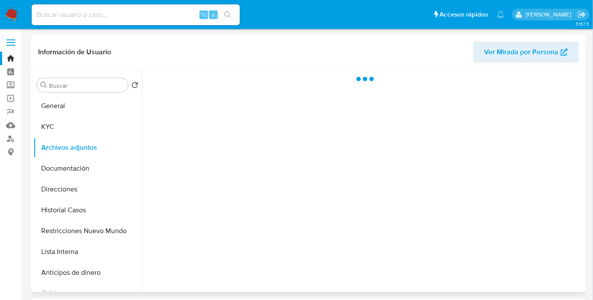
select select "10"
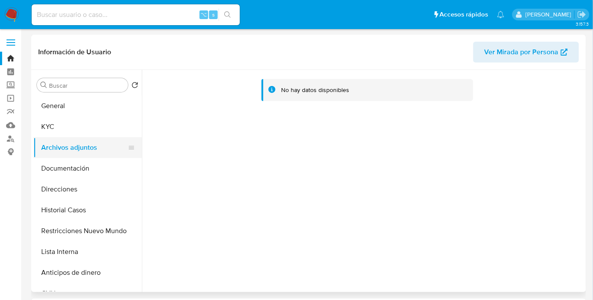
click at [63, 148] on button "Archivos adjuntos" at bounding box center [84, 147] width 102 height 21
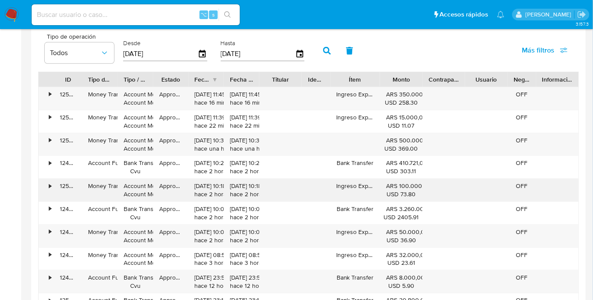
scroll to position [851, 0]
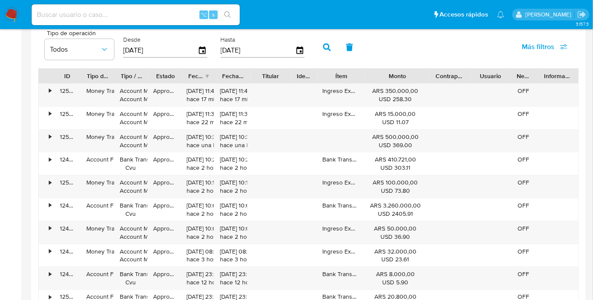
drag, startPoint x: 427, startPoint y: 81, endPoint x: 452, endPoint y: 82, distance: 25.6
click at [452, 82] on div "ID Tipo de operación Tipo / Método Estado Fecha de creación Fecha de aprobación…" at bounding box center [309, 76] width 540 height 15
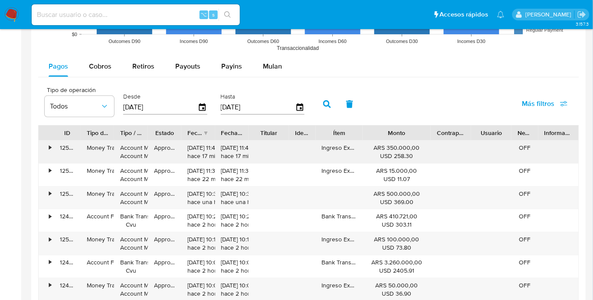
scroll to position [792, 0]
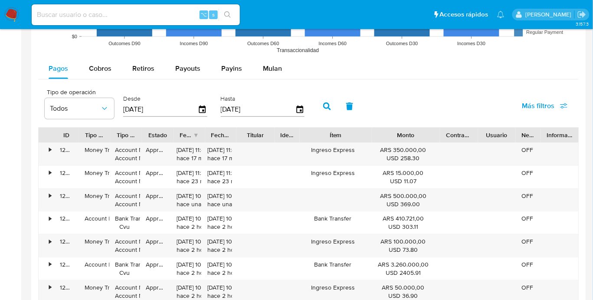
drag, startPoint x: 370, startPoint y: 138, endPoint x: 399, endPoint y: 138, distance: 29.5
click at [399, 138] on div "ID Tipo de operación Tipo / Método Estado Fecha de creación Fecha de aprobación…" at bounding box center [309, 135] width 540 height 15
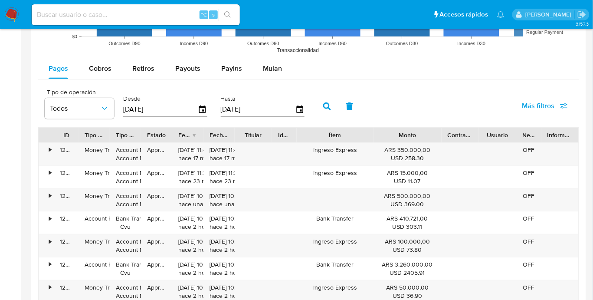
click at [392, 105] on div "Tipo de operación Todos Desde [DATE] Hasta [DATE] Más filtros" at bounding box center [308, 105] width 541 height 43
click at [381, 84] on div "Tipo de operación Todos Desde [DATE] Hasta [DATE] Más filtros" at bounding box center [308, 105] width 541 height 43
click at [404, 71] on div "Pagos Cobros Retiros Payouts Payins Mulan" at bounding box center [308, 68] width 541 height 21
click at [470, 79] on div "Pagos Cobros Retiros Payouts Payins Mulan" at bounding box center [308, 68] width 541 height 21
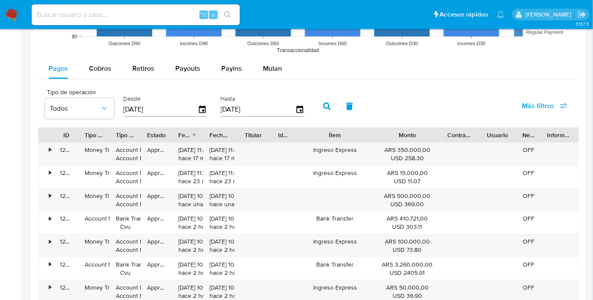
click at [524, 72] on div "Pagos Cobros Retiros Payouts Payins Mulan" at bounding box center [308, 68] width 541 height 21
click at [511, 71] on div "Pagos Cobros Retiros Payouts Payins Mulan" at bounding box center [308, 68] width 541 height 21
click at [538, 75] on div "Pagos Cobros Retiros Payouts Payins Mulan" at bounding box center [308, 68] width 541 height 21
click at [446, 104] on div "Tipo de operación Todos Desde [DATE] Hasta [DATE] Más filtros" at bounding box center [308, 105] width 541 height 43
click at [419, 116] on div "Tipo de operación Todos Desde [DATE] Hasta [DATE] Más filtros" at bounding box center [308, 105] width 541 height 43
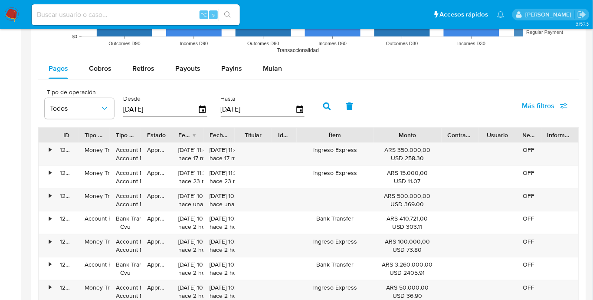
click at [420, 103] on div "Tipo de operación Todos Desde [DATE] Hasta [DATE] Más filtros" at bounding box center [308, 105] width 541 height 43
click at [422, 105] on div "Tipo de operación Todos Desde [DATE] Hasta [DATE] Más filtros" at bounding box center [308, 105] width 541 height 43
click at [426, 86] on div "Tipo de operación Todos Desde [DATE] Hasta [DATE] Más filtros" at bounding box center [308, 105] width 541 height 43
click at [410, 85] on div "Tipo de operación Todos Desde [DATE] Hasta [DATE] Más filtros" at bounding box center [308, 105] width 541 height 43
